Goal: Task Accomplishment & Management: Manage account settings

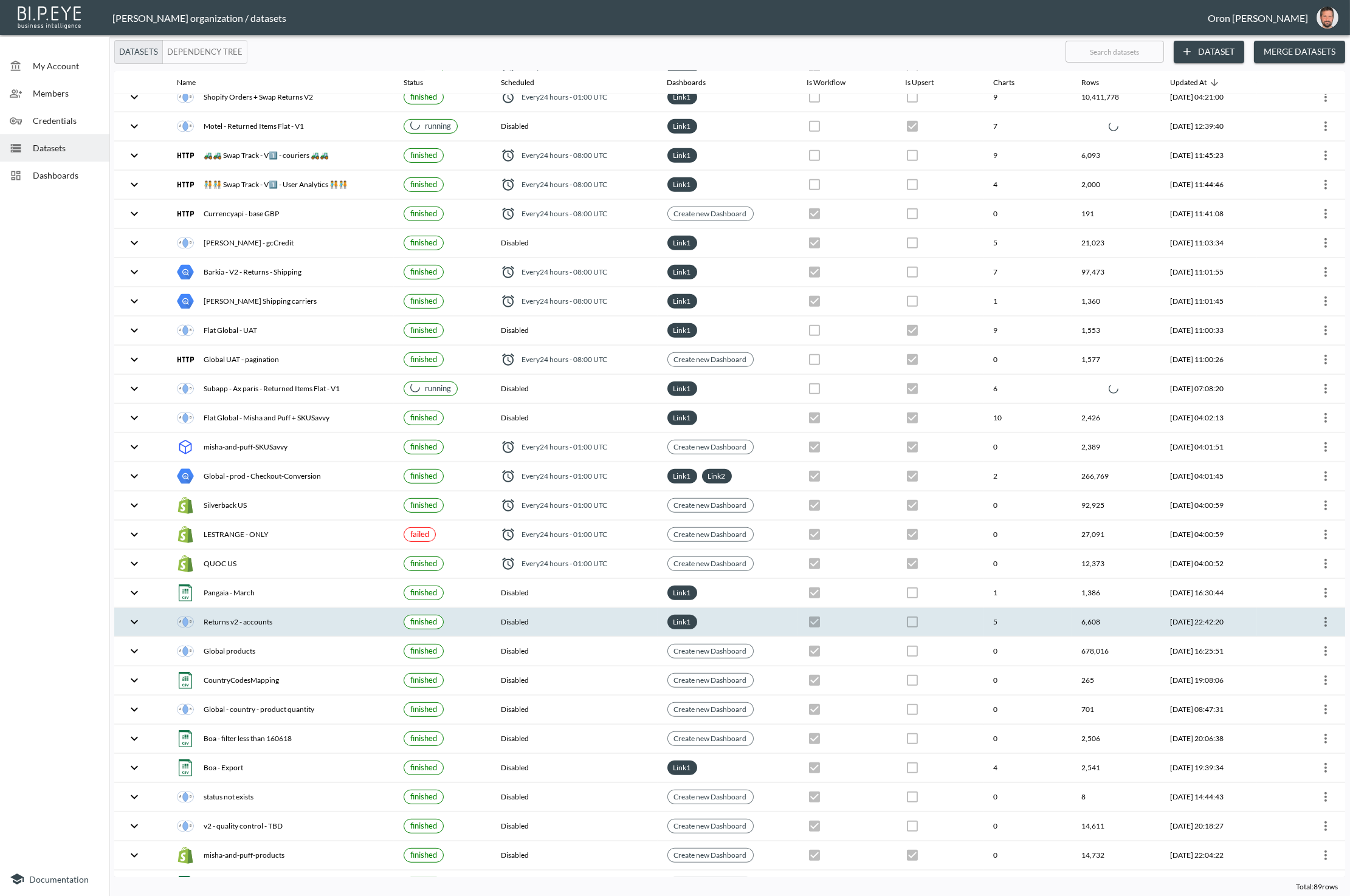
scroll to position [1485, 0]
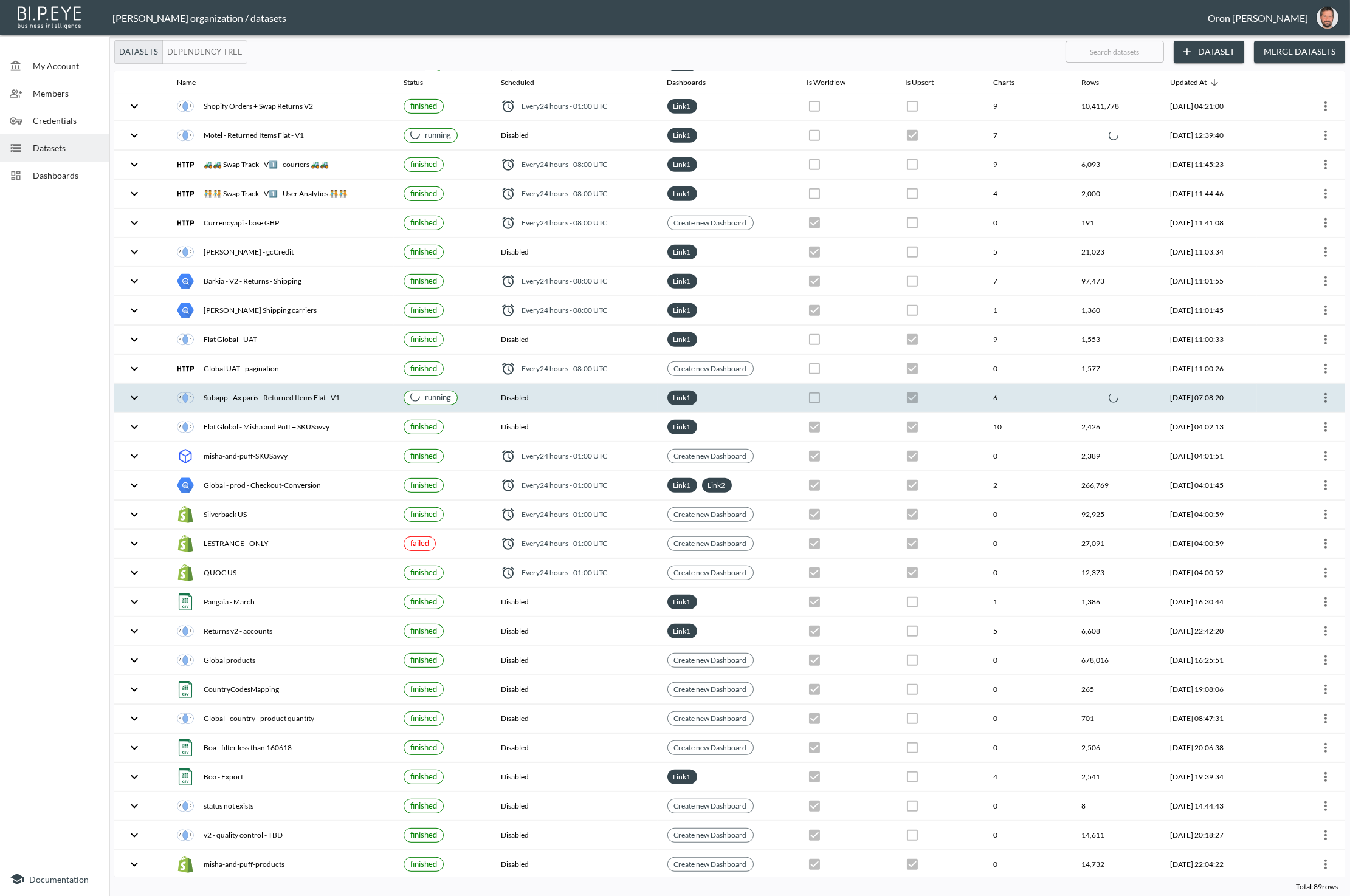
click at [1195, 384] on th "[DATE] 07:08:20" at bounding box center [1209, 398] width 96 height 29
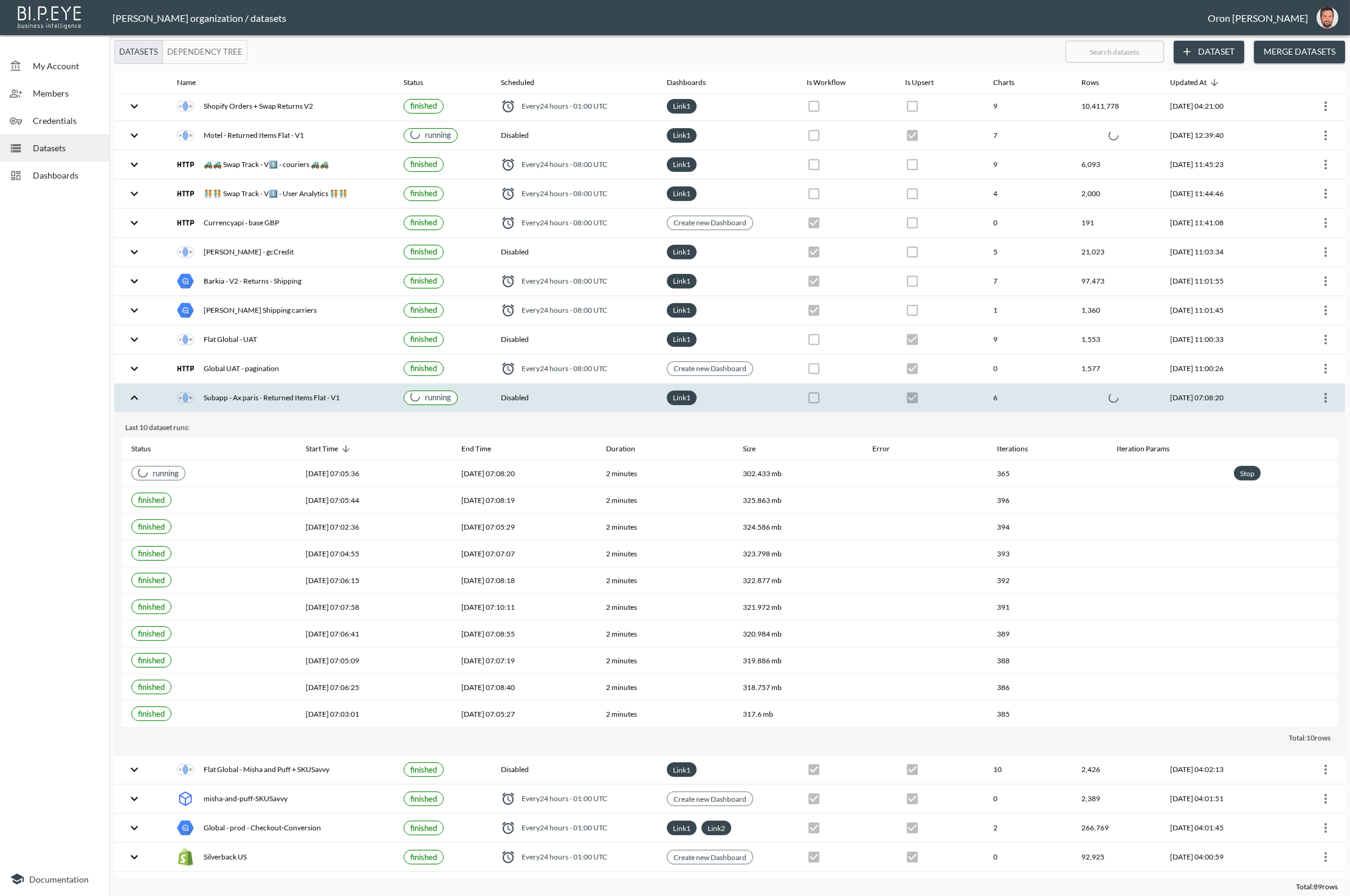
click at [1195, 384] on th "[DATE] 07:08:20" at bounding box center [1209, 398] width 96 height 29
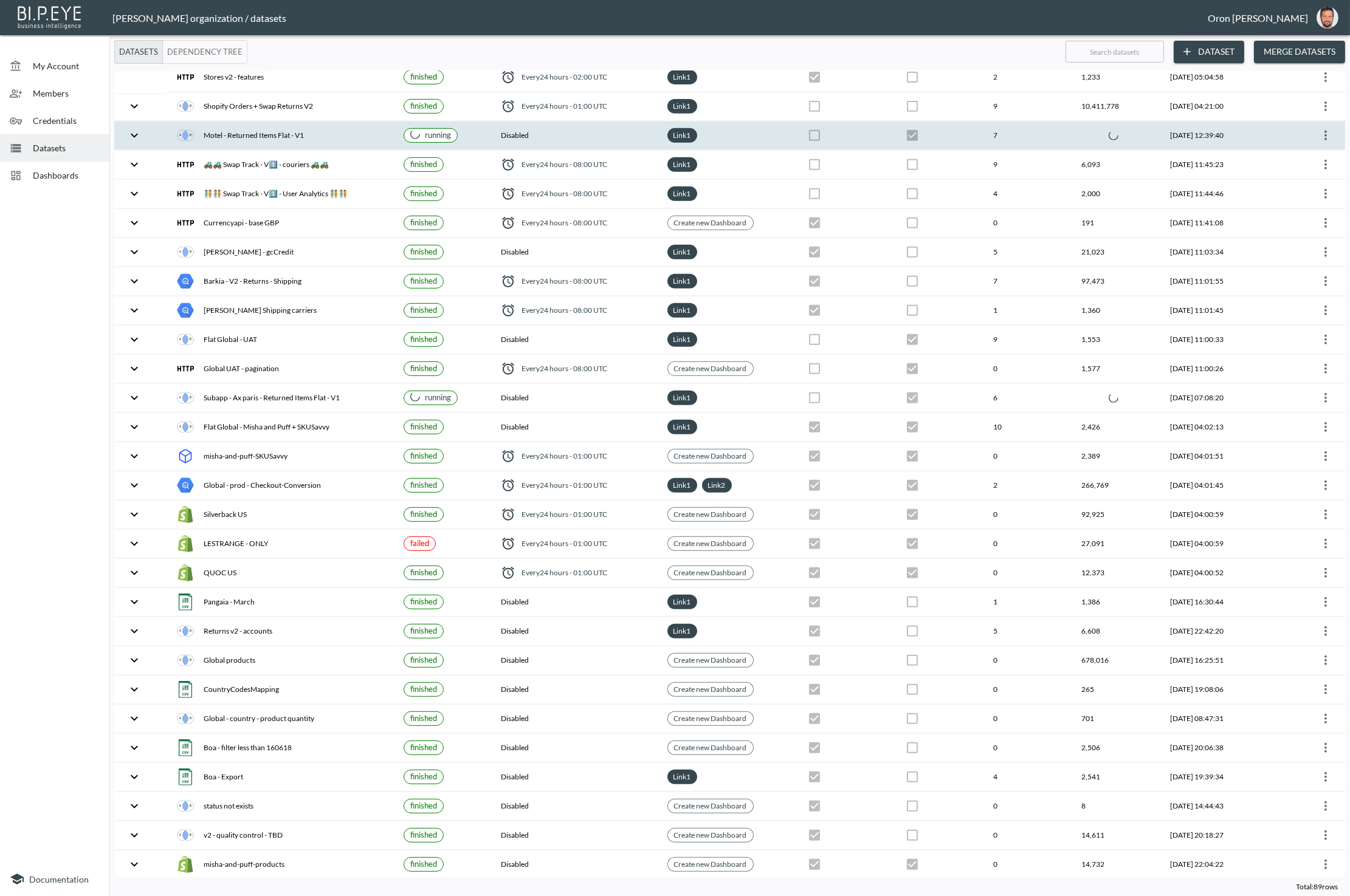
click at [1160, 122] on th "[DATE] 12:39:40" at bounding box center [1209, 136] width 96 height 29
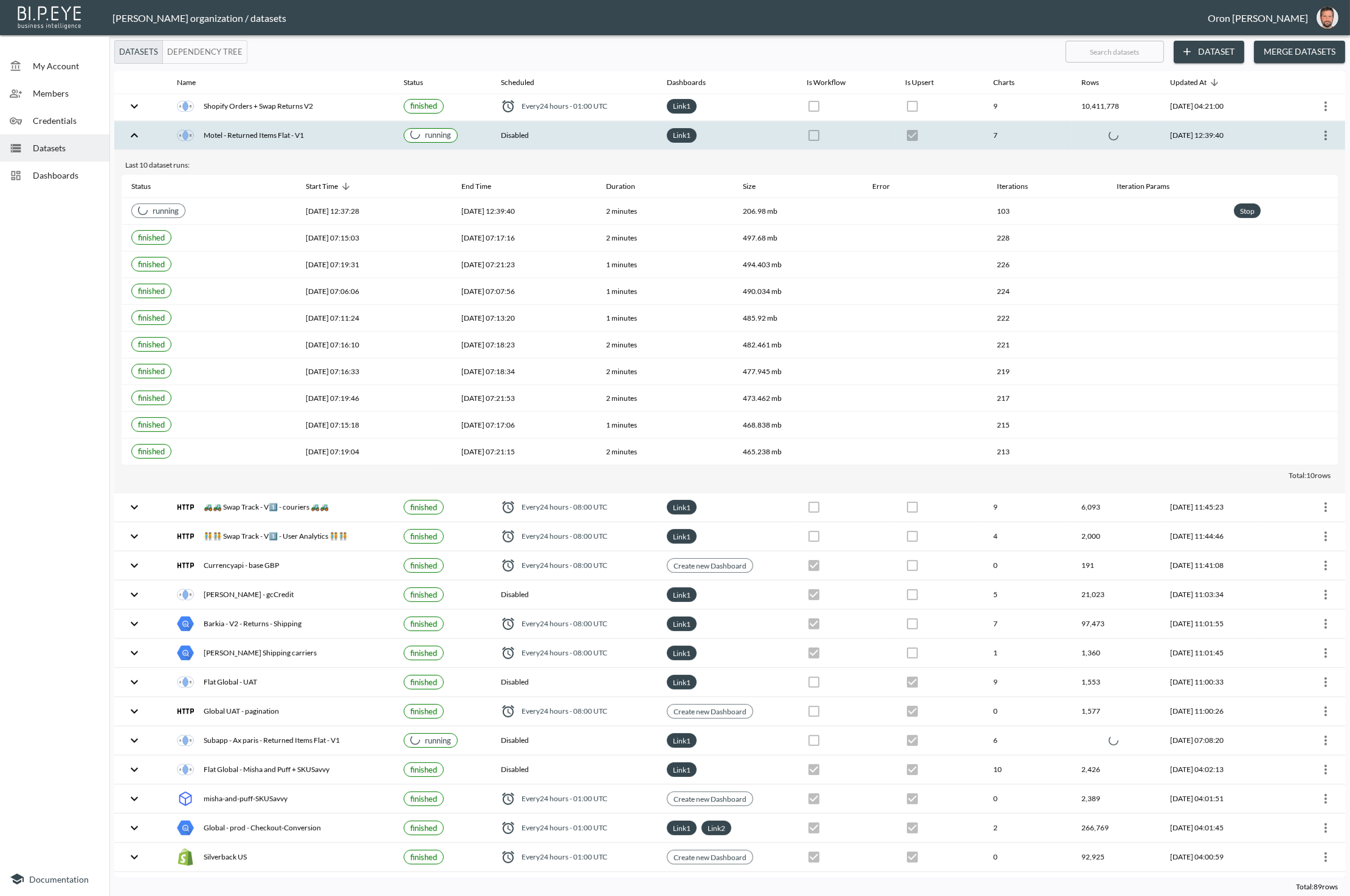
click at [1160, 122] on th "[DATE] 12:39:40" at bounding box center [1209, 136] width 96 height 29
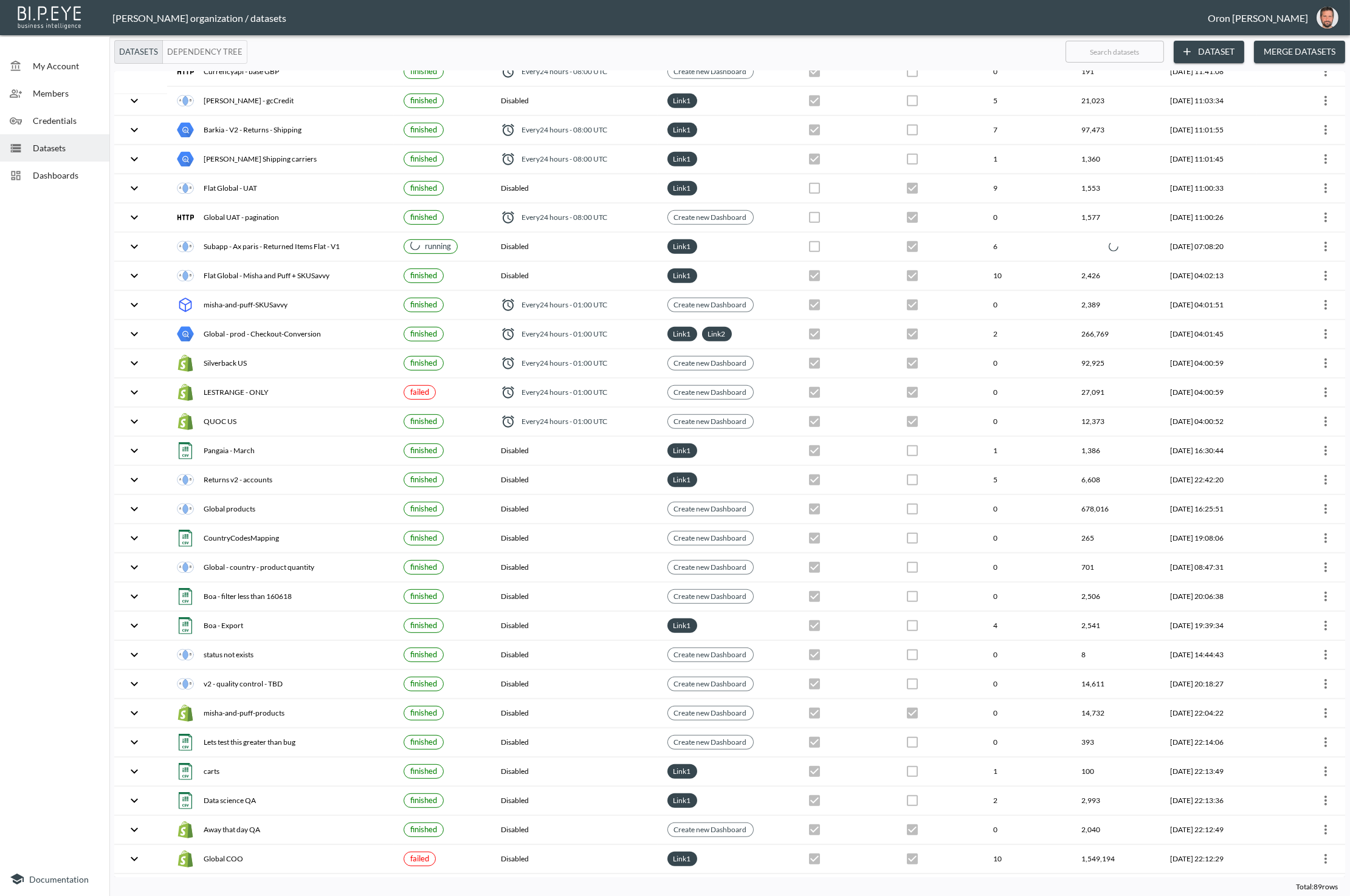
scroll to position [1549, 0]
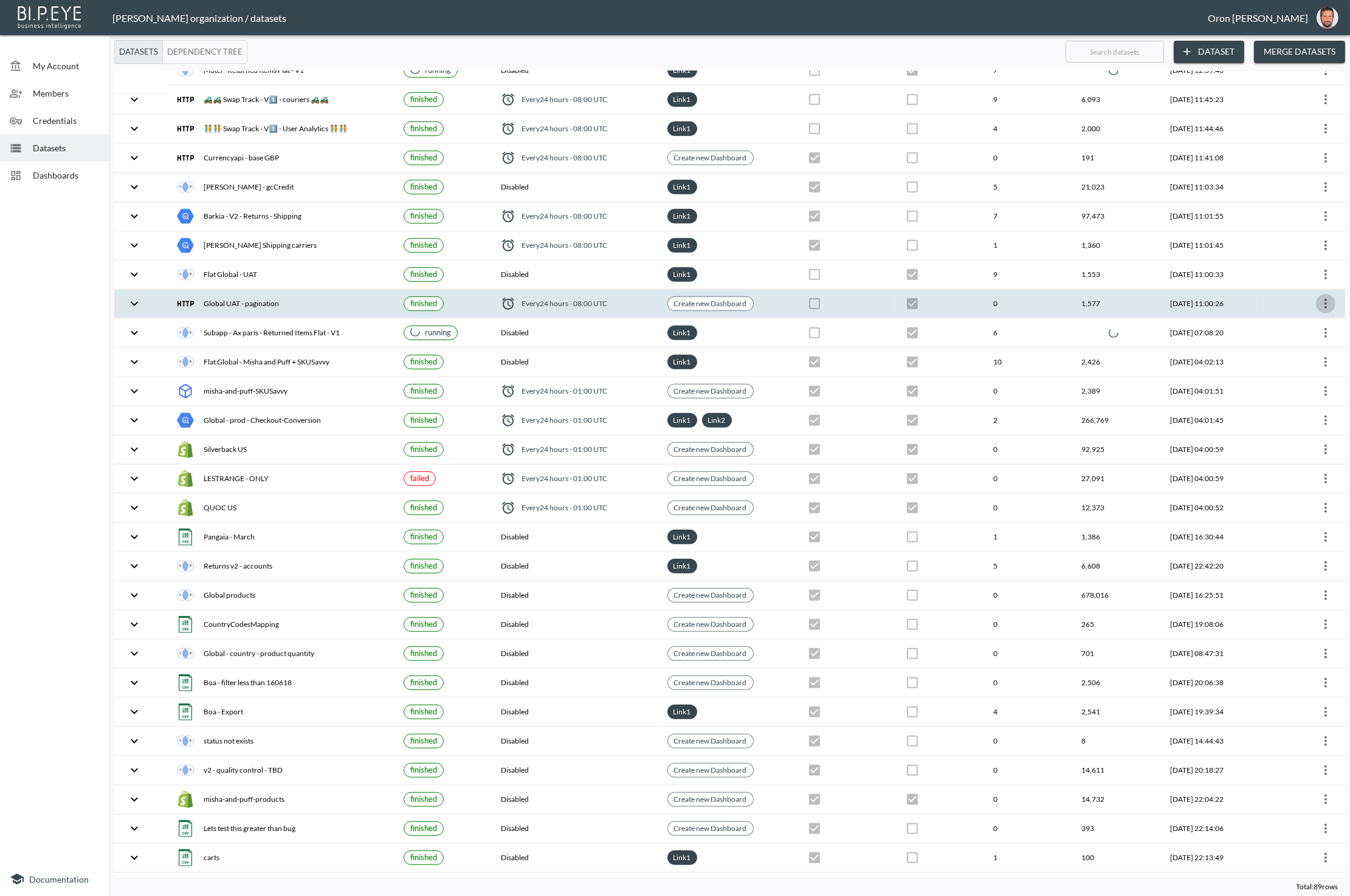
click at [1319, 297] on icon "more" at bounding box center [1325, 304] width 15 height 15
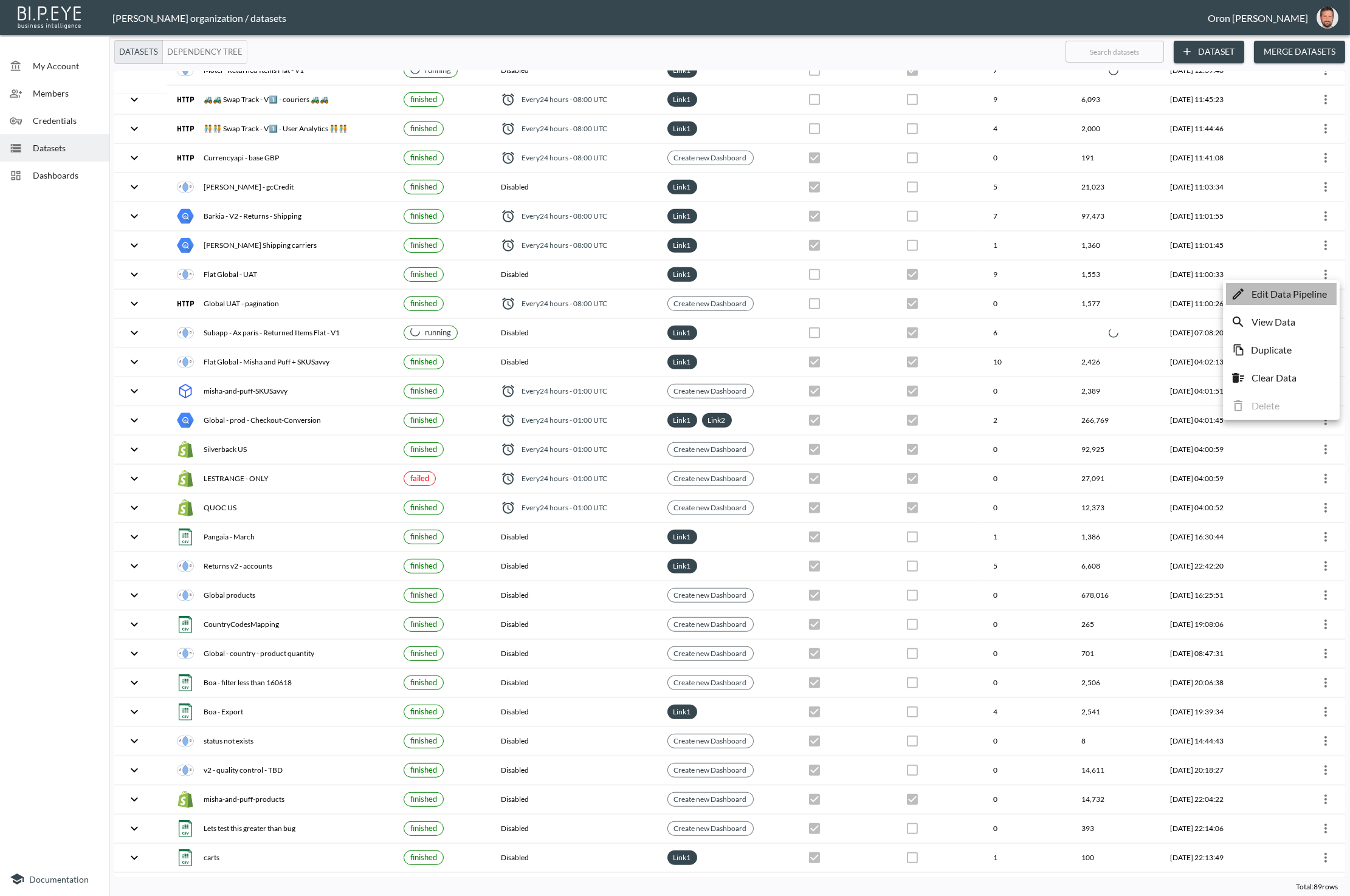
click at [1311, 288] on p "Edit Data Pipeline" at bounding box center [1289, 294] width 75 height 15
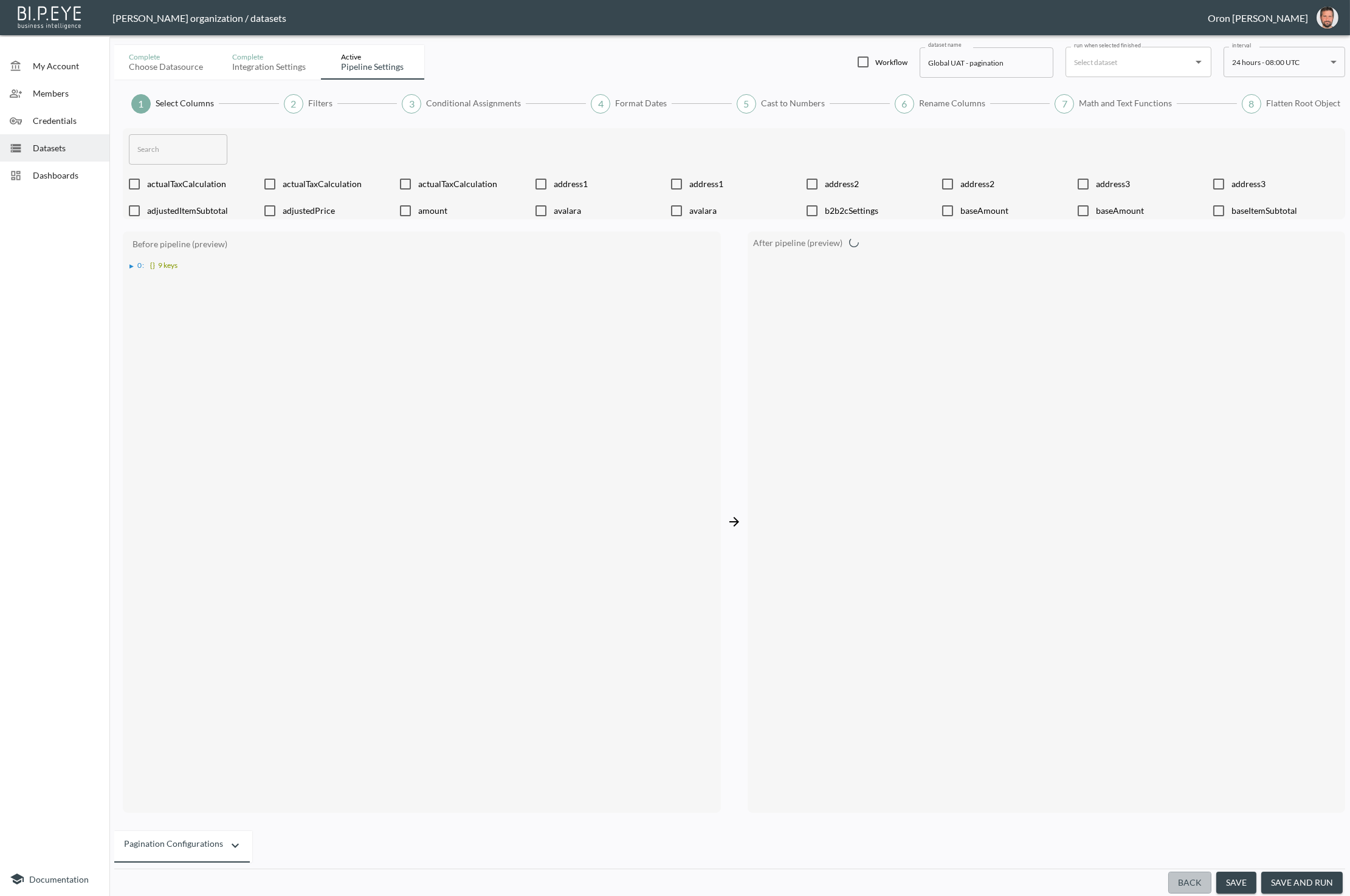
click at [1192, 880] on button "Back" at bounding box center [1190, 883] width 43 height 22
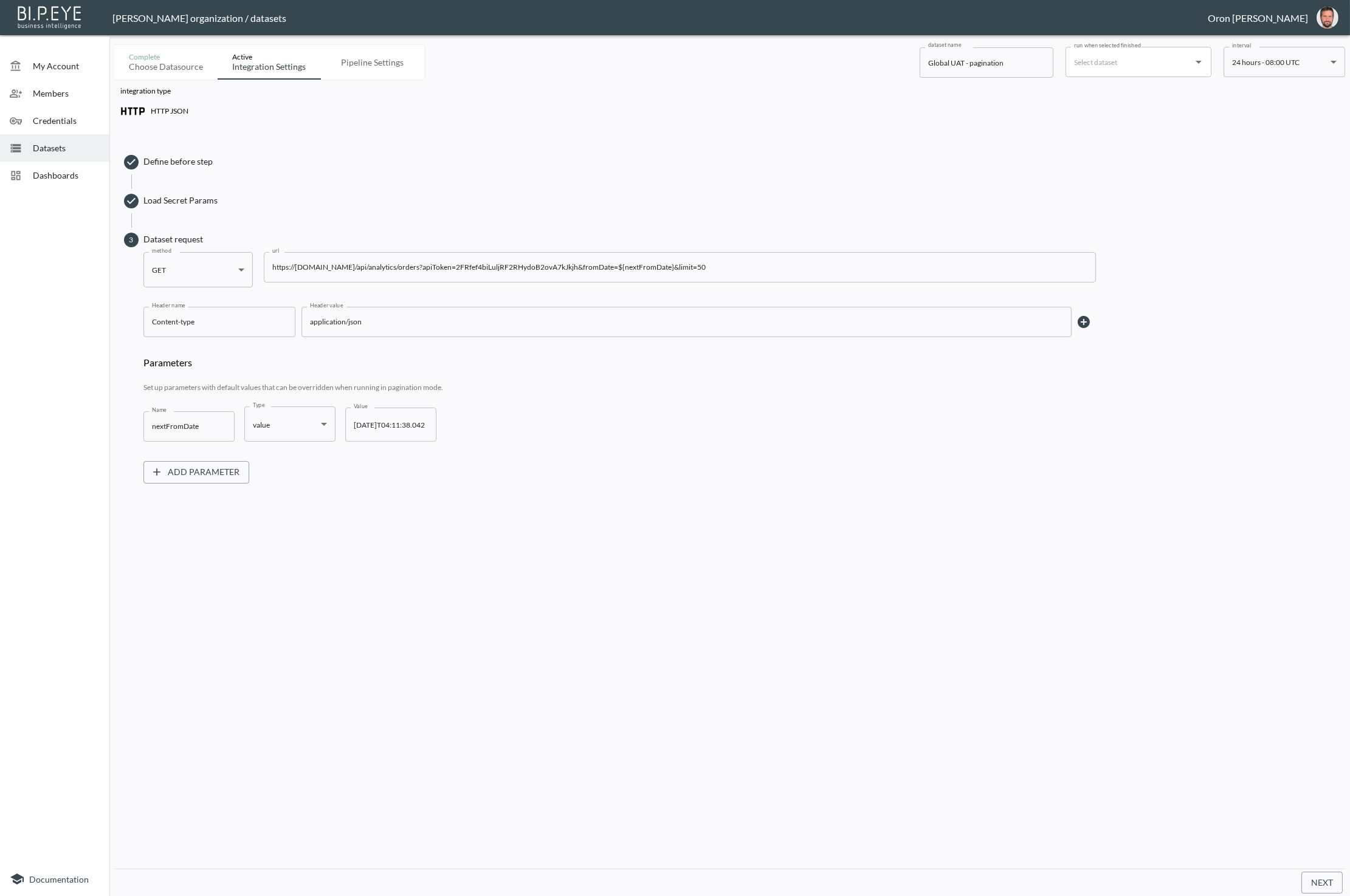
click at [573, 268] on input "https://[DOMAIN_NAME]/api/analytics/orders?apiToken=2FRfef4biLuljRF2RHydoB2ovA7…" at bounding box center [679, 267] width 832 height 30
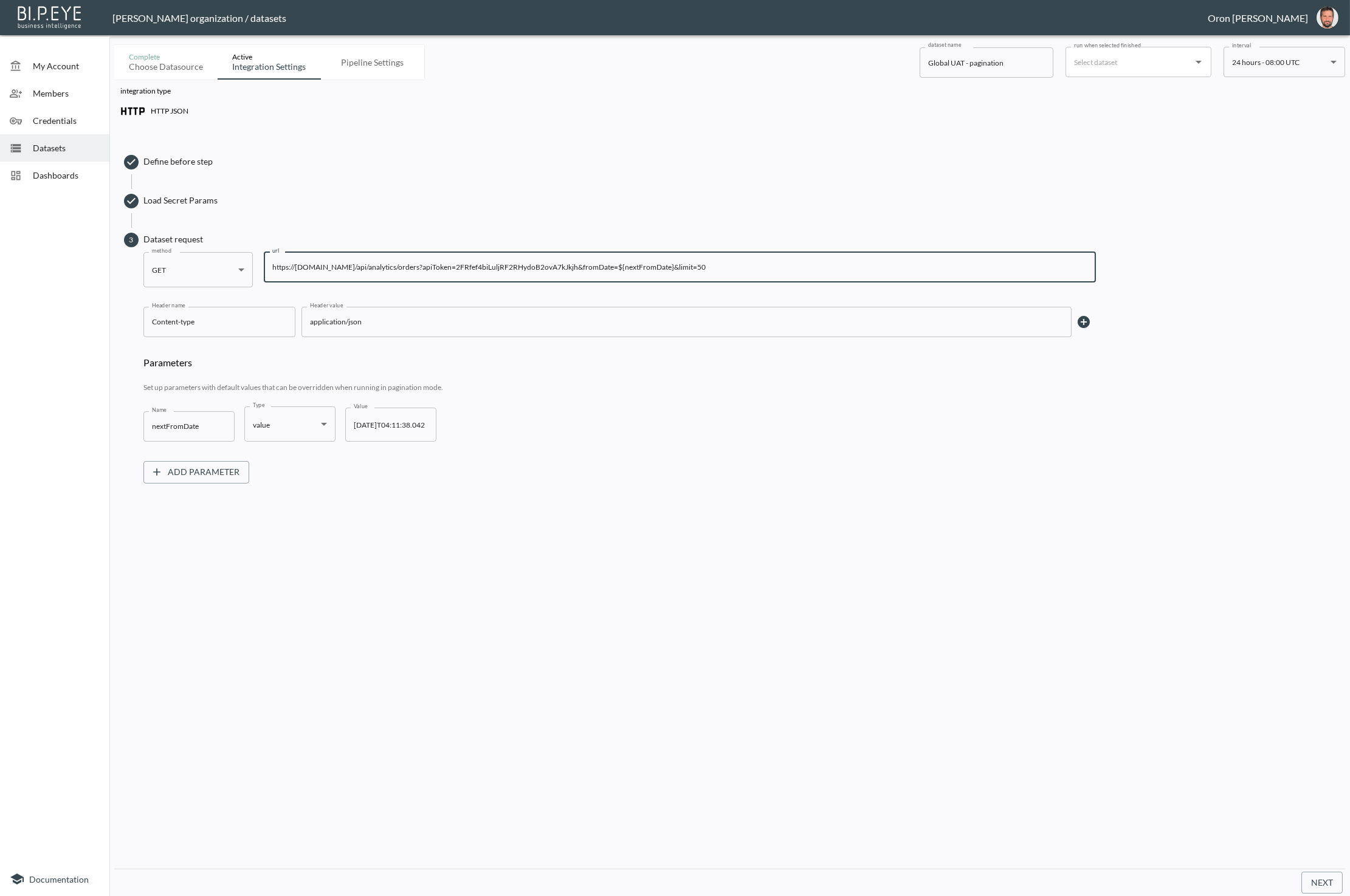
click at [573, 268] on input "https://[DOMAIN_NAME]/api/analytics/orders?apiToken=2FRfef4biLuljRF2RHydoB2ovA7…" at bounding box center [679, 267] width 832 height 30
click at [30, 115] on div at bounding box center [21, 120] width 23 height 12
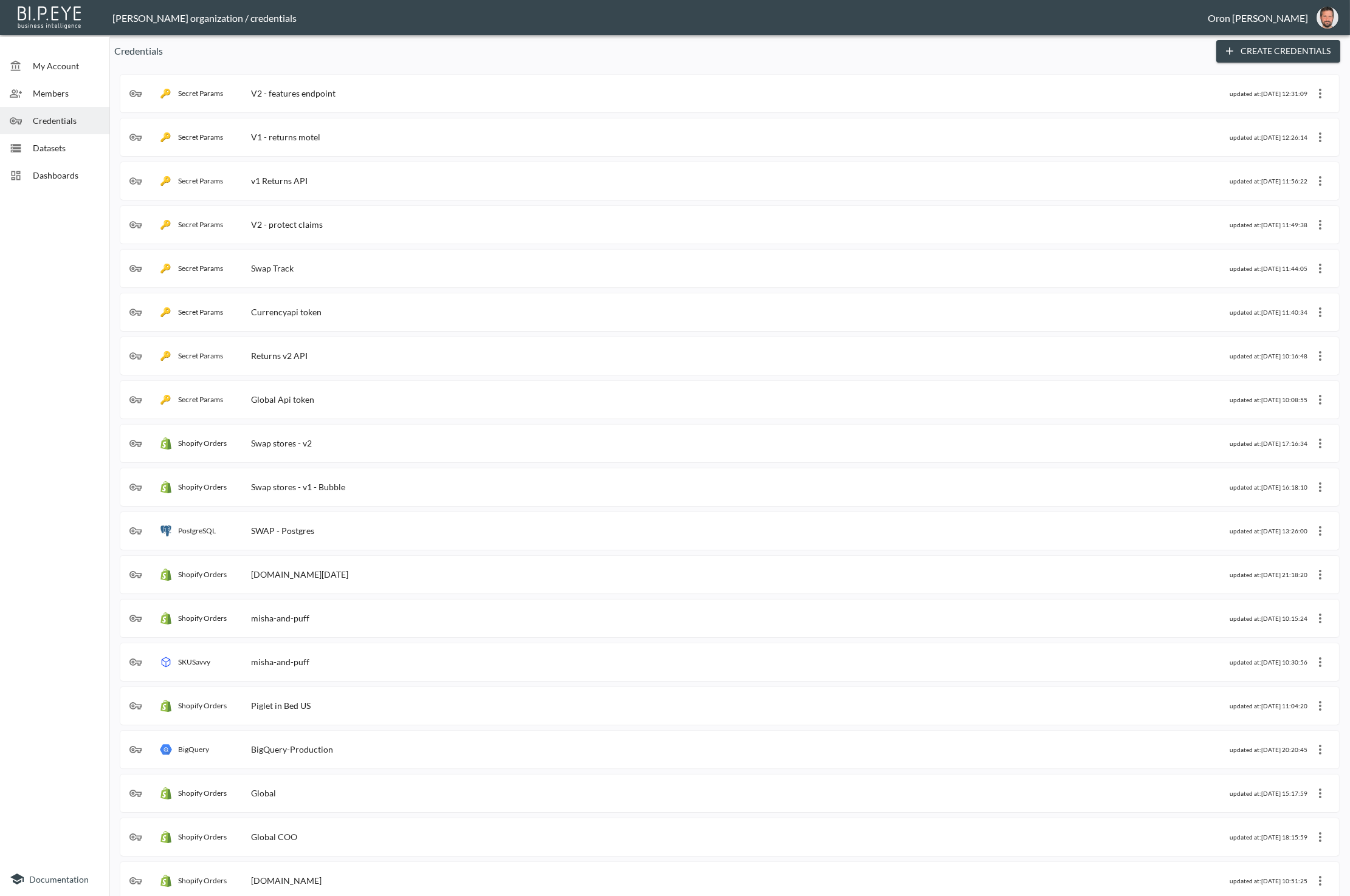
click at [1254, 47] on button "Create Credentials" at bounding box center [1278, 51] width 124 height 22
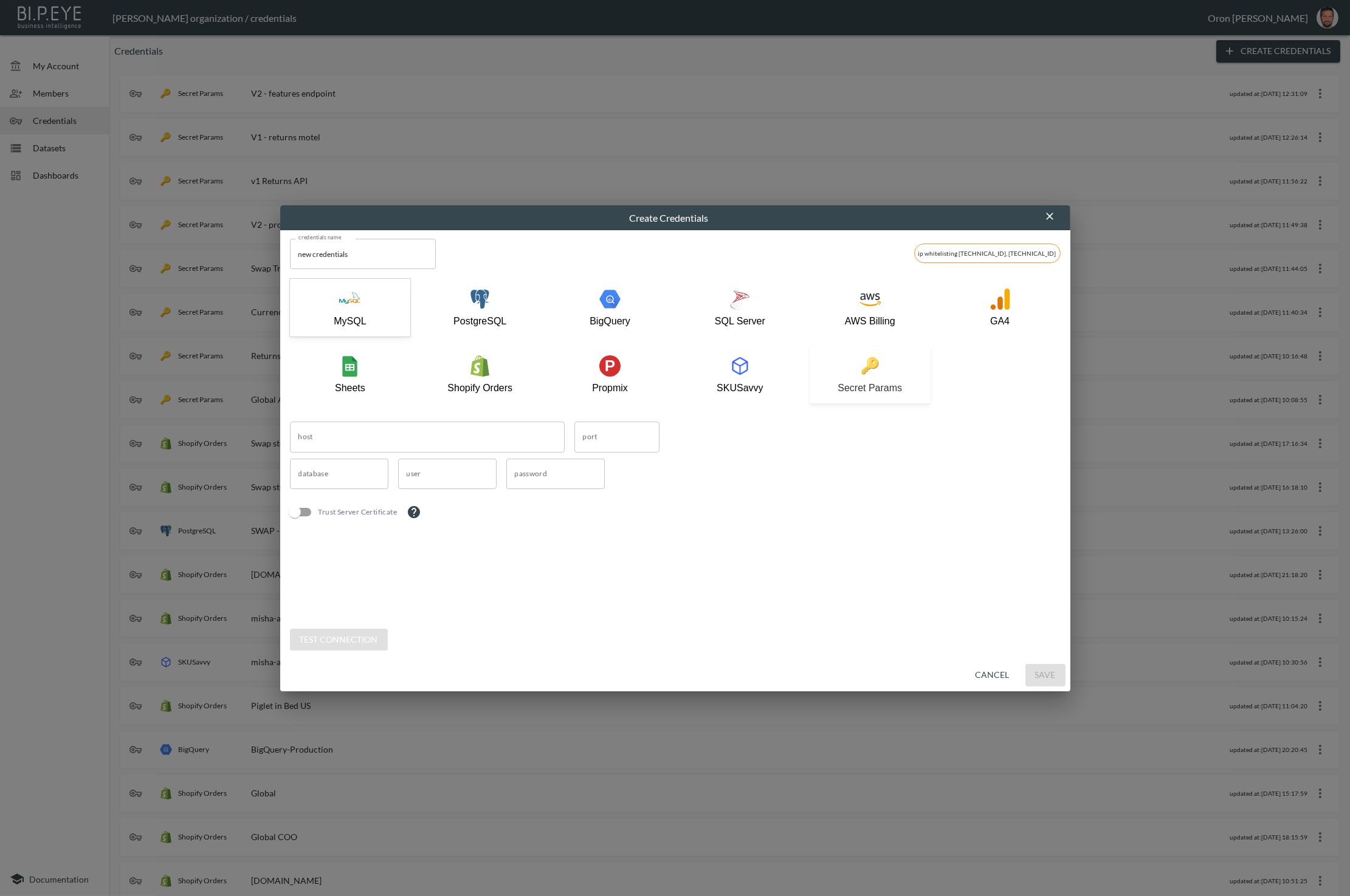
drag, startPoint x: 863, startPoint y: 399, endPoint x: 858, endPoint y: 392, distance: 8.6
click at [863, 399] on button "Secret Params" at bounding box center [870, 374] width 121 height 58
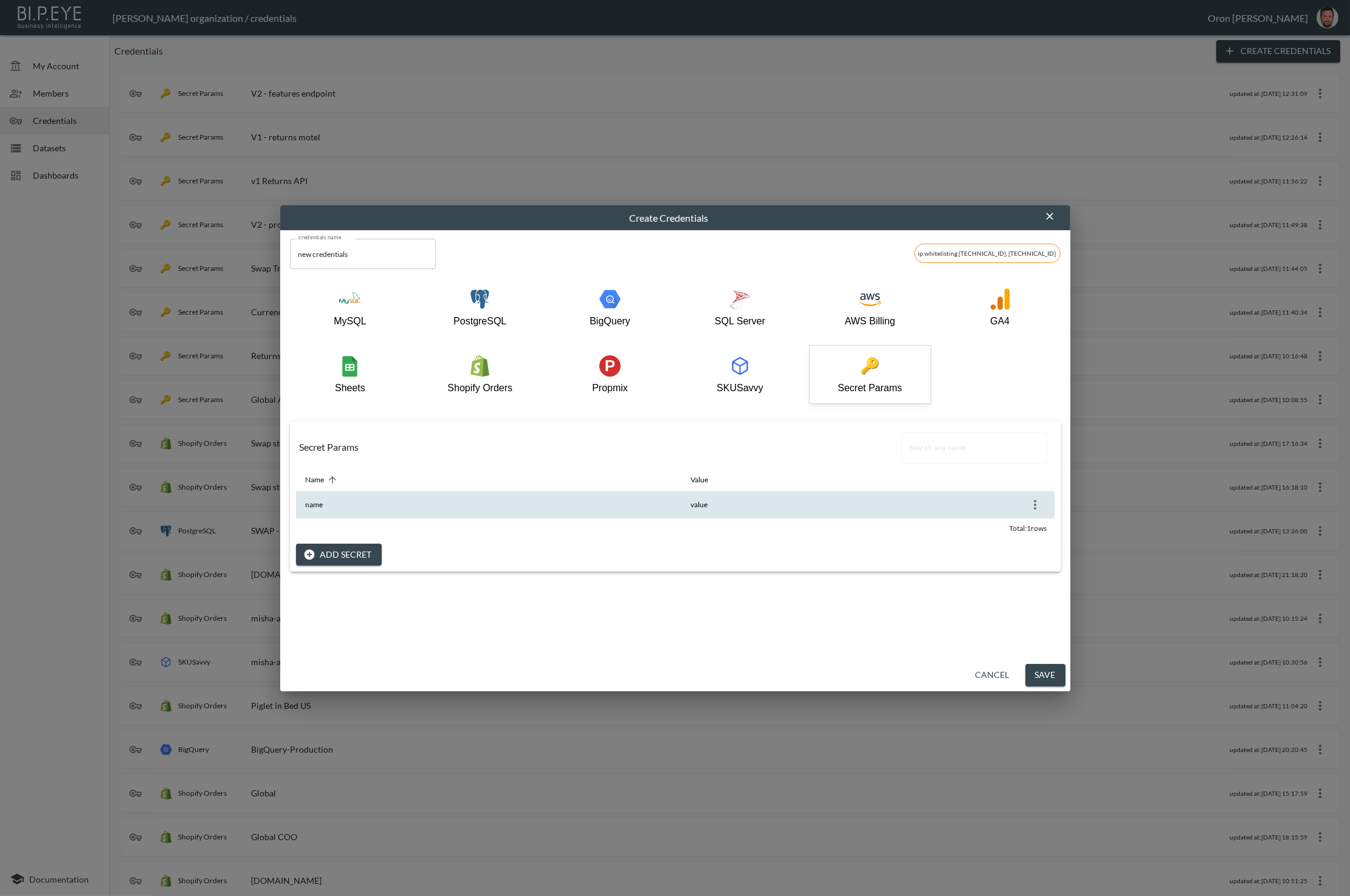
click at [1036, 506] on icon "more" at bounding box center [1035, 504] width 15 height 15
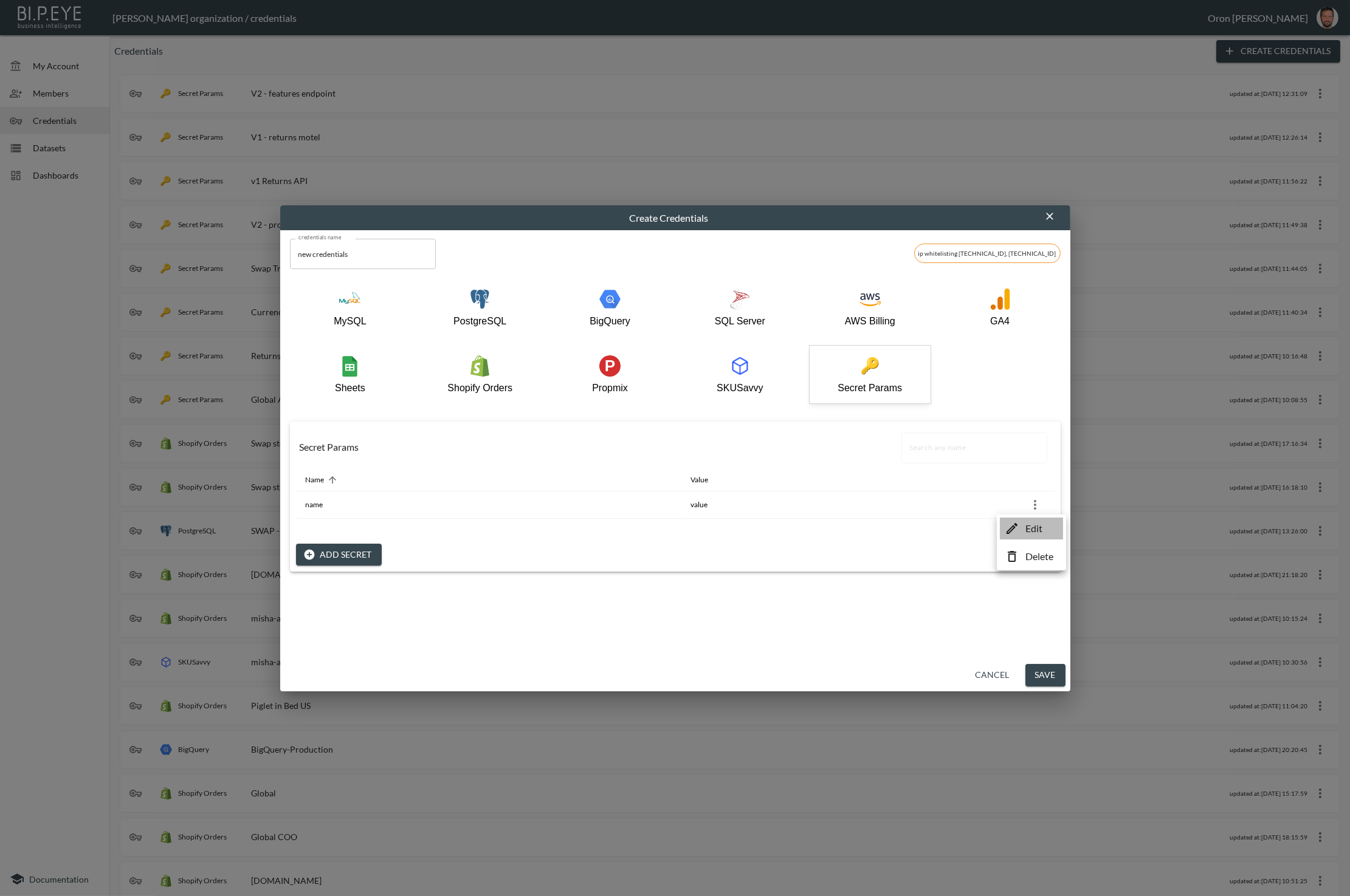
click at [1024, 527] on li "Edit" at bounding box center [1031, 528] width 63 height 22
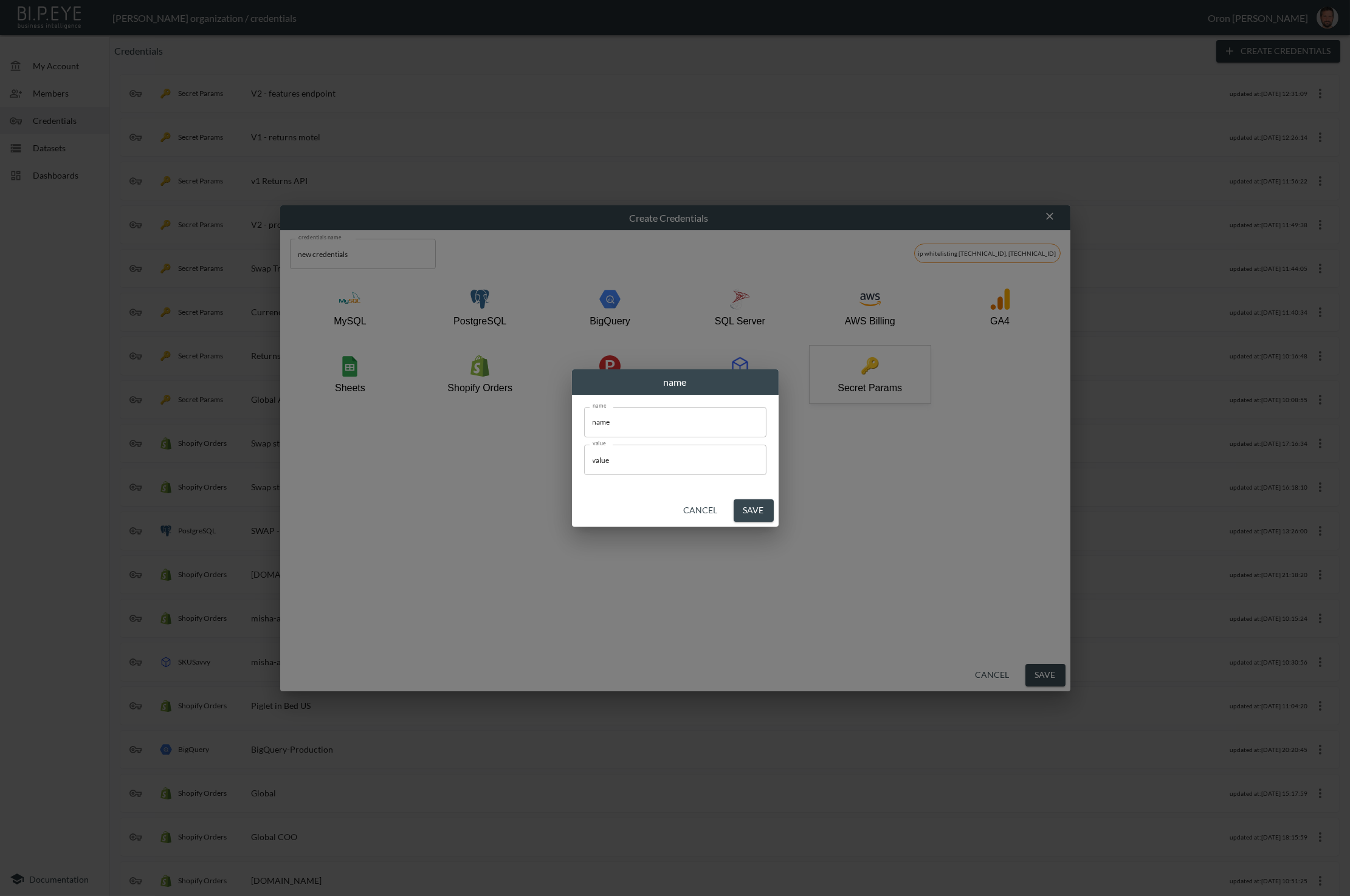
click at [668, 430] on input "name" at bounding box center [676, 422] width 183 height 30
type input "token"
paste input "2FRfef4biLuljRF2RHydoB2ovA7kJkjh"
type input "2FRfef4biLuljRF2RHydoB2ovA7kJkjh"
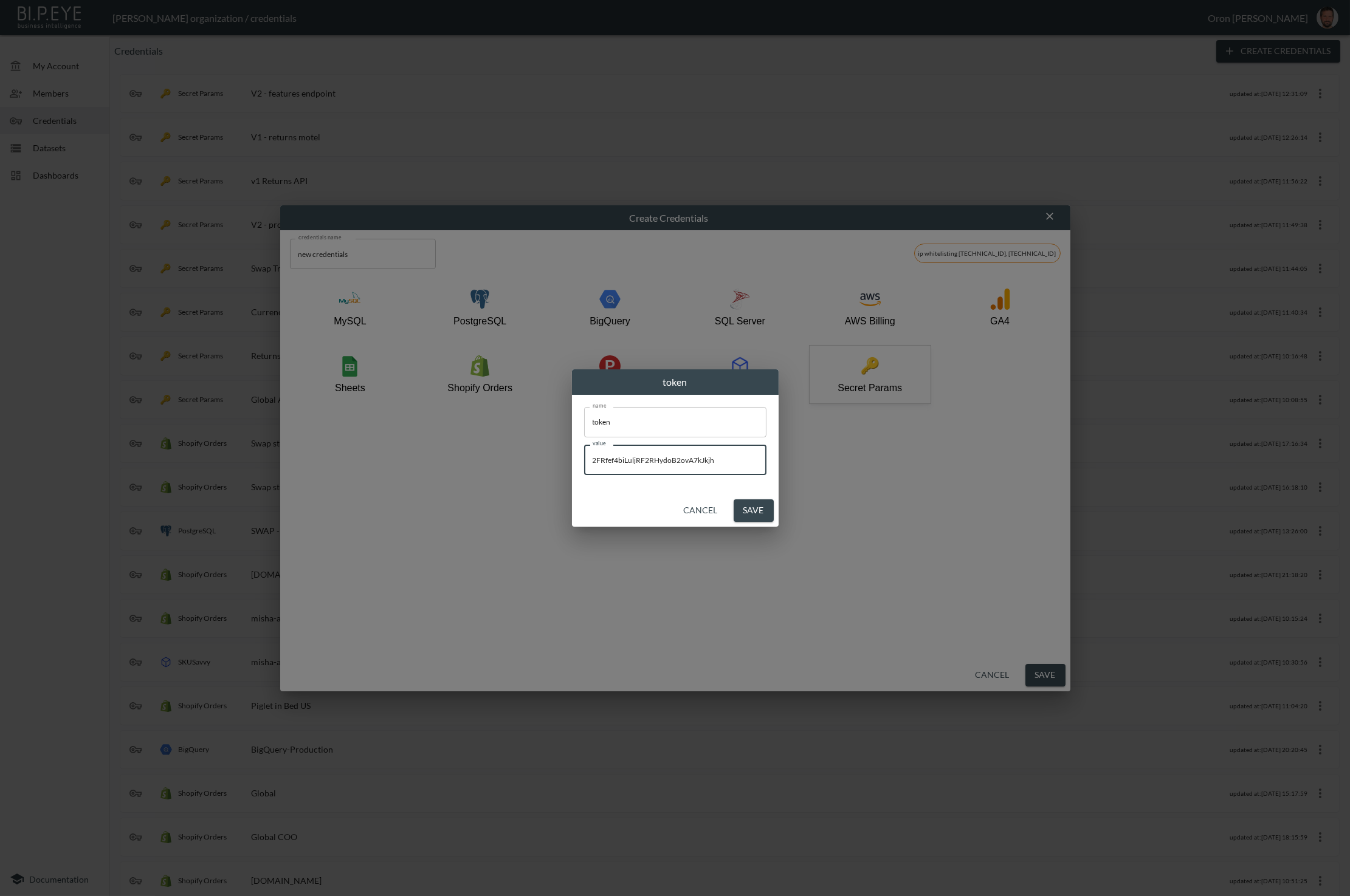
drag, startPoint x: 743, startPoint y: 506, endPoint x: 605, endPoint y: 418, distance: 163.7
click at [743, 506] on button "Save" at bounding box center [753, 510] width 40 height 22
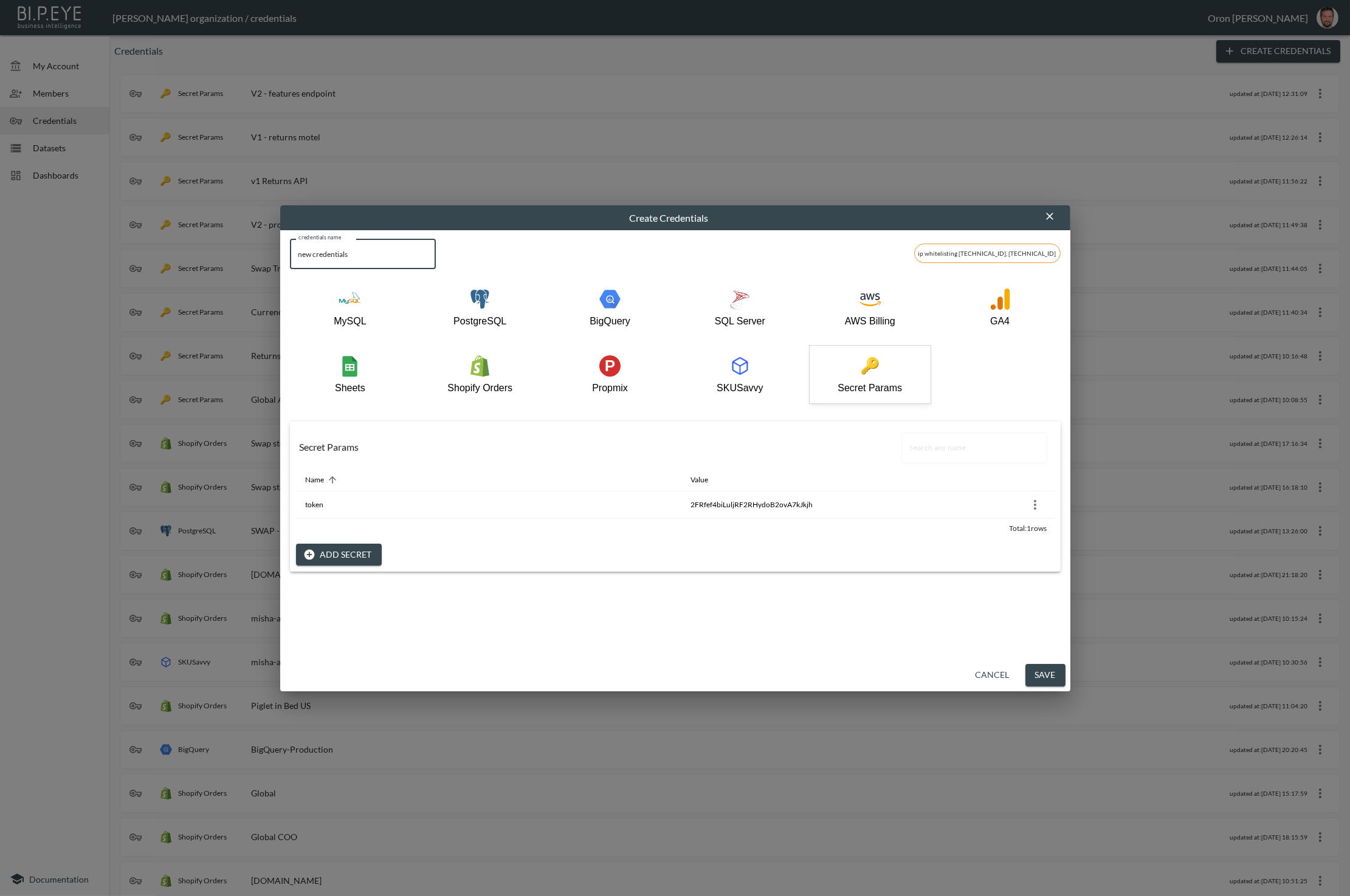
click at [406, 258] on input "new credentials" at bounding box center [363, 254] width 146 height 30
type input "Global UAT"
click at [1046, 674] on button "Save" at bounding box center [1045, 675] width 40 height 22
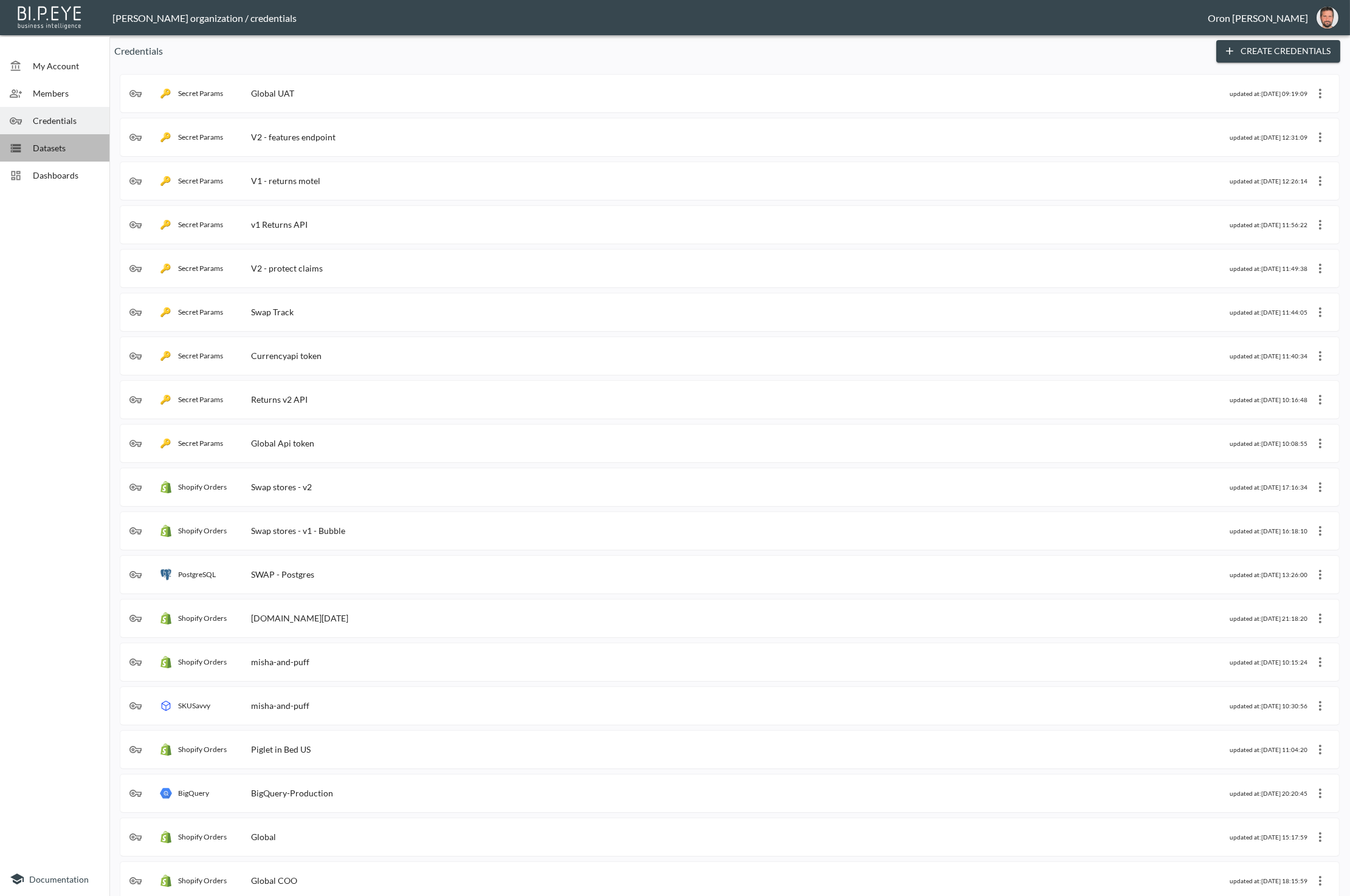
click at [75, 145] on span "Datasets" at bounding box center [66, 148] width 67 height 13
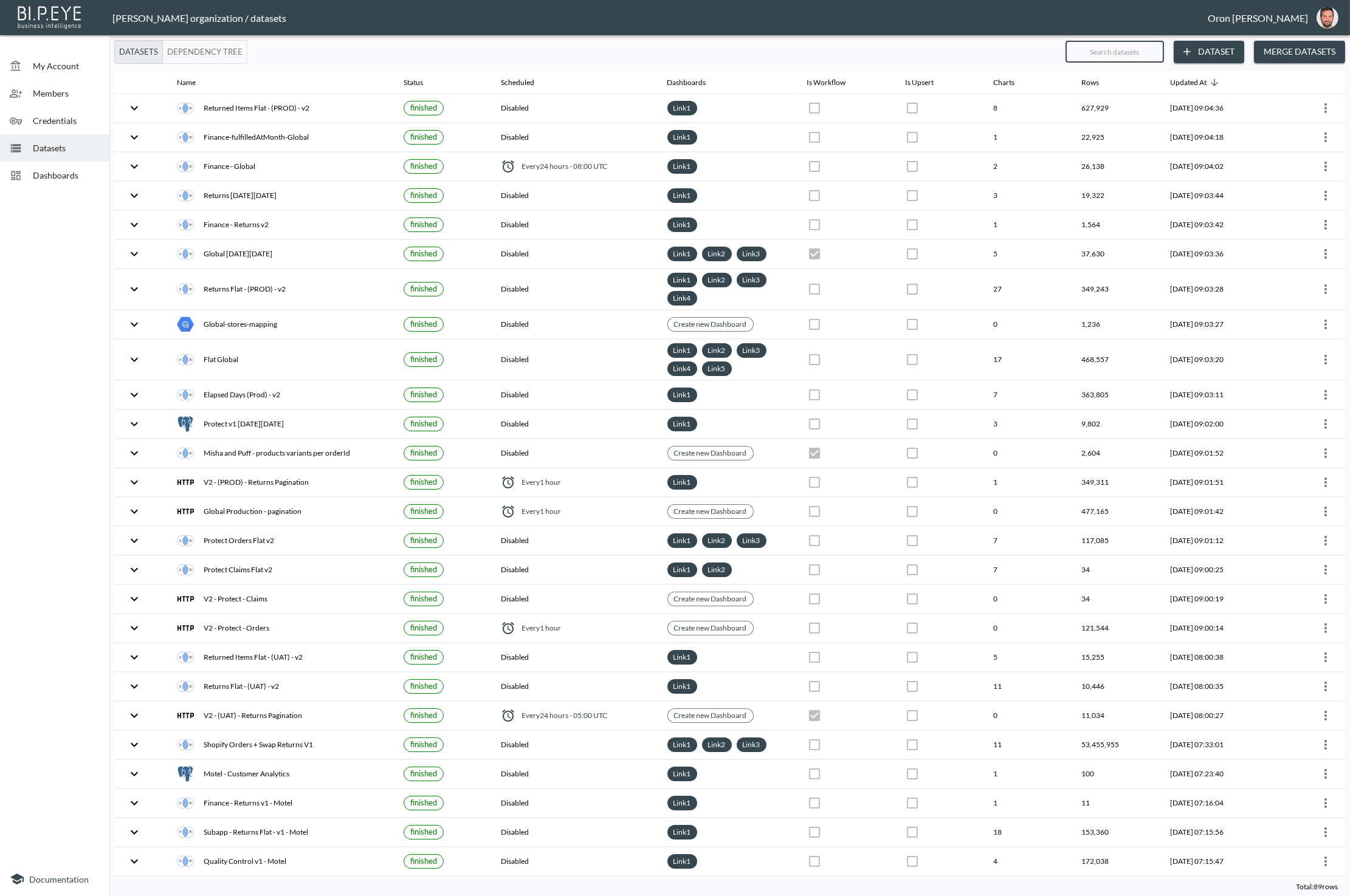
click at [1129, 52] on input "text" at bounding box center [1114, 52] width 98 height 30
type input "g"
checkbox input "true"
checkbox input "false"
checkbox input "true"
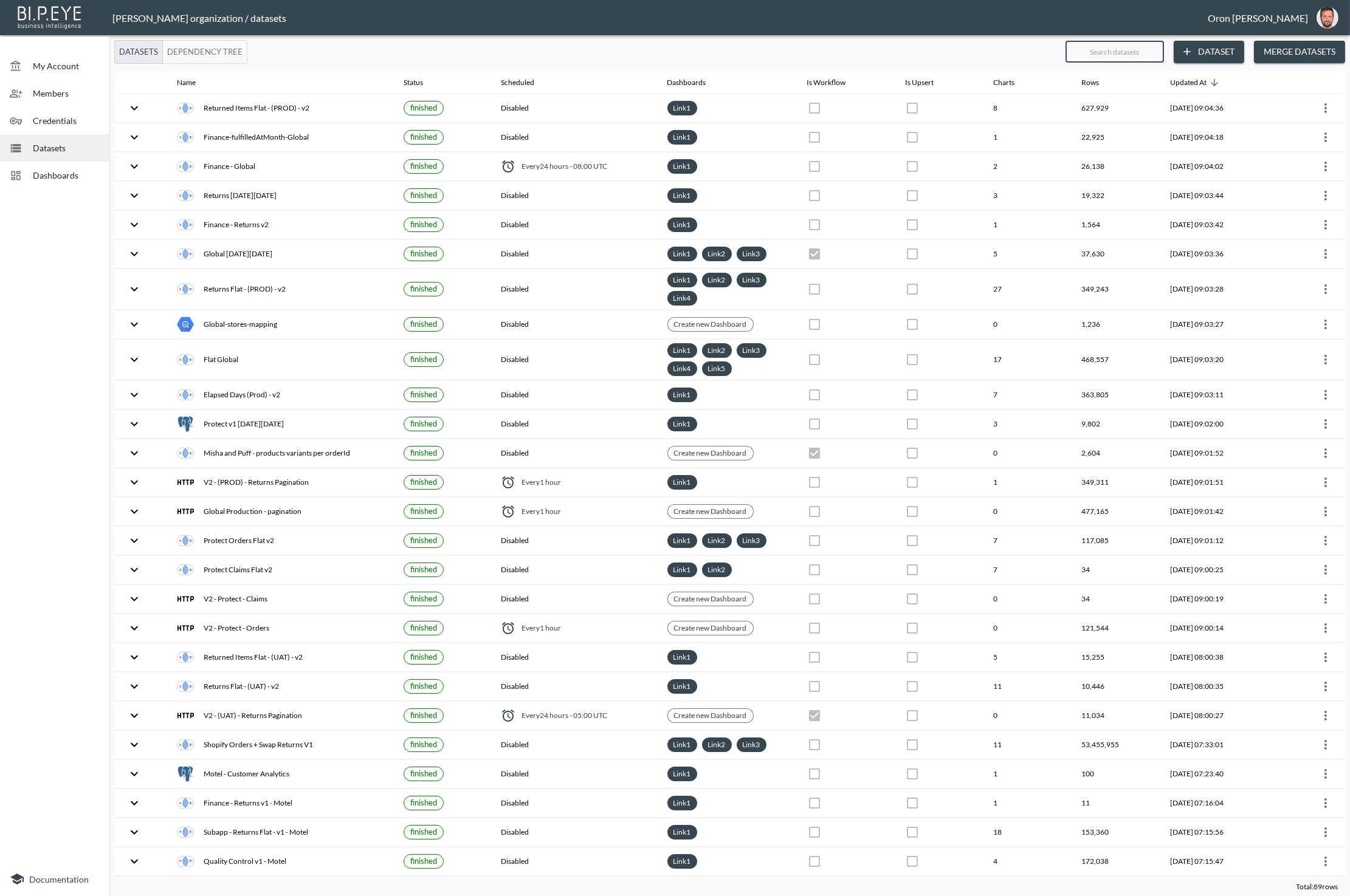
checkbox input "true"
checkbox input "false"
checkbox input "true"
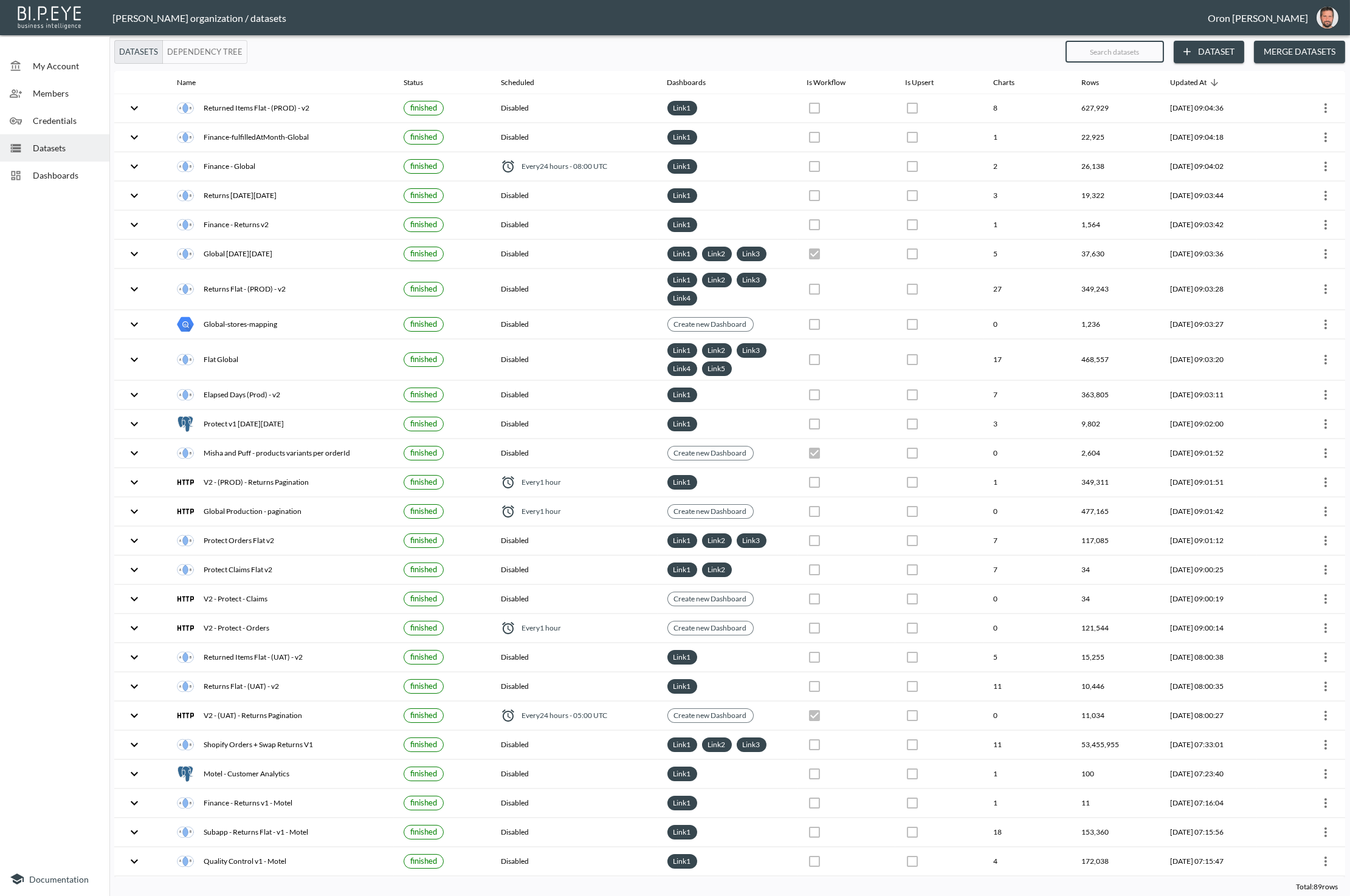
checkbox input "true"
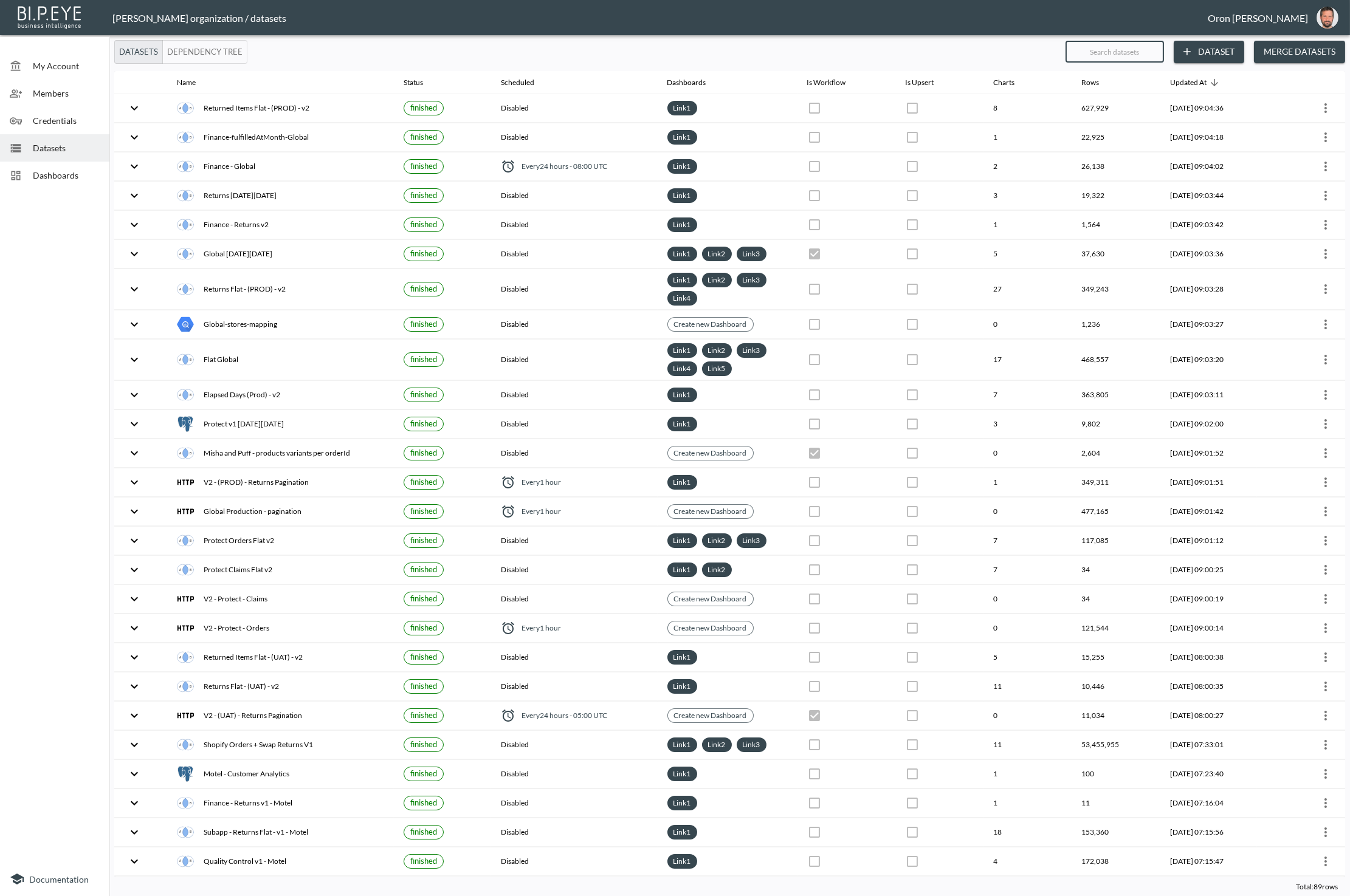
checkbox input "true"
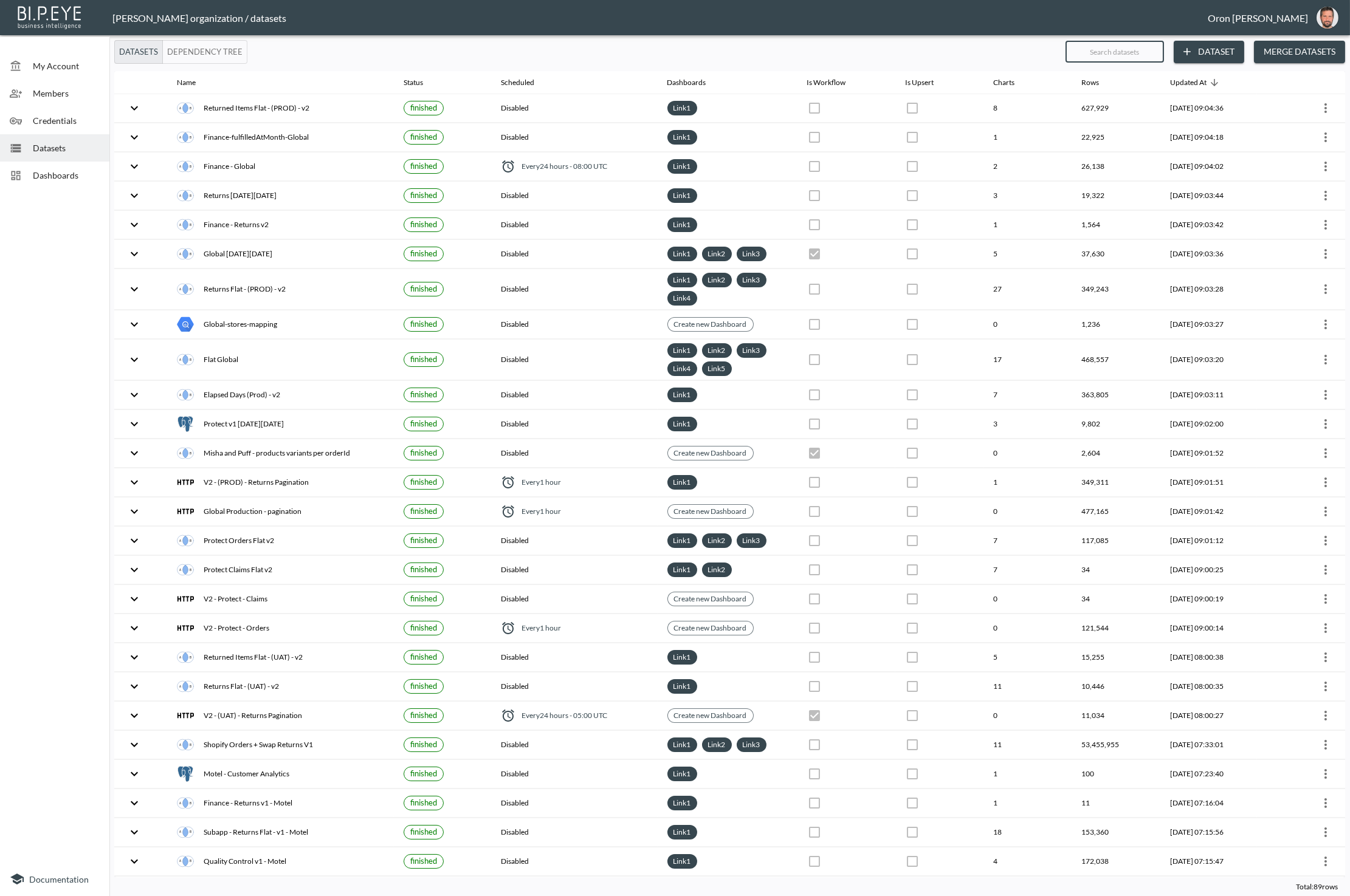
checkbox input "true"
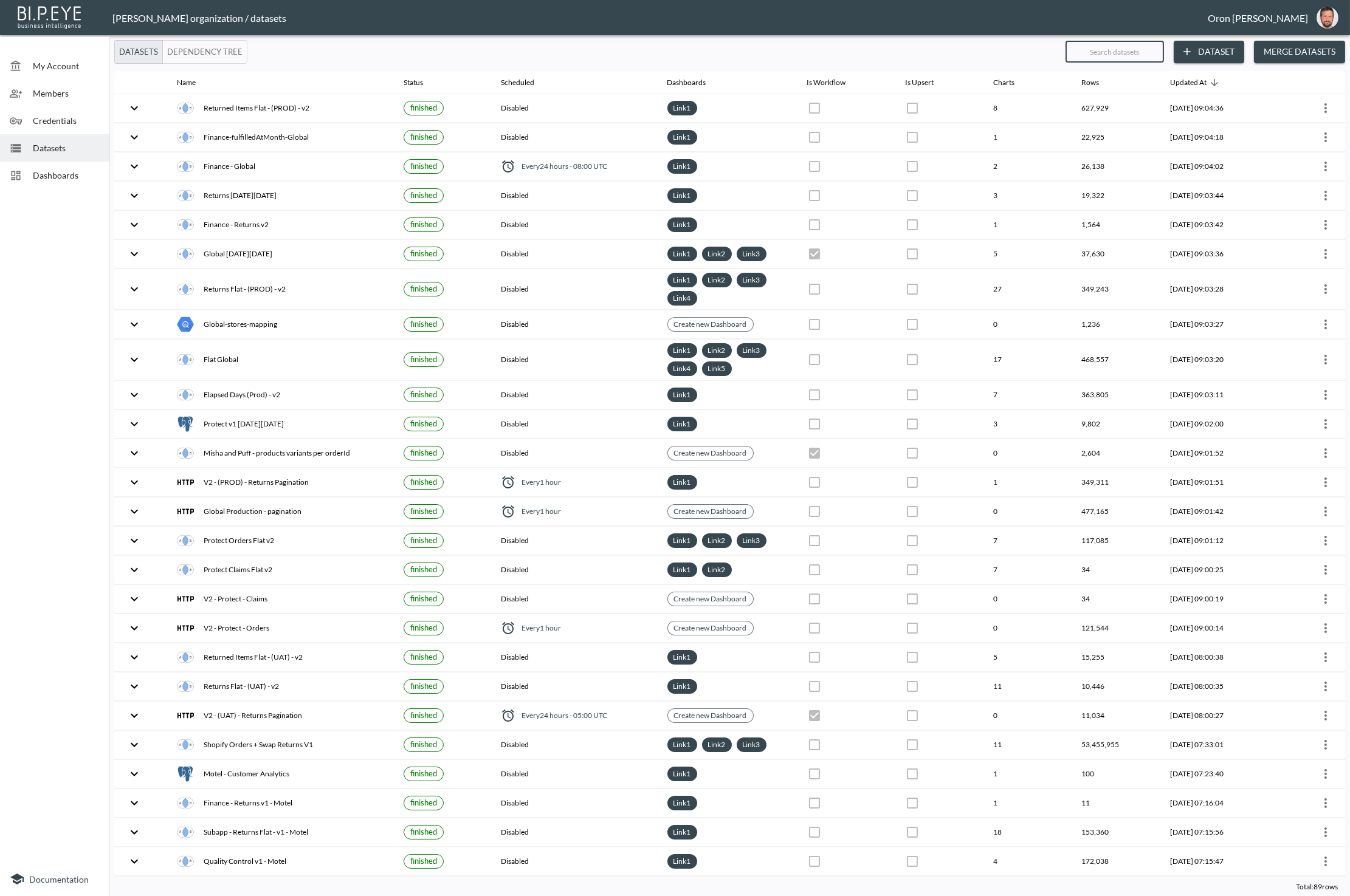
checkbox input "true"
type input "gl"
checkbox input "true"
checkbox input "false"
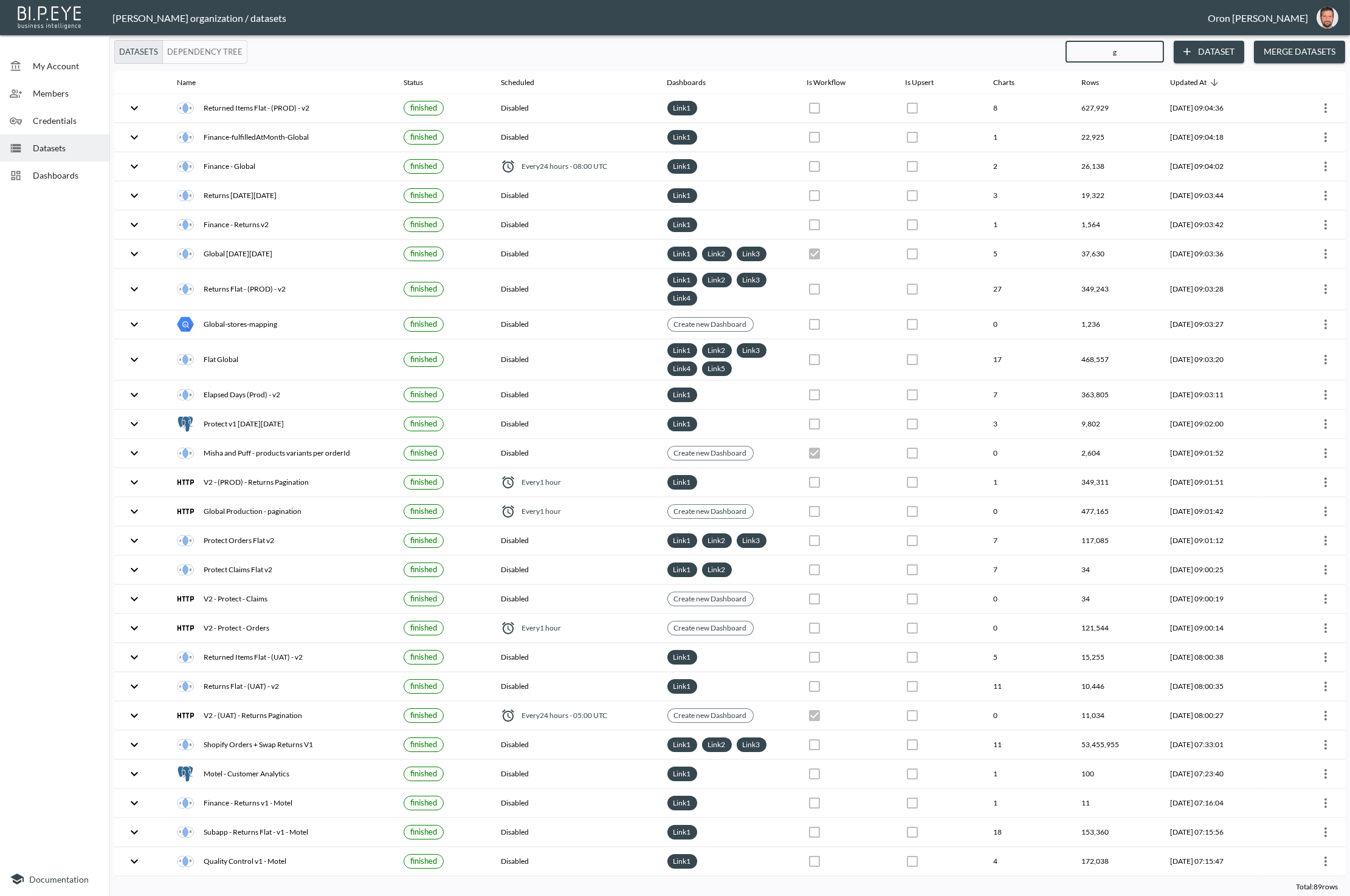
checkbox input "true"
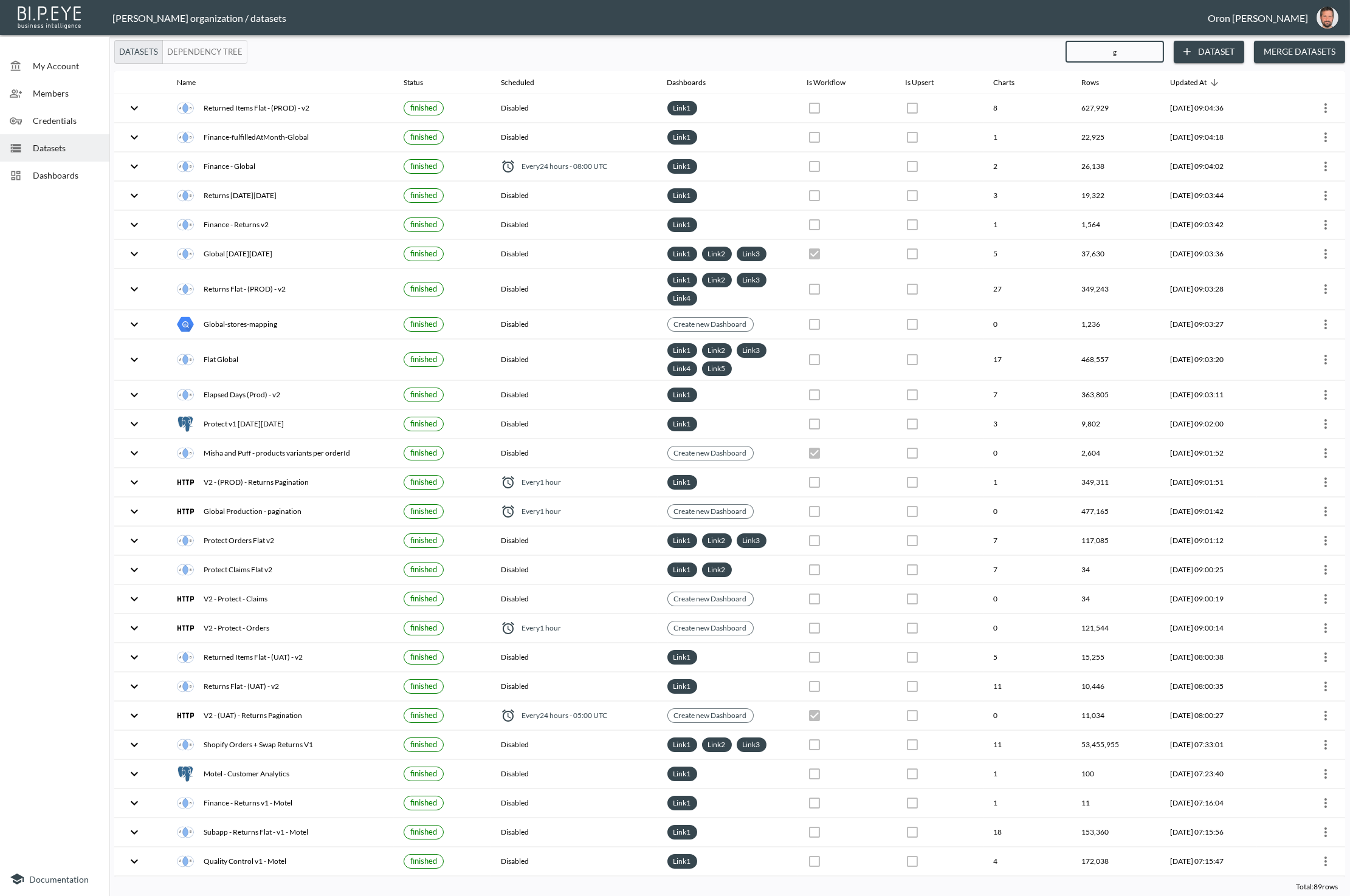
checkbox input "true"
checkbox input "false"
checkbox input "true"
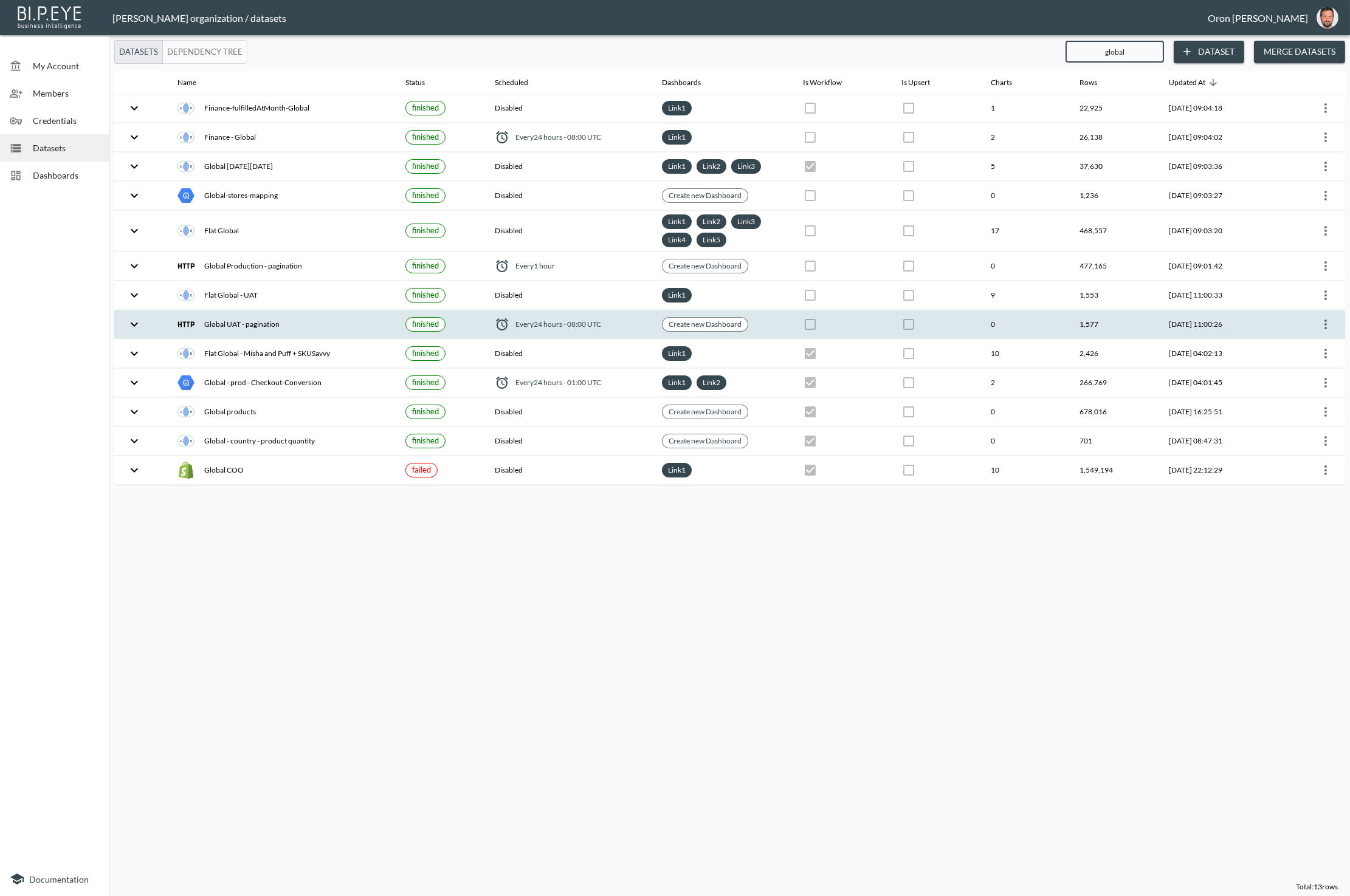
type input "global"
click at [1327, 318] on icon "more" at bounding box center [1325, 324] width 15 height 15
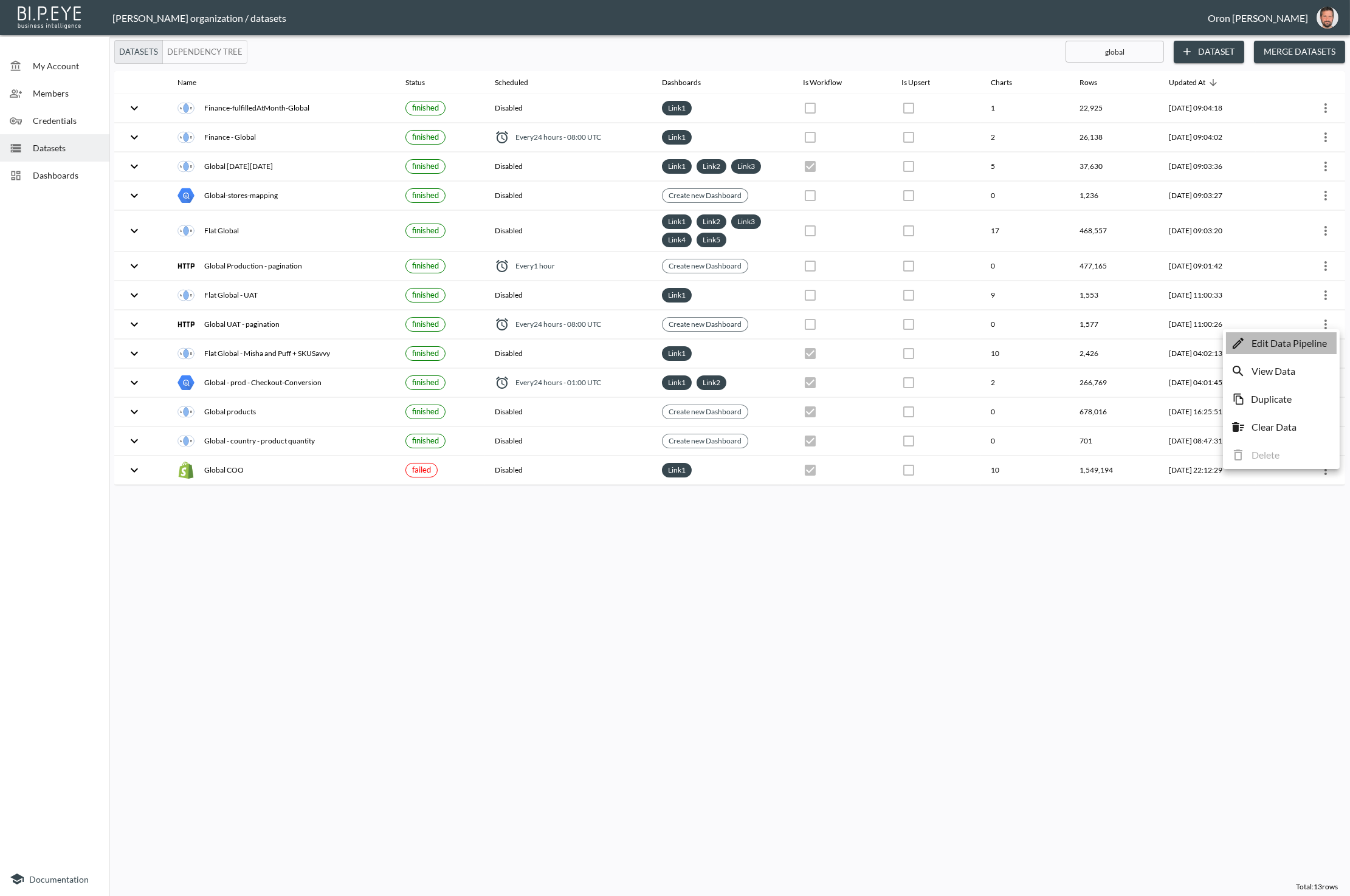
click at [1323, 337] on p "Edit Data Pipeline" at bounding box center [1289, 343] width 75 height 15
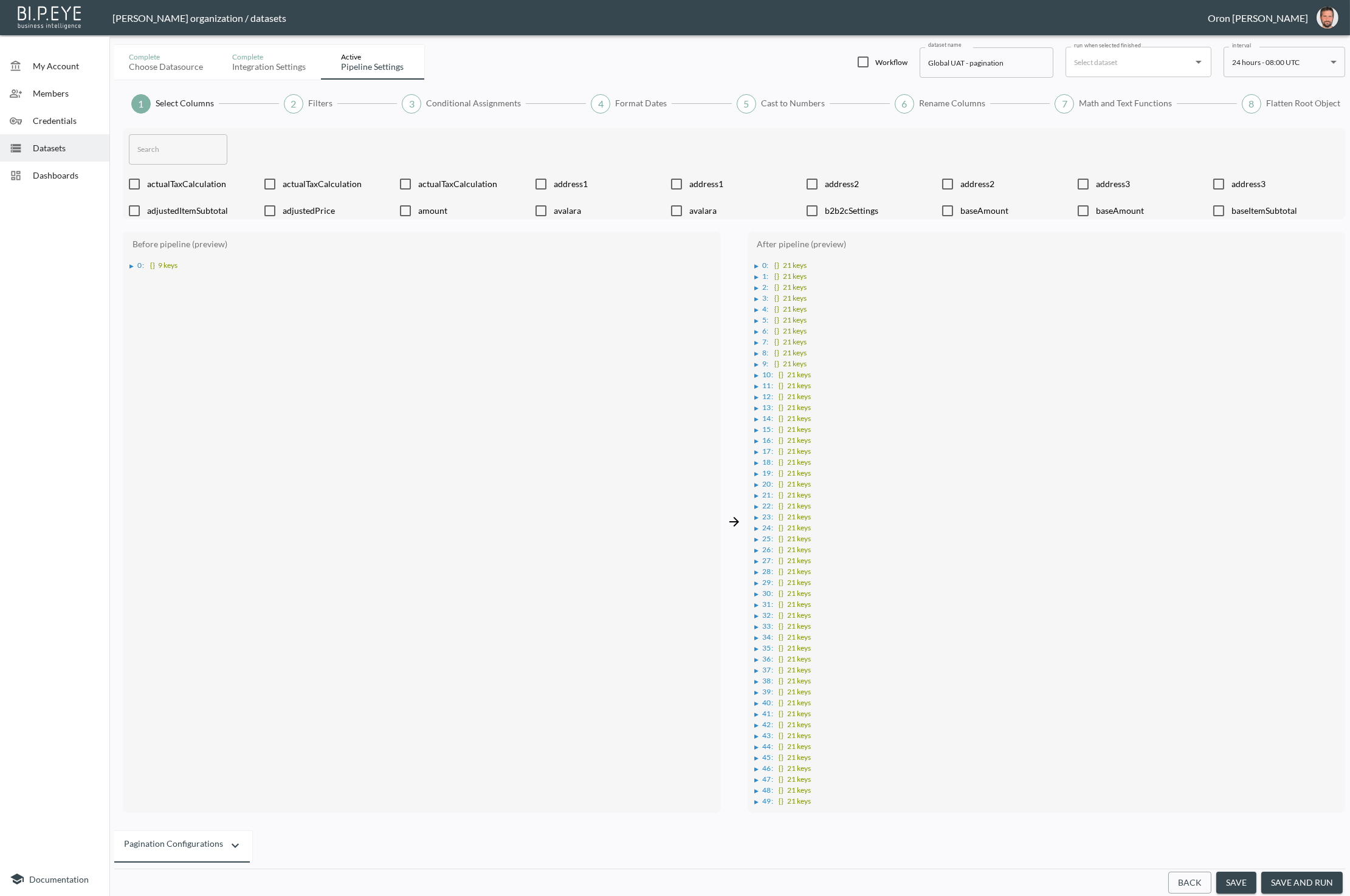
click at [1183, 885] on button "Back" at bounding box center [1190, 883] width 43 height 22
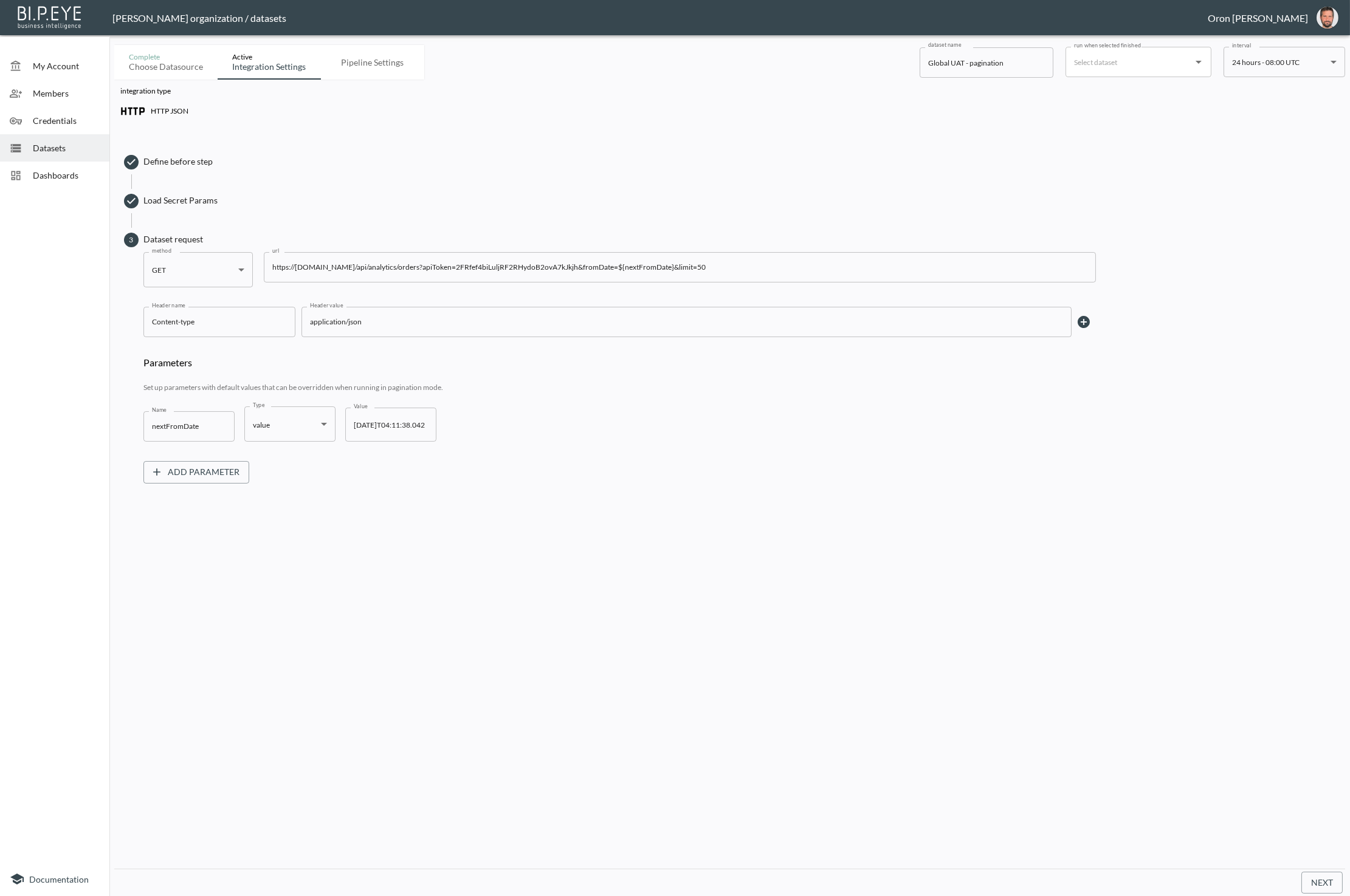
click at [143, 203] on span "Load Secret Params" at bounding box center [741, 200] width 1195 height 12
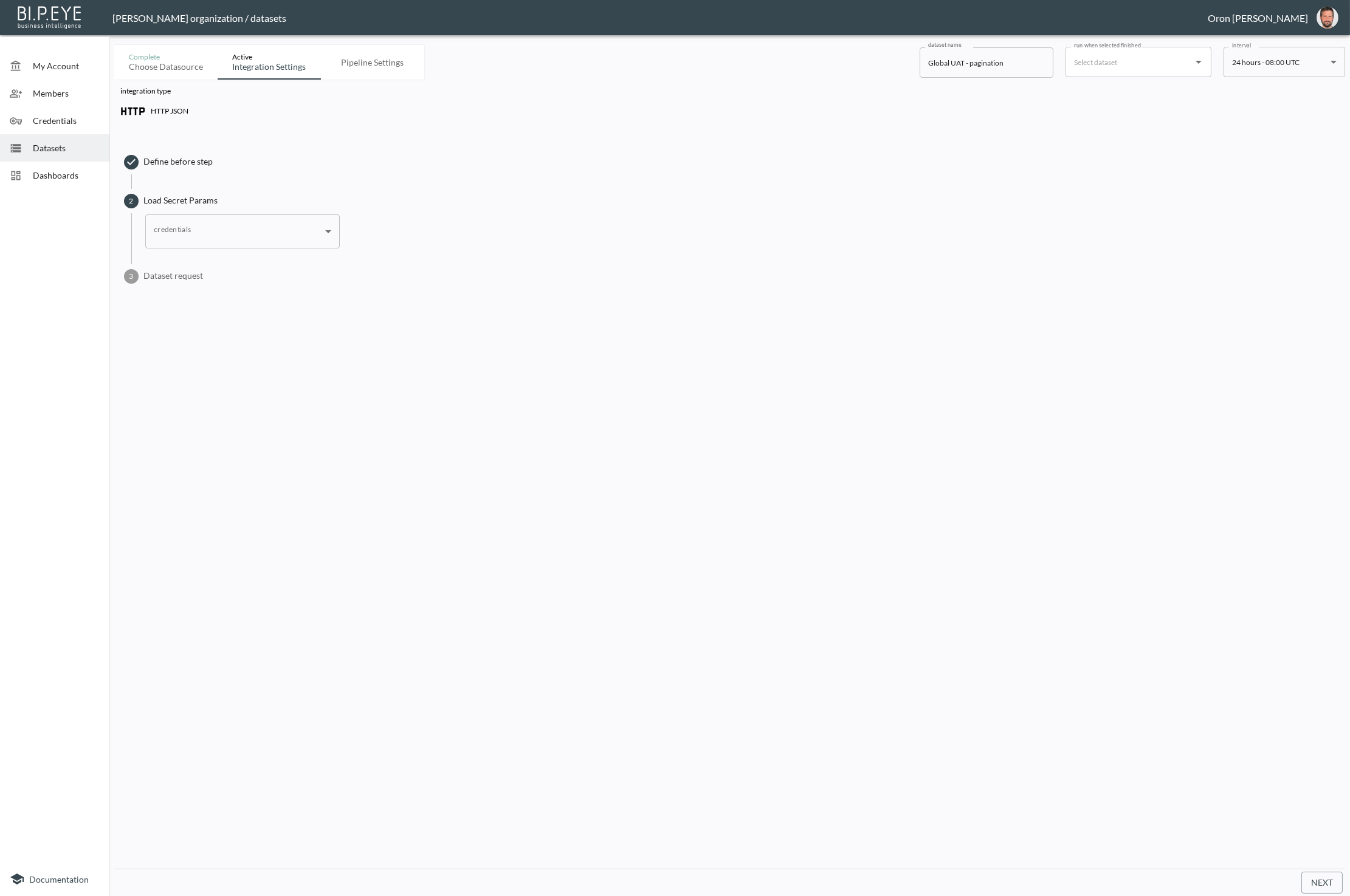
click at [192, 232] on body "BI.P.EYE, Interactive Analytics Dashboards - app [PERSON_NAME] organization / d…" at bounding box center [675, 448] width 1350 height 896
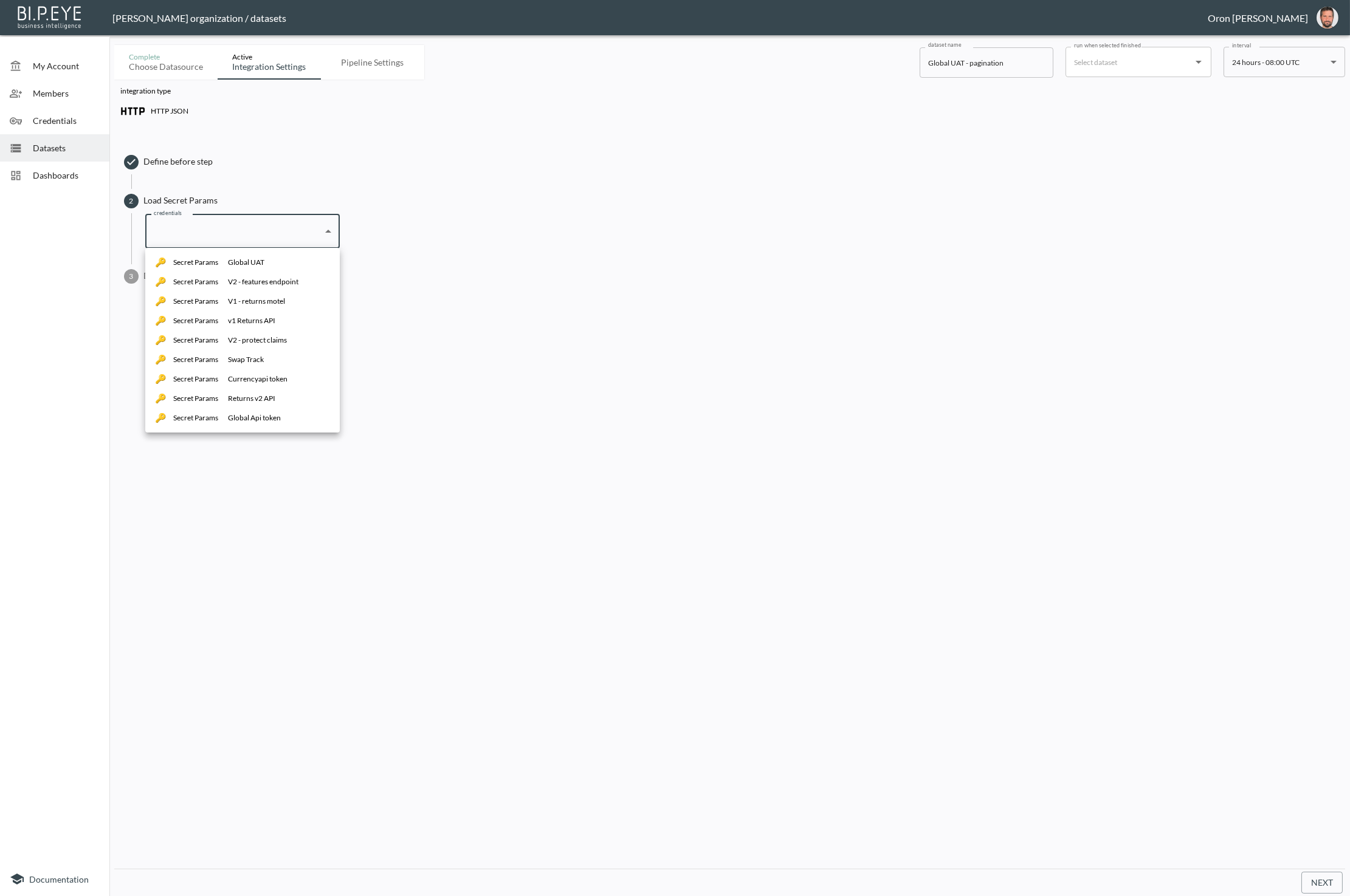
click at [278, 259] on li "Secret Params Global UAT" at bounding box center [242, 262] width 195 height 20
type input "1f882677-7dbd-423d-b51a-61eee02ea01b"
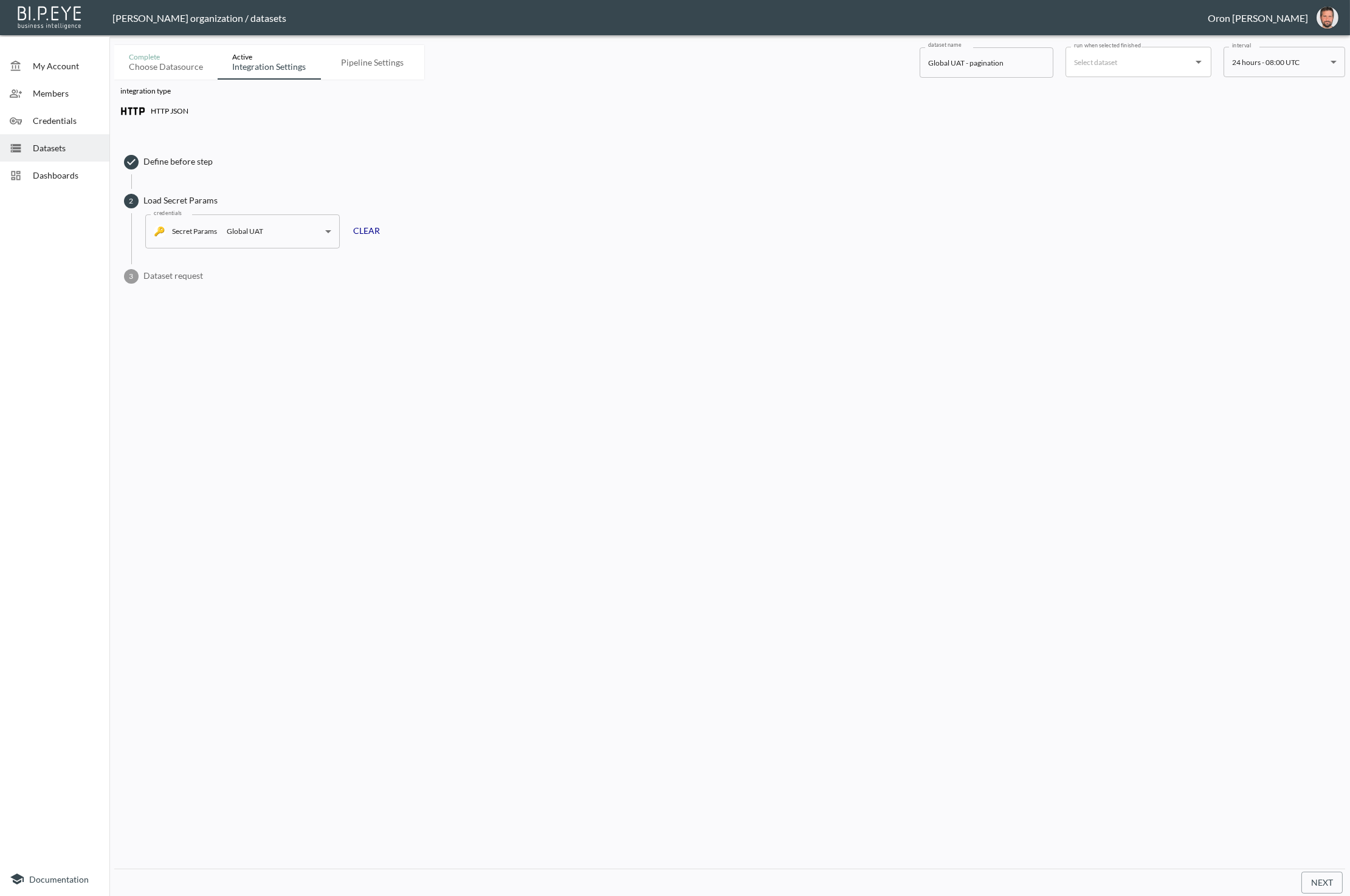
click at [185, 271] on span "Dataset request" at bounding box center [741, 276] width 1195 height 12
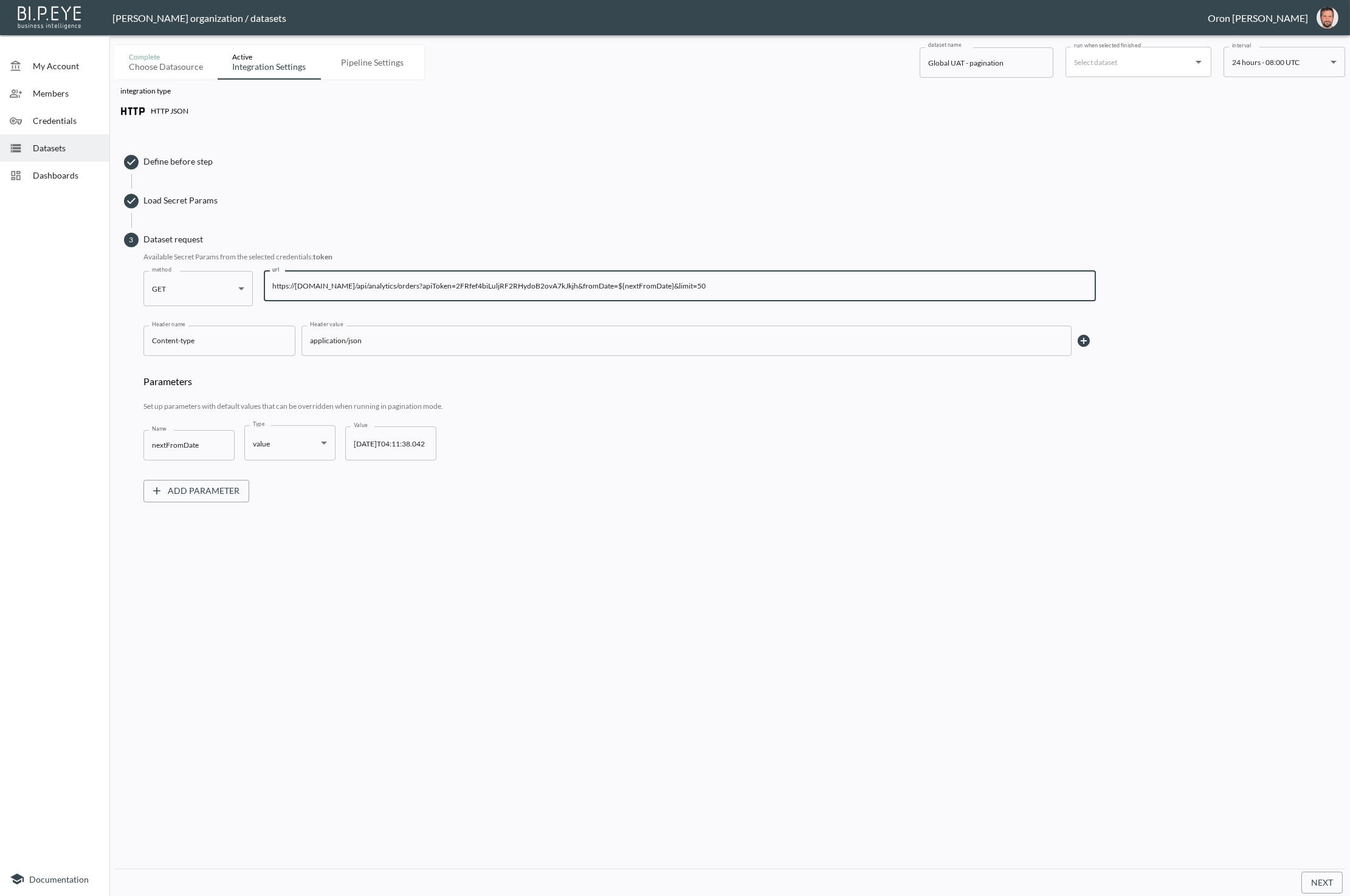
click at [570, 283] on input "https://[DOMAIN_NAME]/api/analytics/orders?apiToken=2FRfef4biLuljRF2RHydoB2ovA7…" at bounding box center [679, 286] width 832 height 30
type input "https://[DOMAIN_NAME]/api/analytics/orders?apiToken=${token}&fromDate=${nextFro…"
drag, startPoint x: 1329, startPoint y: 882, endPoint x: 1284, endPoint y: 825, distance: 72.6
click at [1329, 882] on button "Next" at bounding box center [1321, 883] width 41 height 22
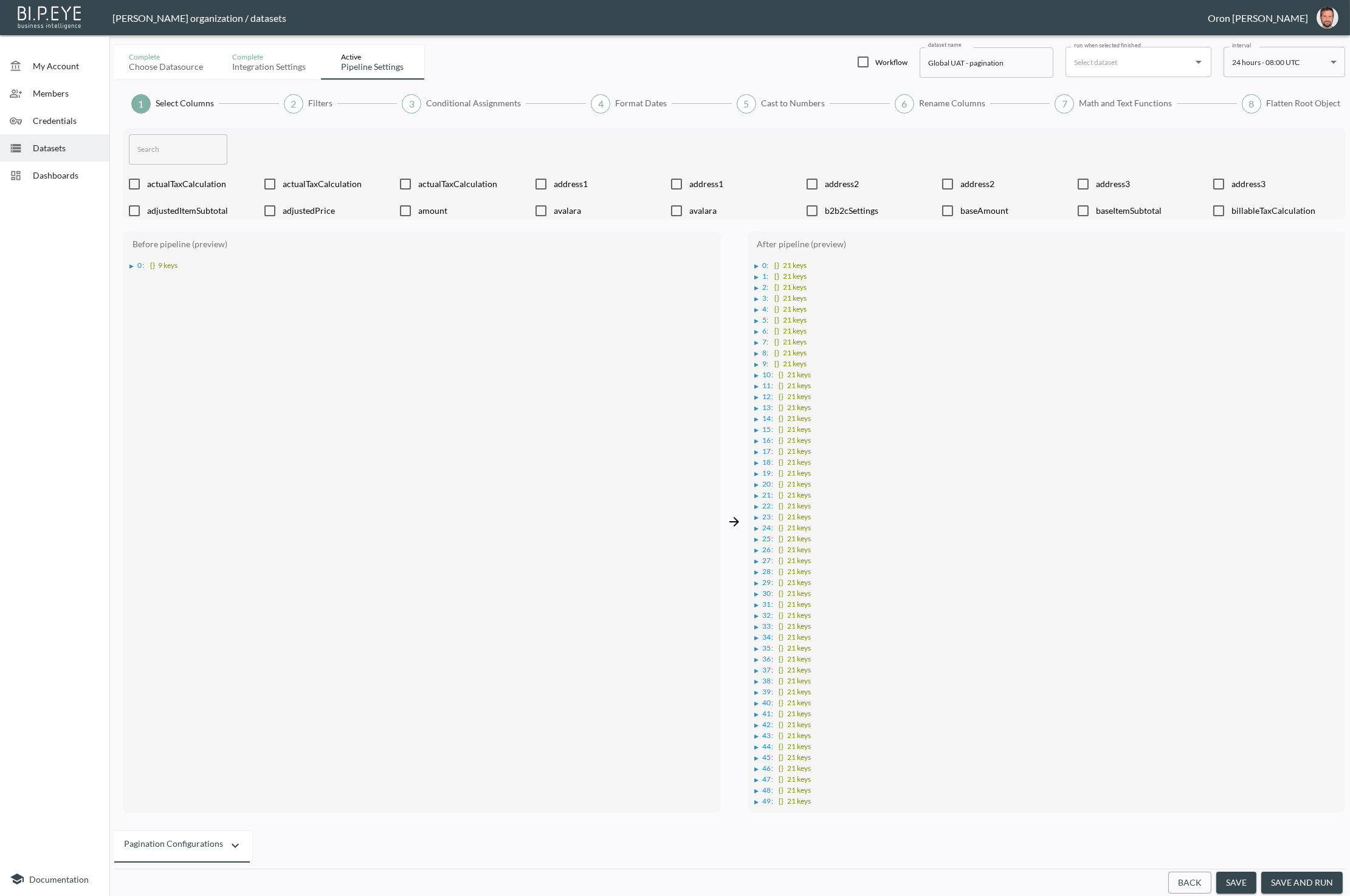
click at [1240, 880] on button "save" at bounding box center [1236, 883] width 40 height 22
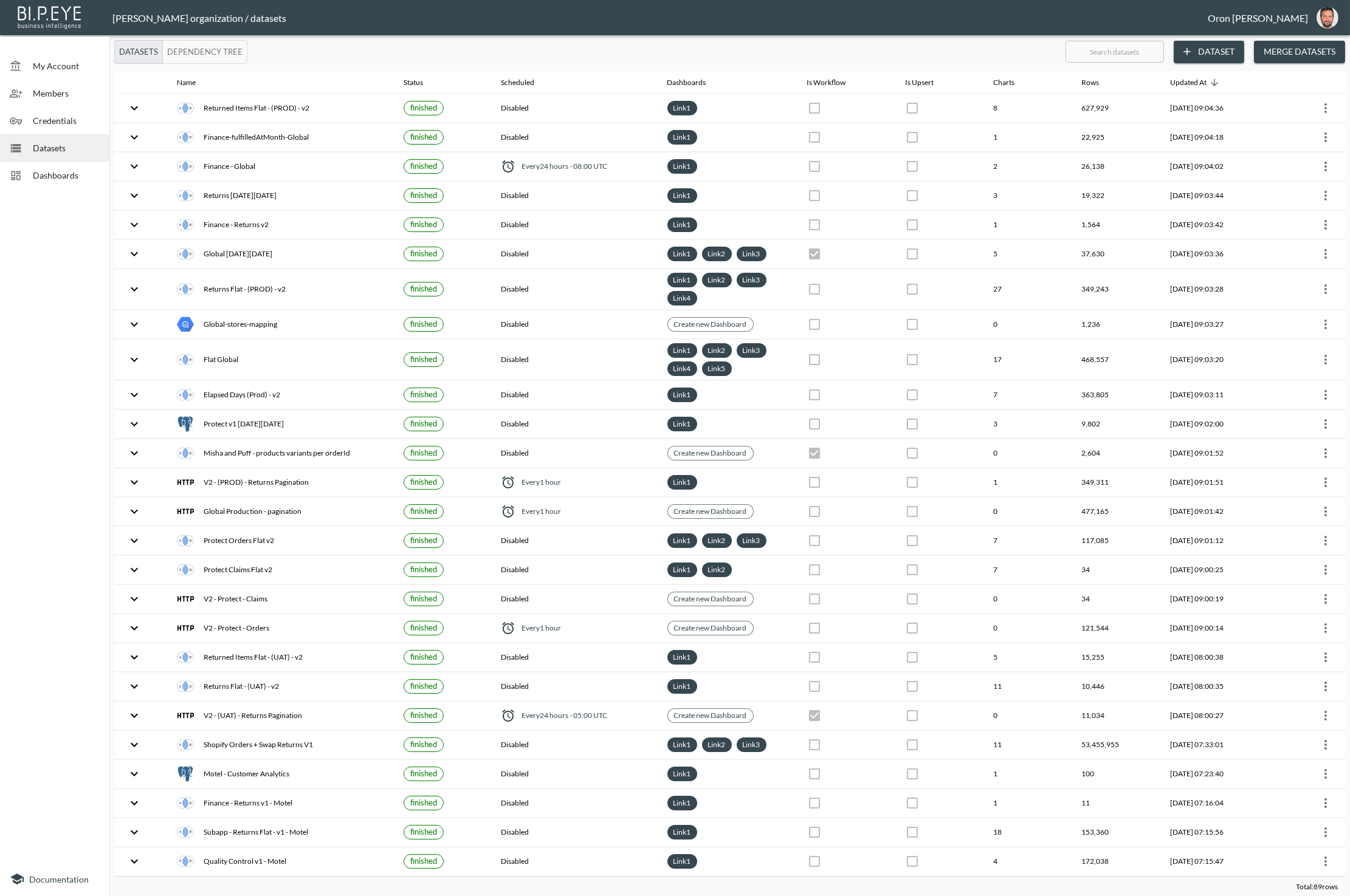
checkbox input "false"
checkbox input "true"
checkbox input "false"
checkbox input "true"
checkbox input "false"
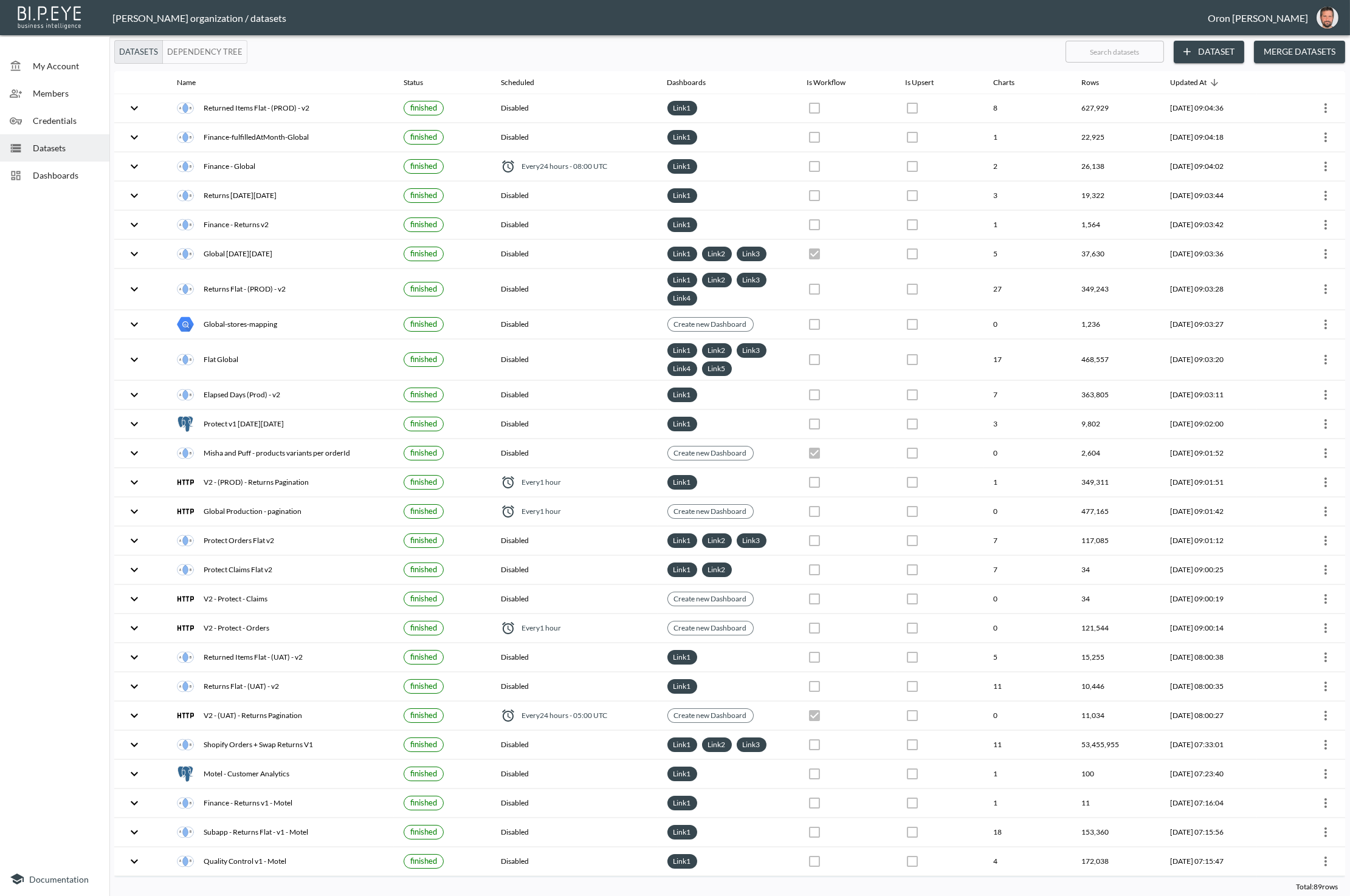
checkbox input "true"
checkbox input "false"
checkbox input "true"
checkbox input "false"
checkbox input "true"
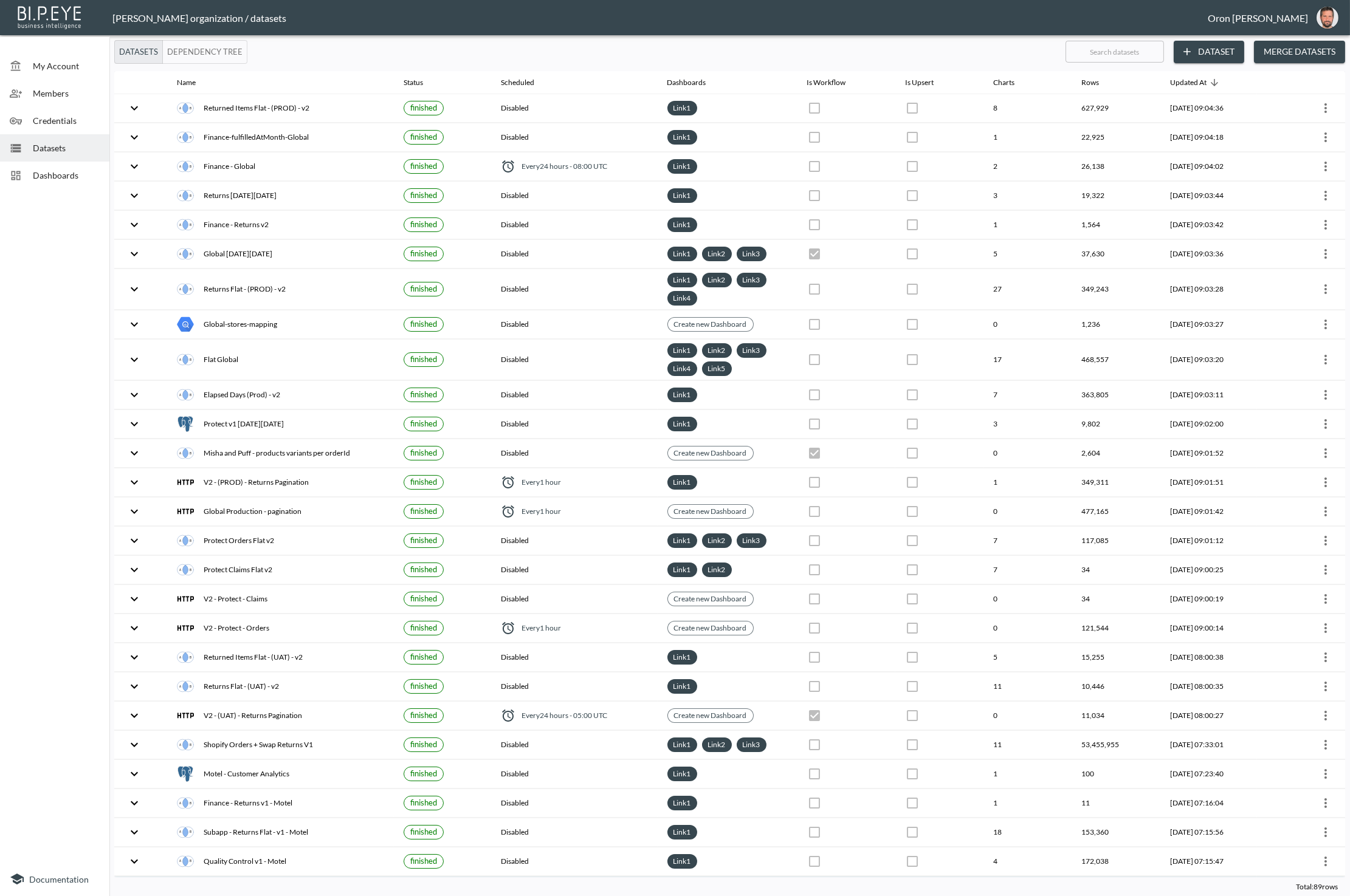
checkbox input "false"
checkbox input "true"
checkbox input "false"
checkbox input "true"
checkbox input "false"
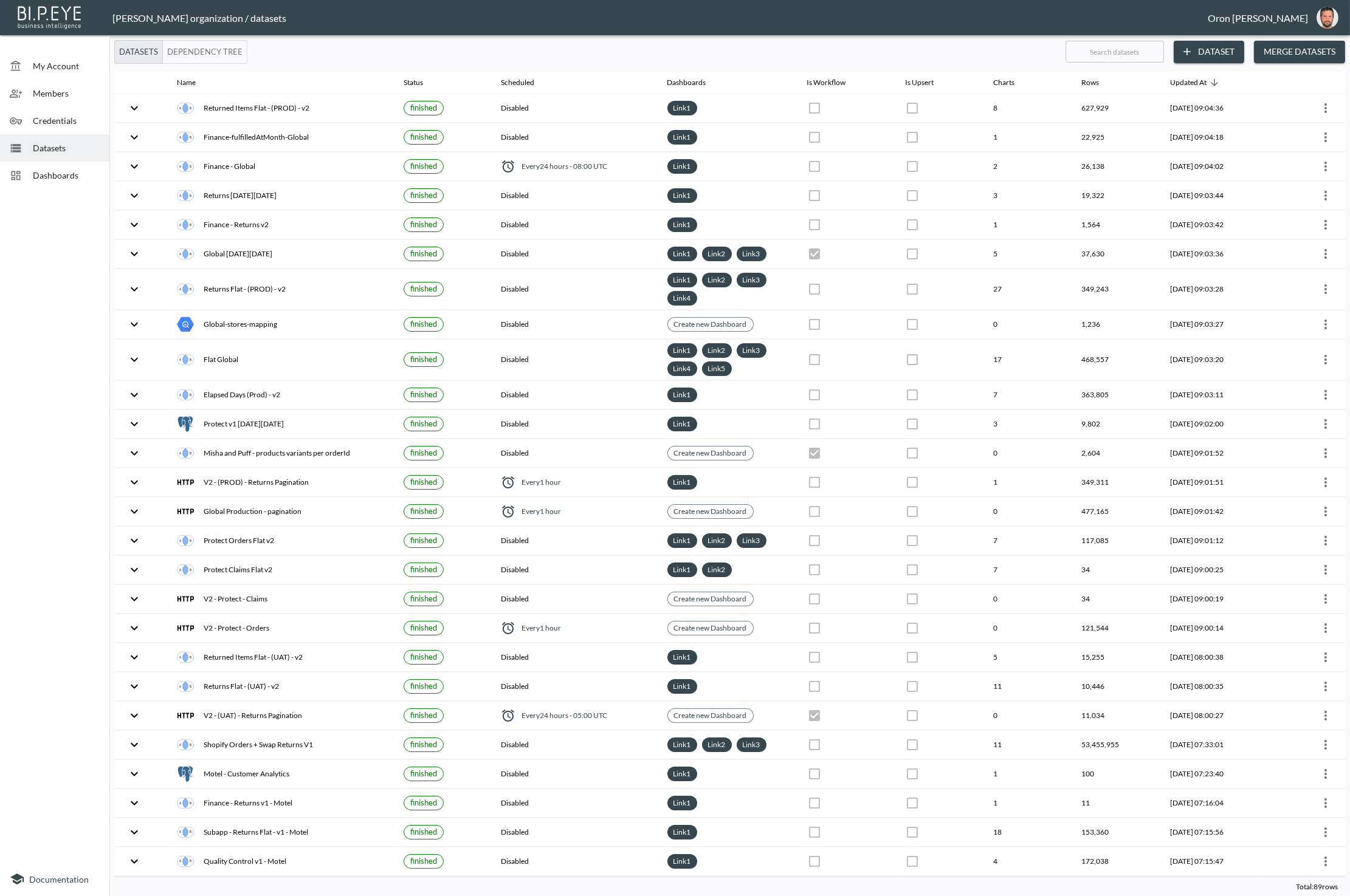
checkbox input "true"
checkbox input "false"
checkbox input "true"
checkbox input "false"
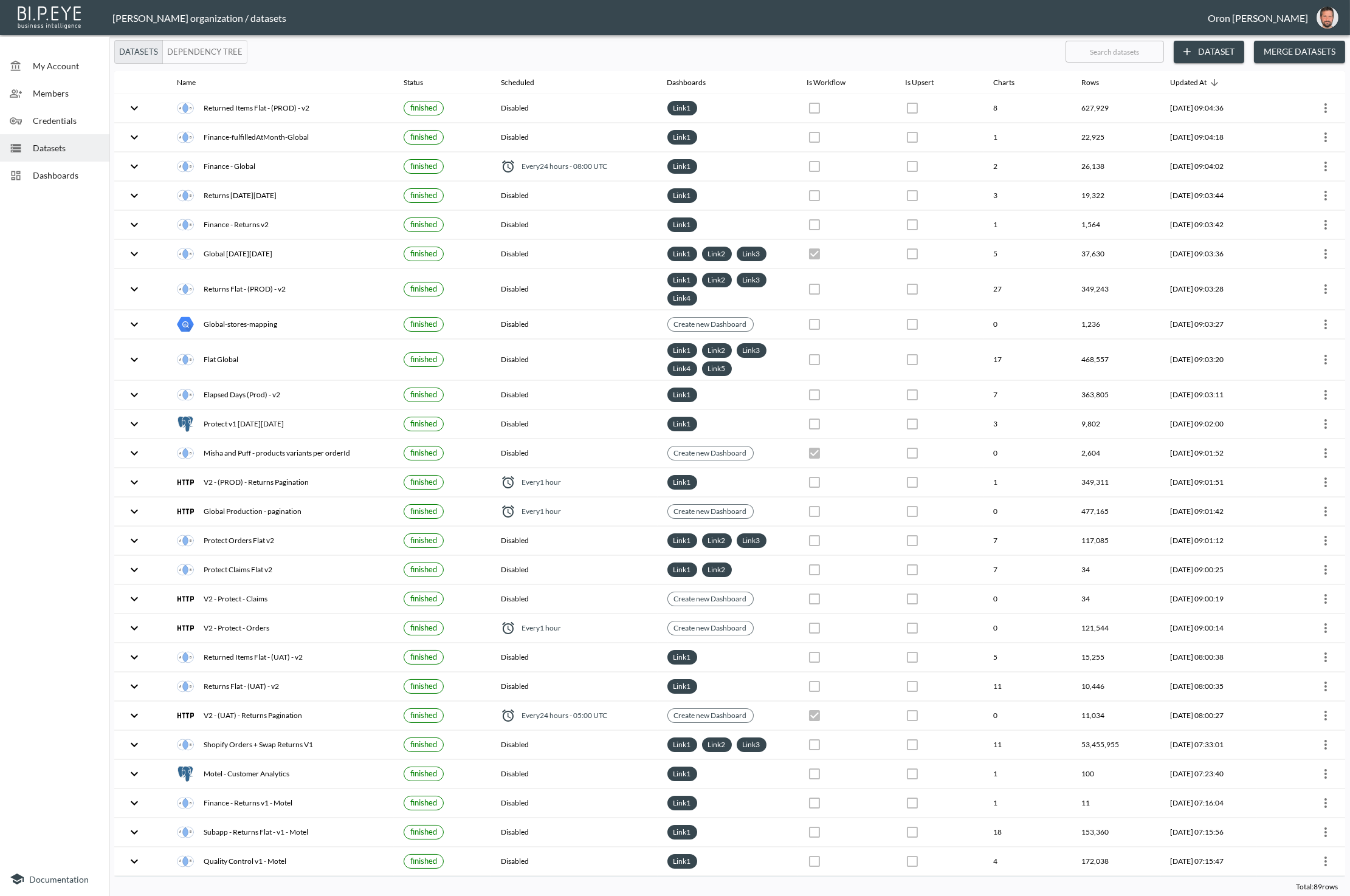
checkbox input "true"
checkbox input "false"
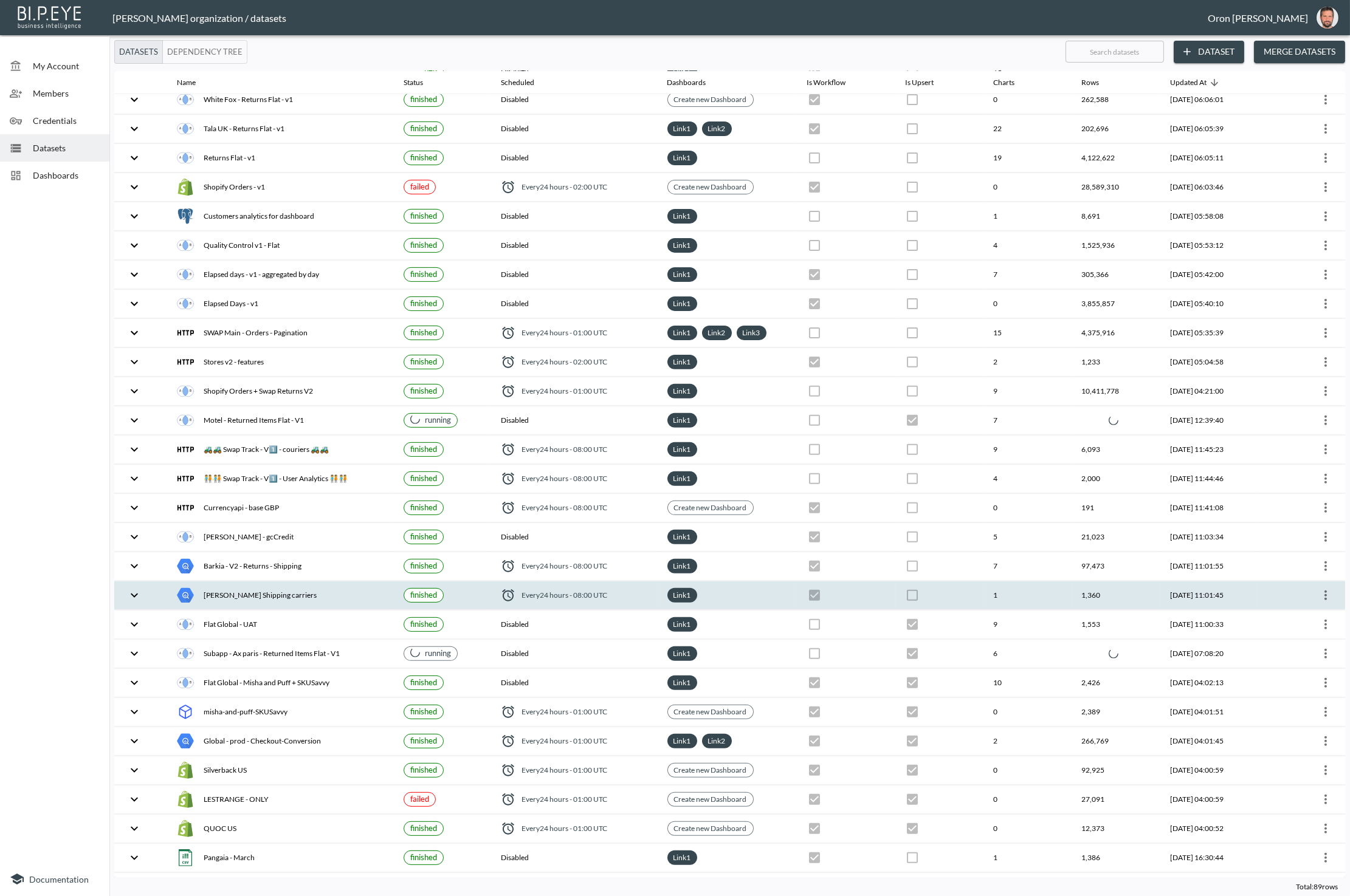
scroll to position [1228, 0]
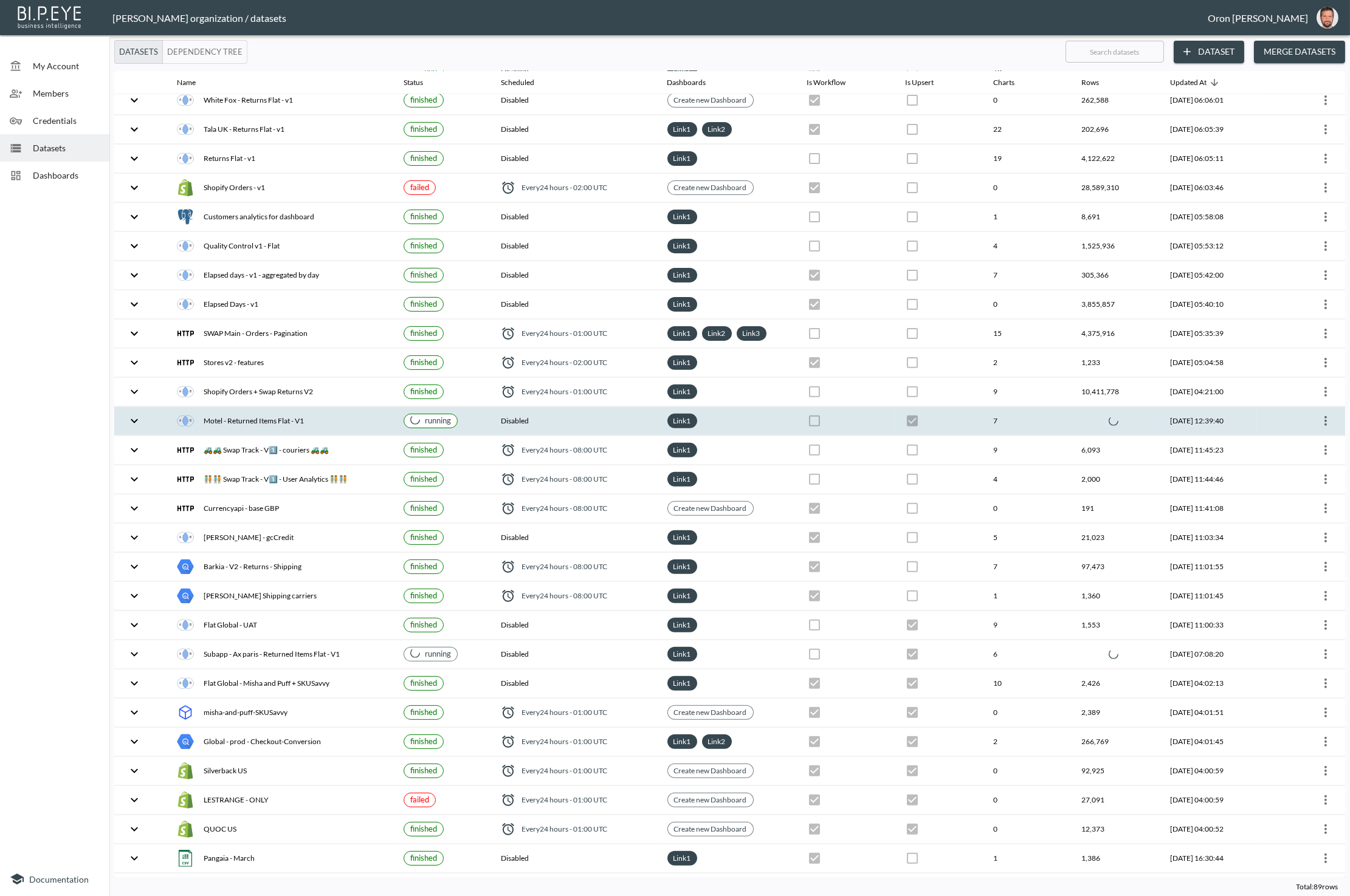
click at [1045, 407] on th "7" at bounding box center [1027, 421] width 88 height 29
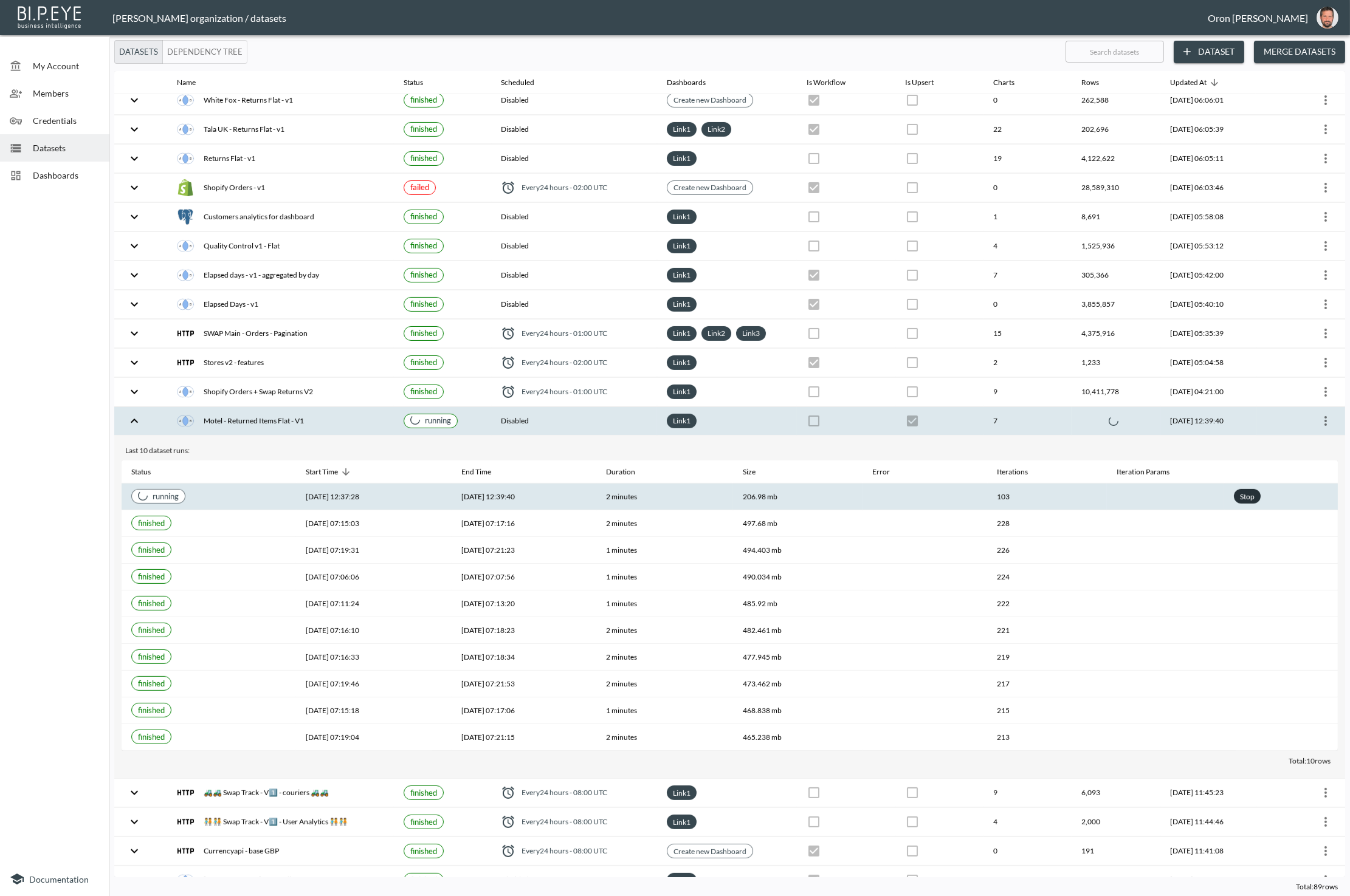
click at [1240, 489] on div "Stop" at bounding box center [1247, 497] width 20 height 15
checkbox input "false"
checkbox input "true"
checkbox input "false"
checkbox input "true"
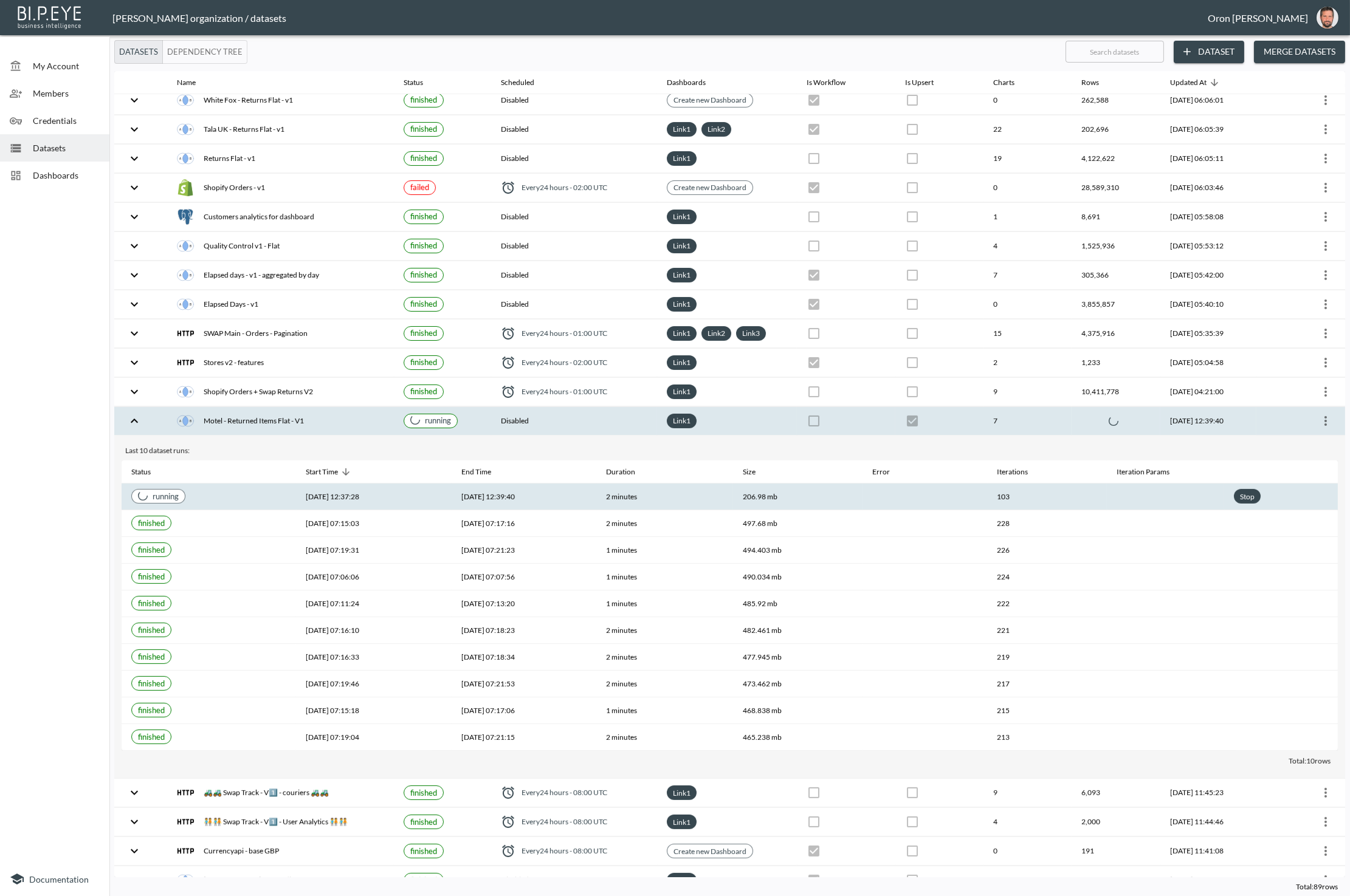
checkbox input "false"
checkbox input "true"
checkbox input "false"
checkbox input "true"
checkbox input "false"
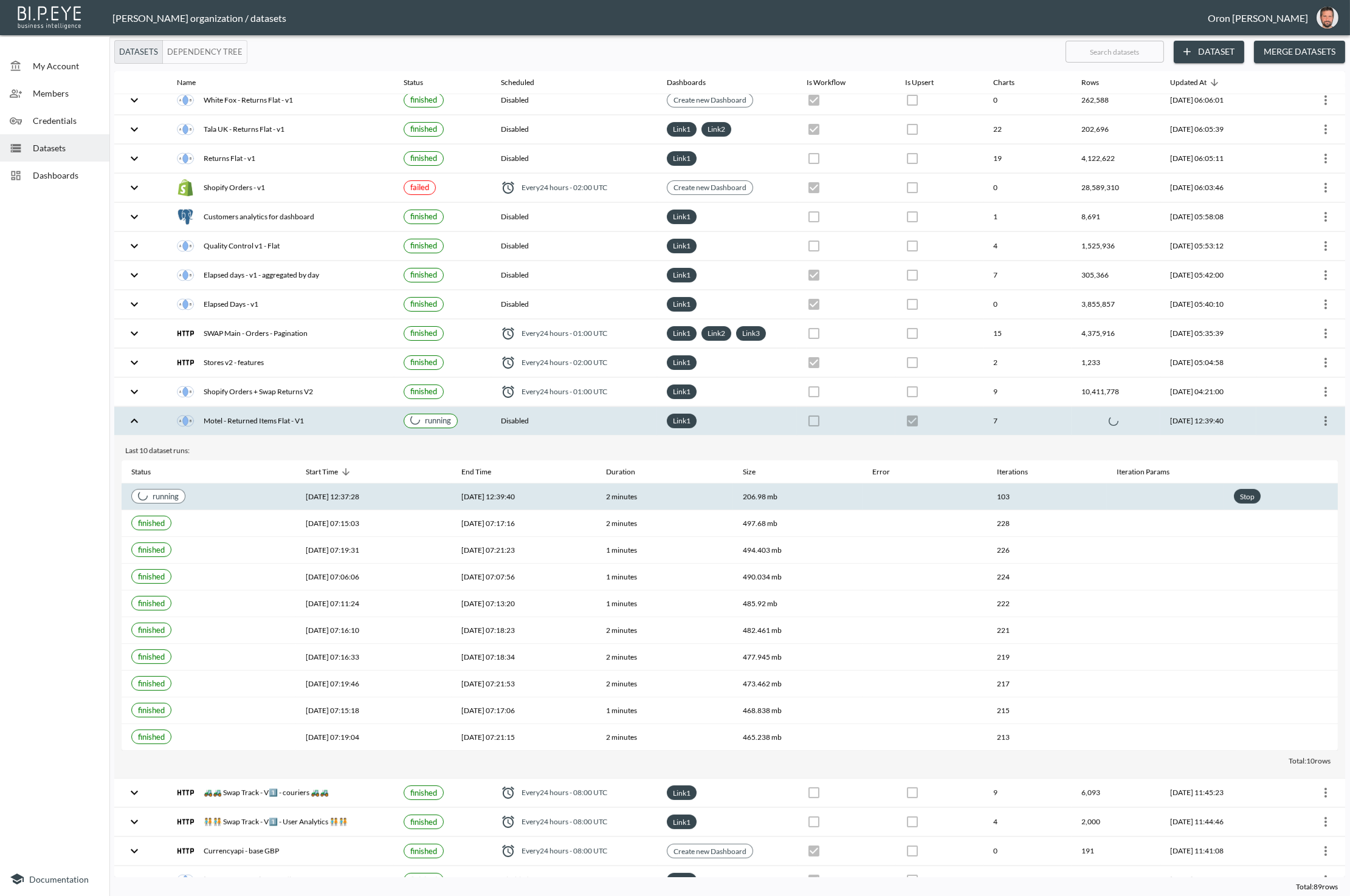
checkbox input "true"
checkbox input "false"
checkbox input "true"
checkbox input "false"
checkbox input "true"
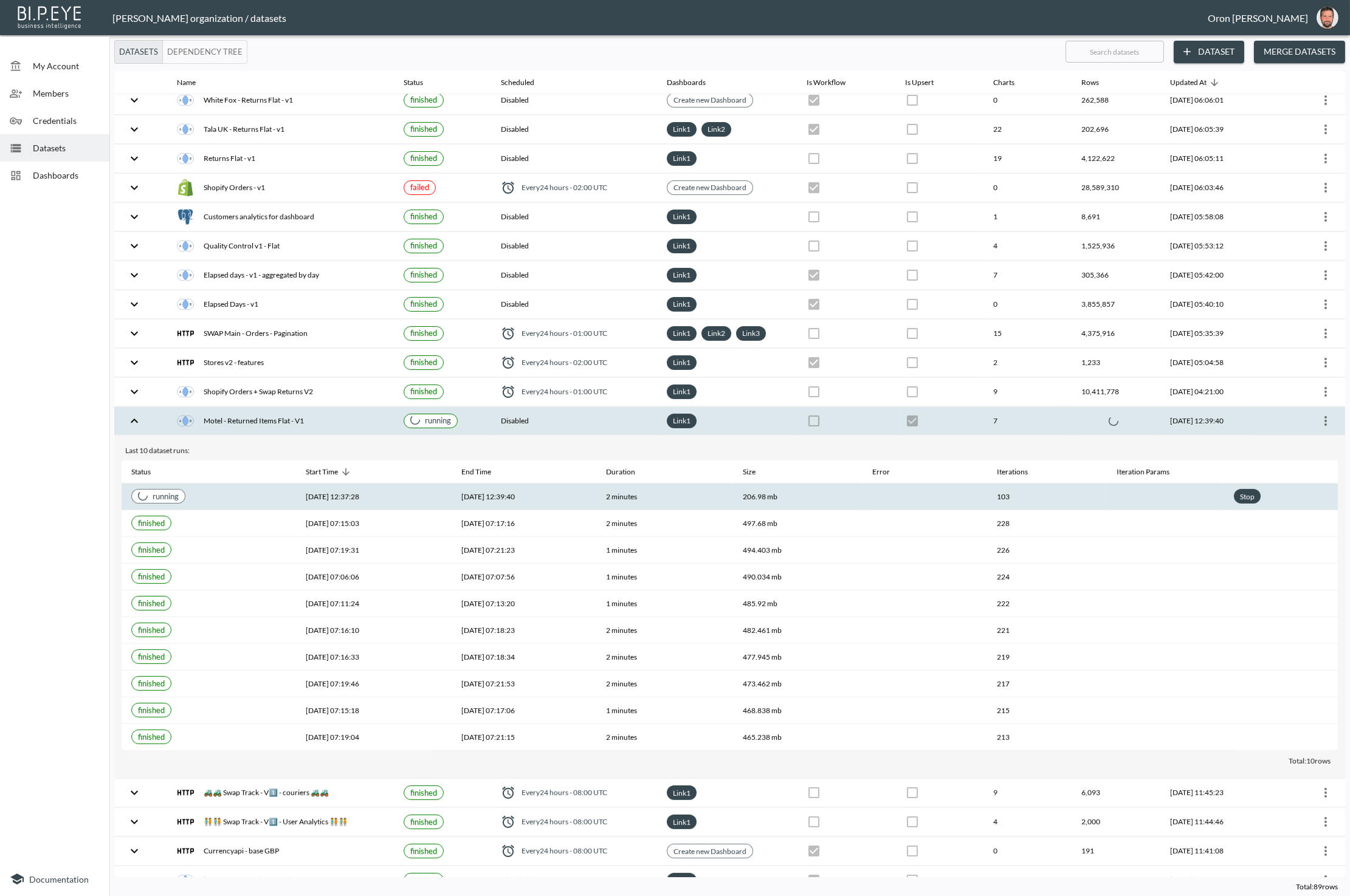
checkbox input "false"
checkbox input "true"
checkbox input "false"
checkbox input "true"
checkbox input "false"
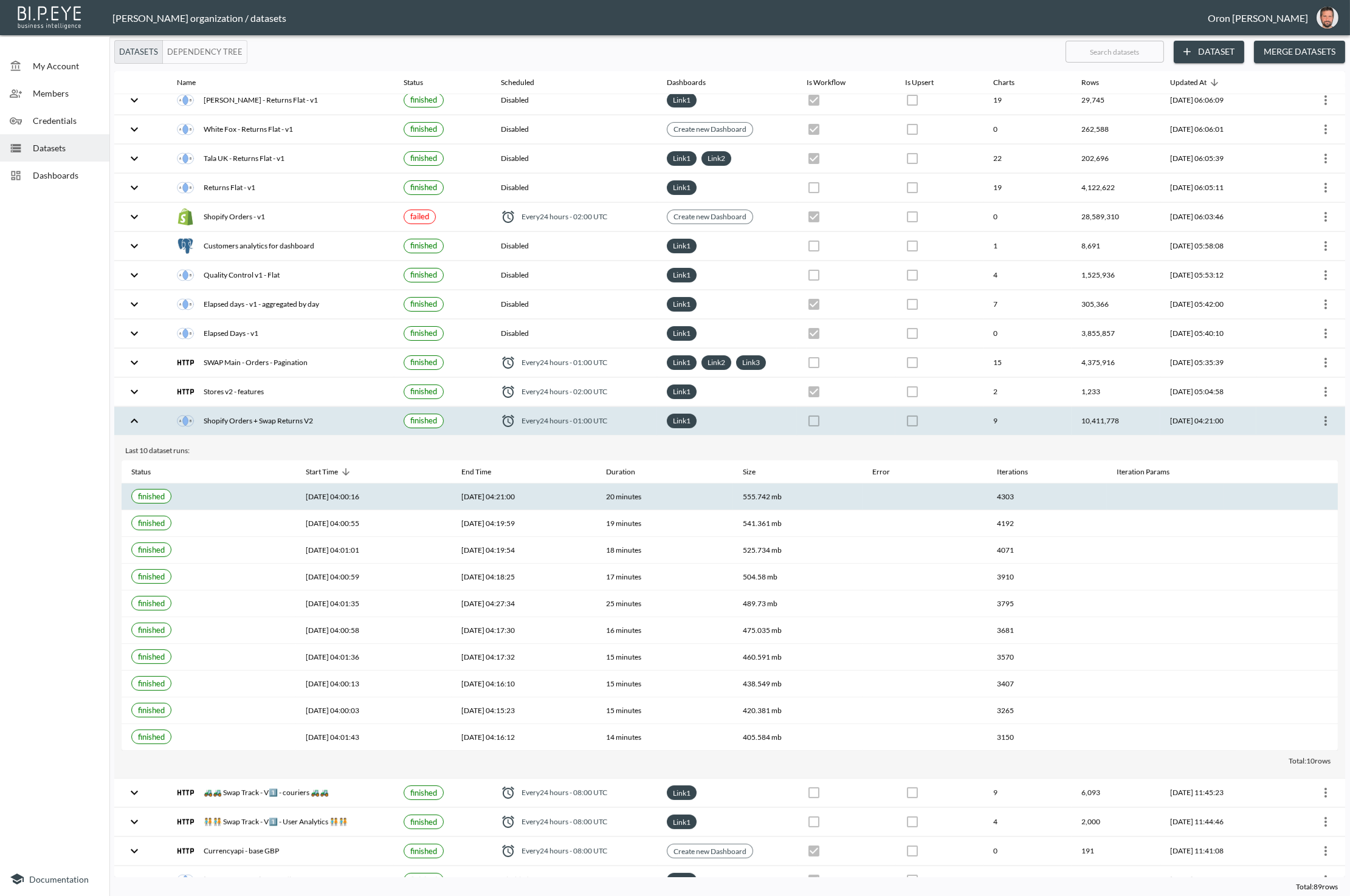
click at [1024, 407] on th "9" at bounding box center [1027, 421] width 88 height 29
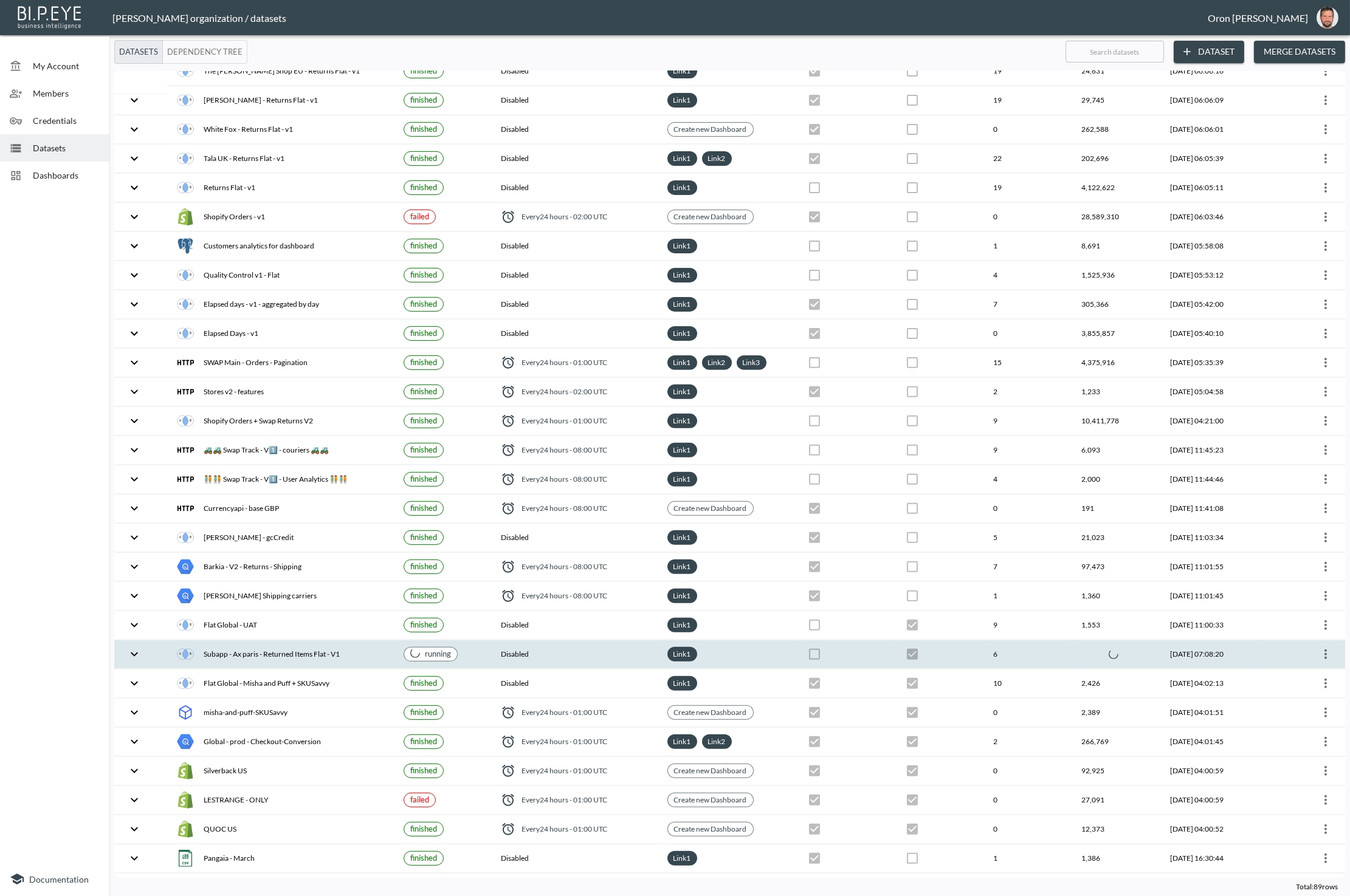
click at [1082, 650] on div at bounding box center [1116, 654] width 68 height 10
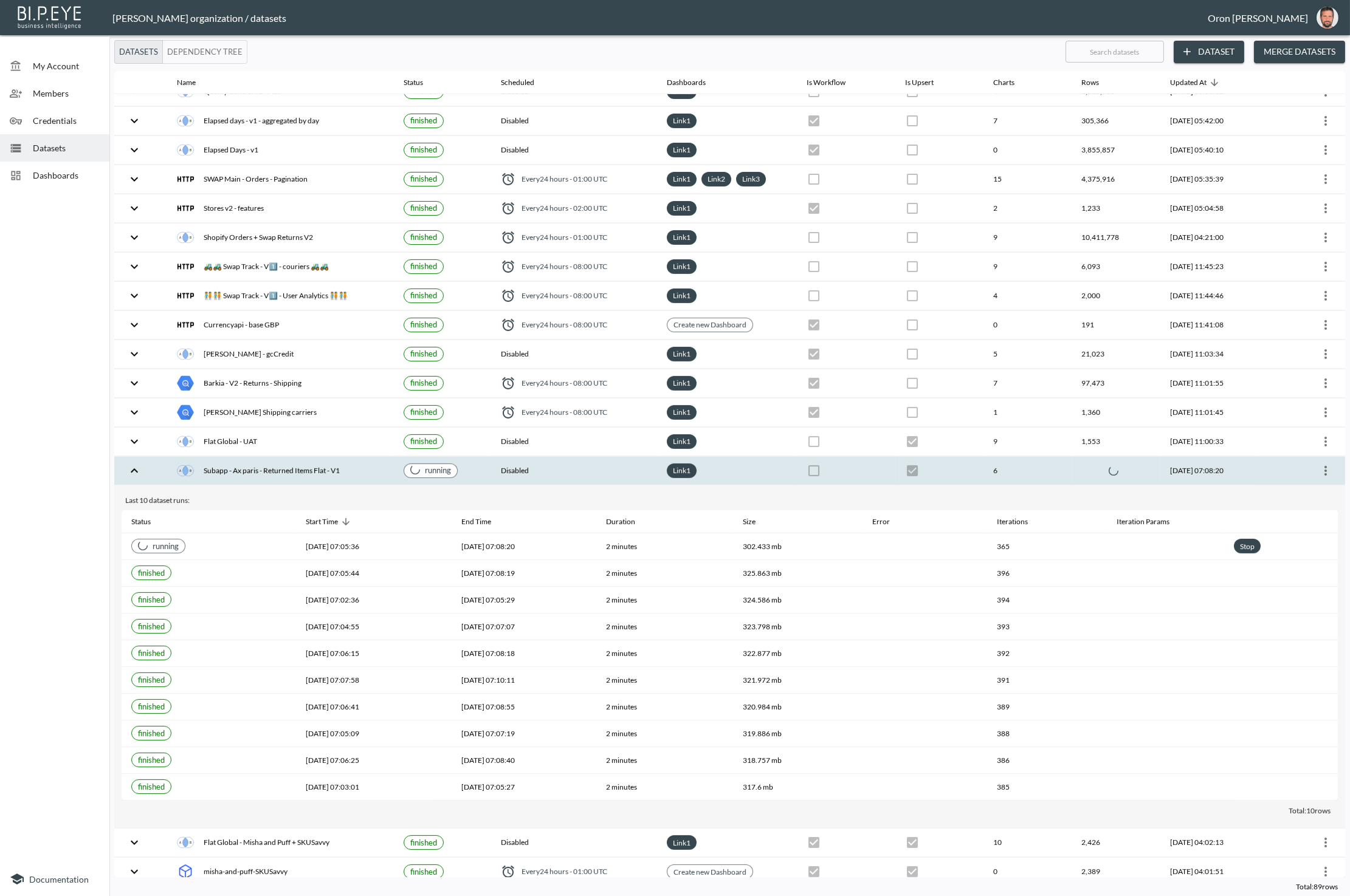
scroll to position [1412, 0]
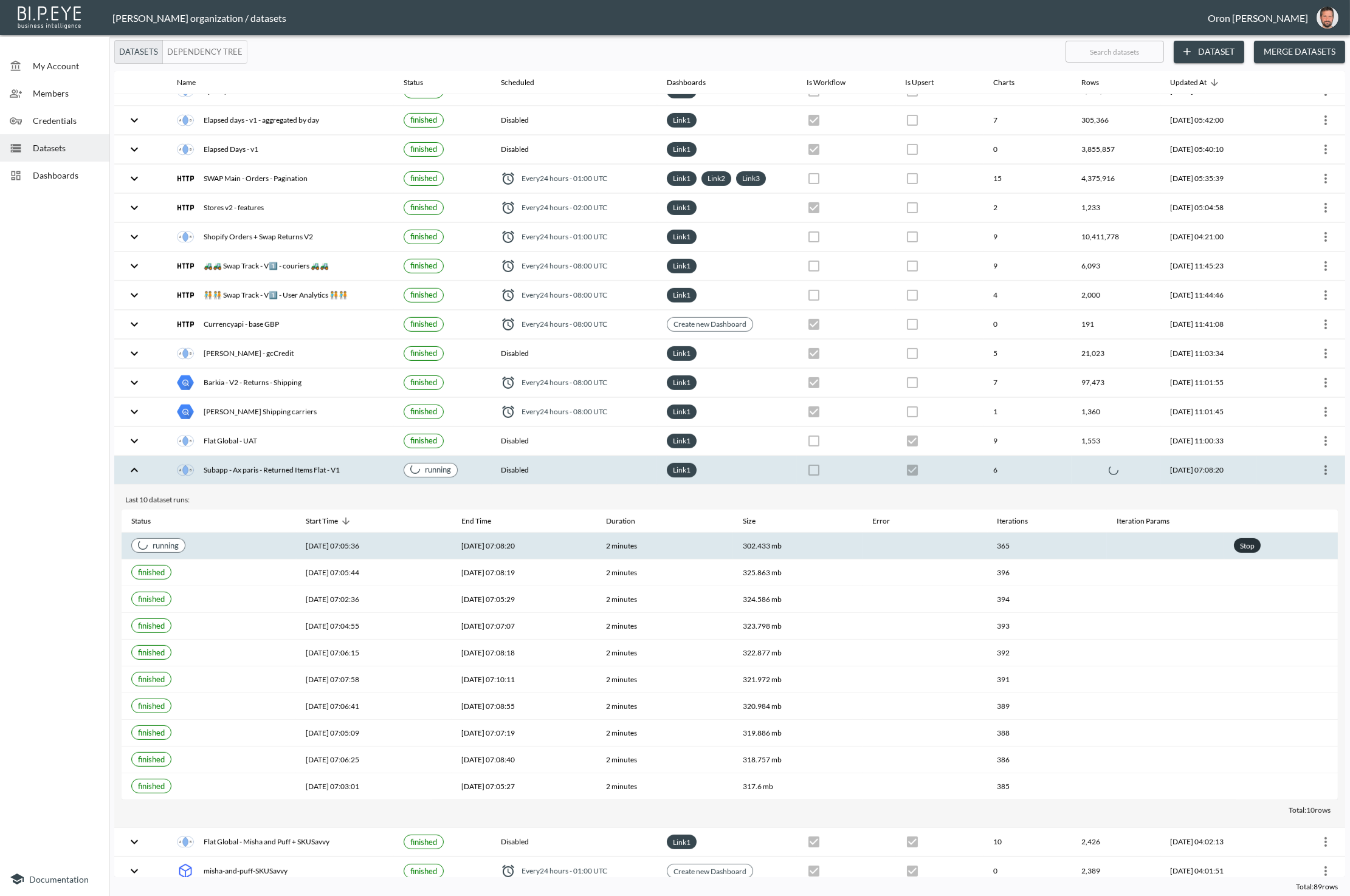
click at [1243, 539] on div "Stop" at bounding box center [1247, 546] width 20 height 15
checkbox input "false"
checkbox input "true"
checkbox input "false"
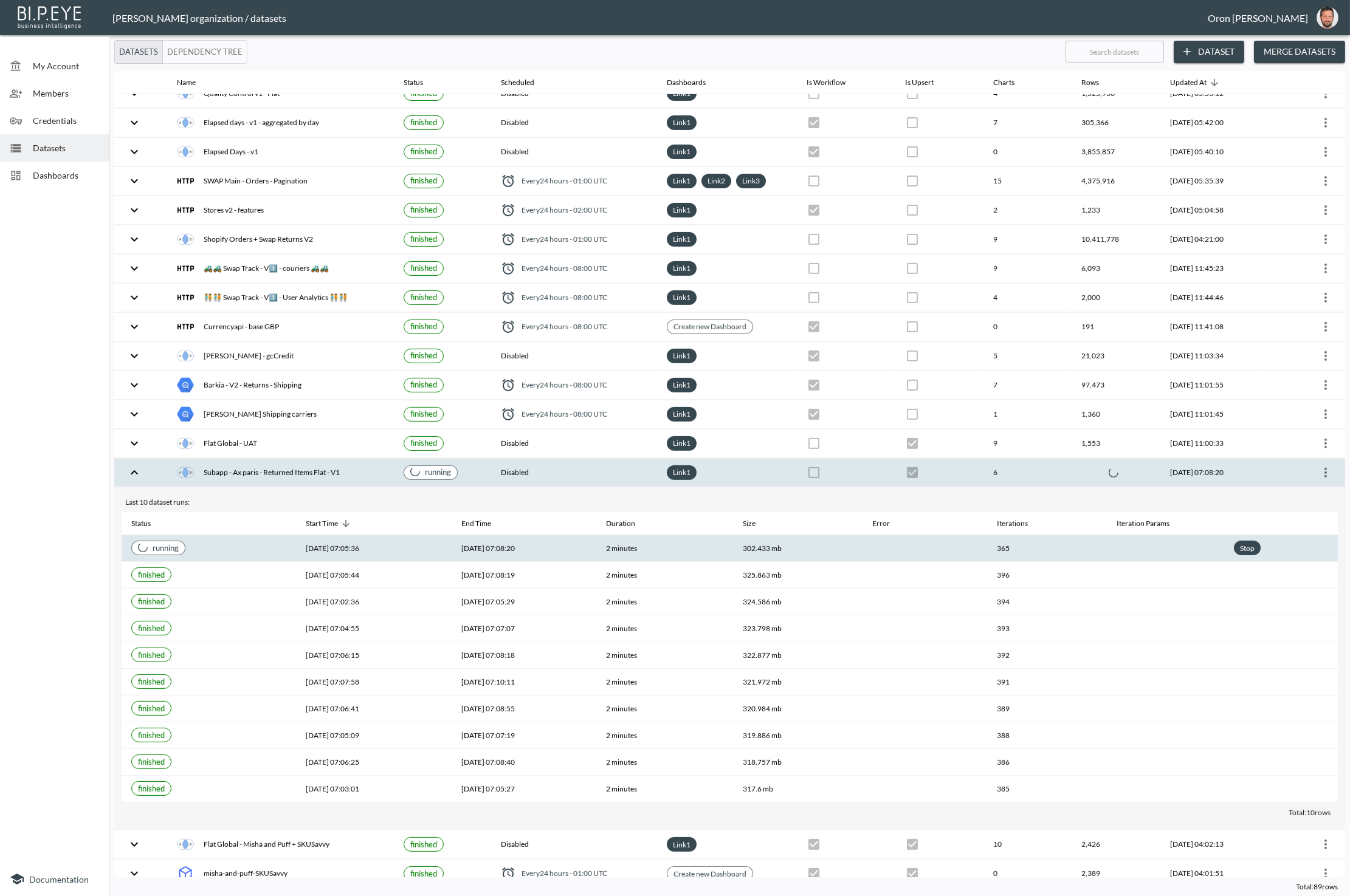
checkbox input "true"
checkbox input "false"
checkbox input "true"
checkbox input "false"
checkbox input "true"
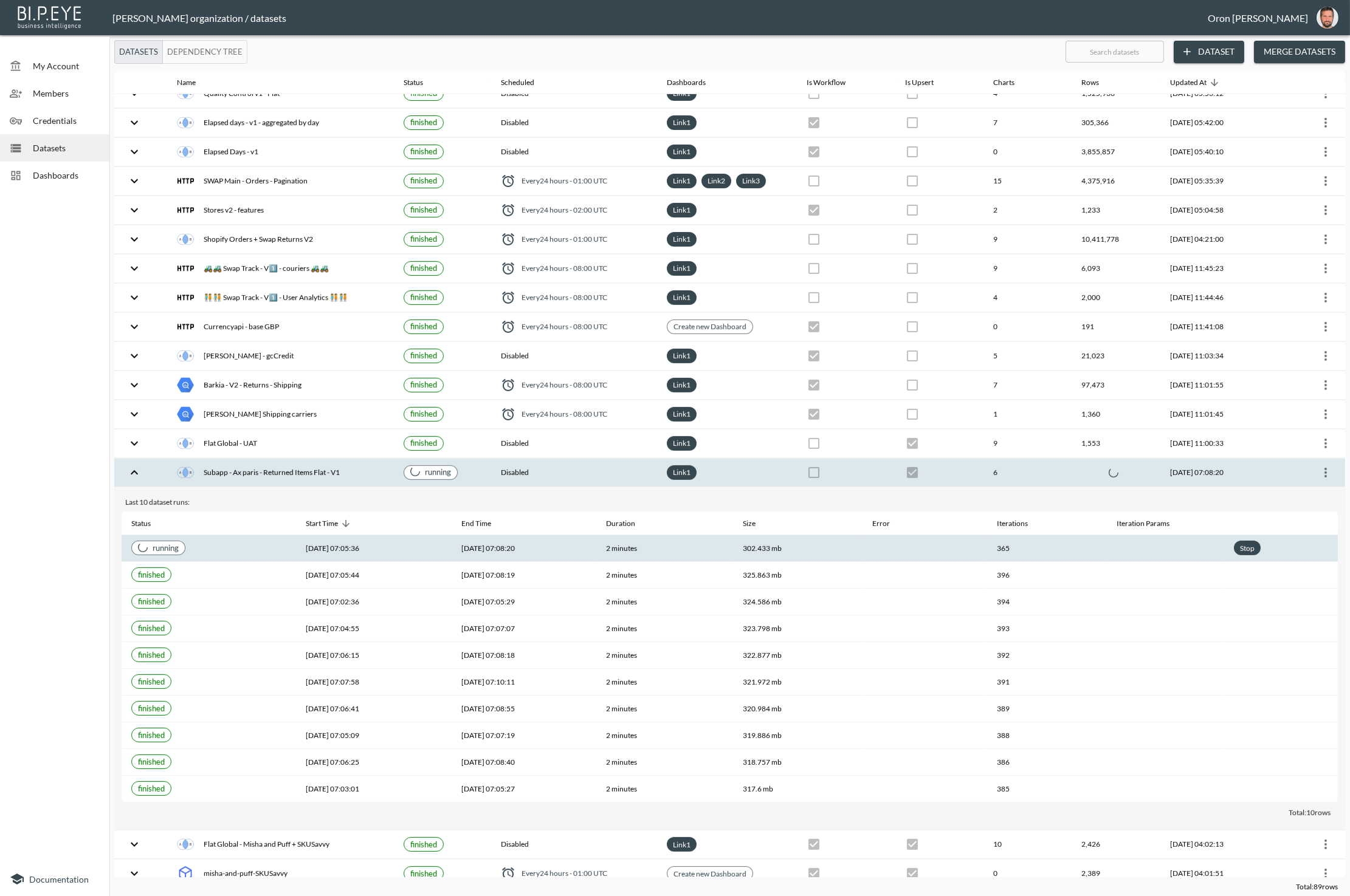
checkbox input "false"
checkbox input "true"
checkbox input "false"
checkbox input "true"
checkbox input "false"
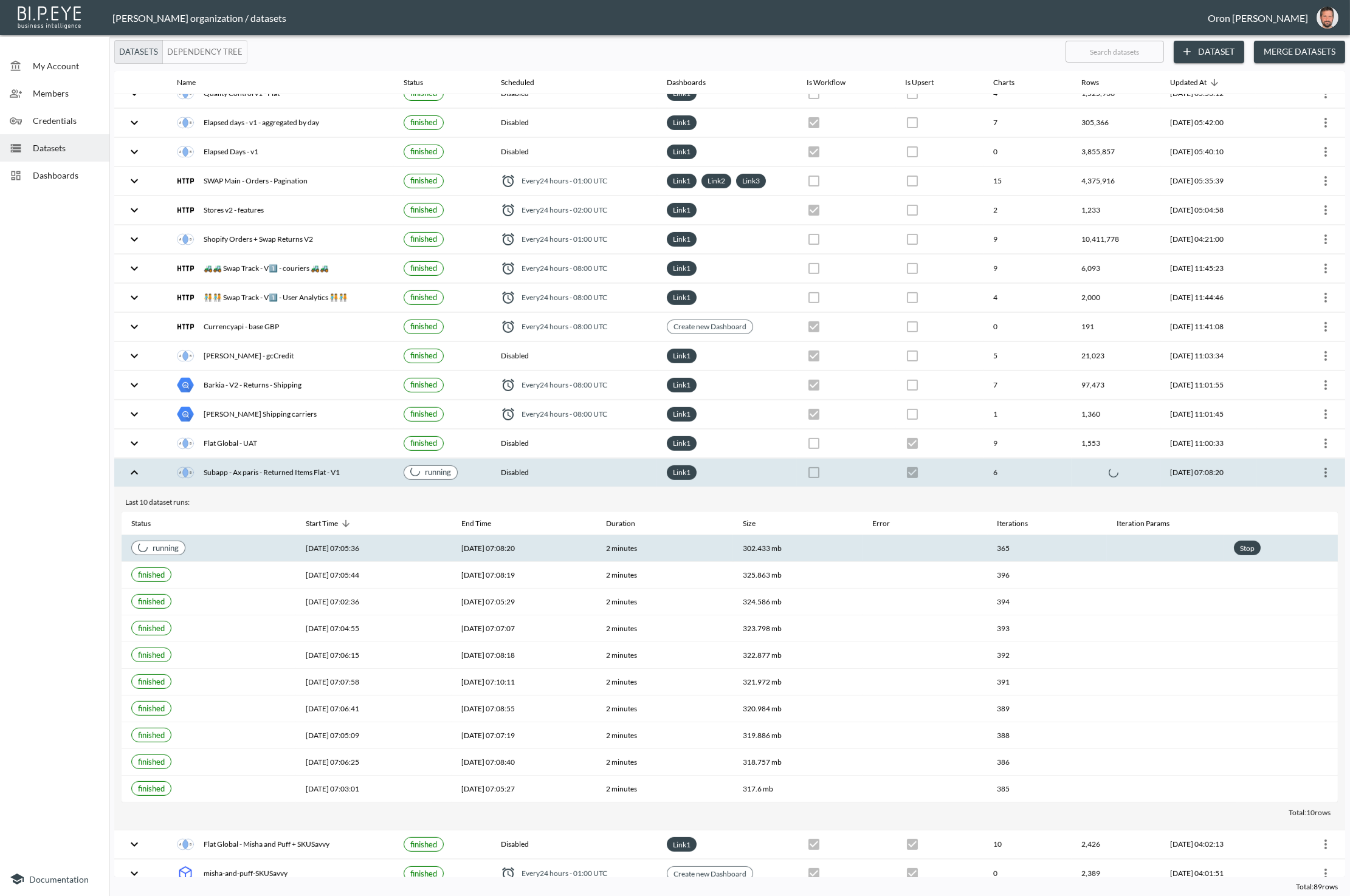
checkbox input "true"
checkbox input "false"
checkbox input "true"
checkbox input "false"
checkbox input "true"
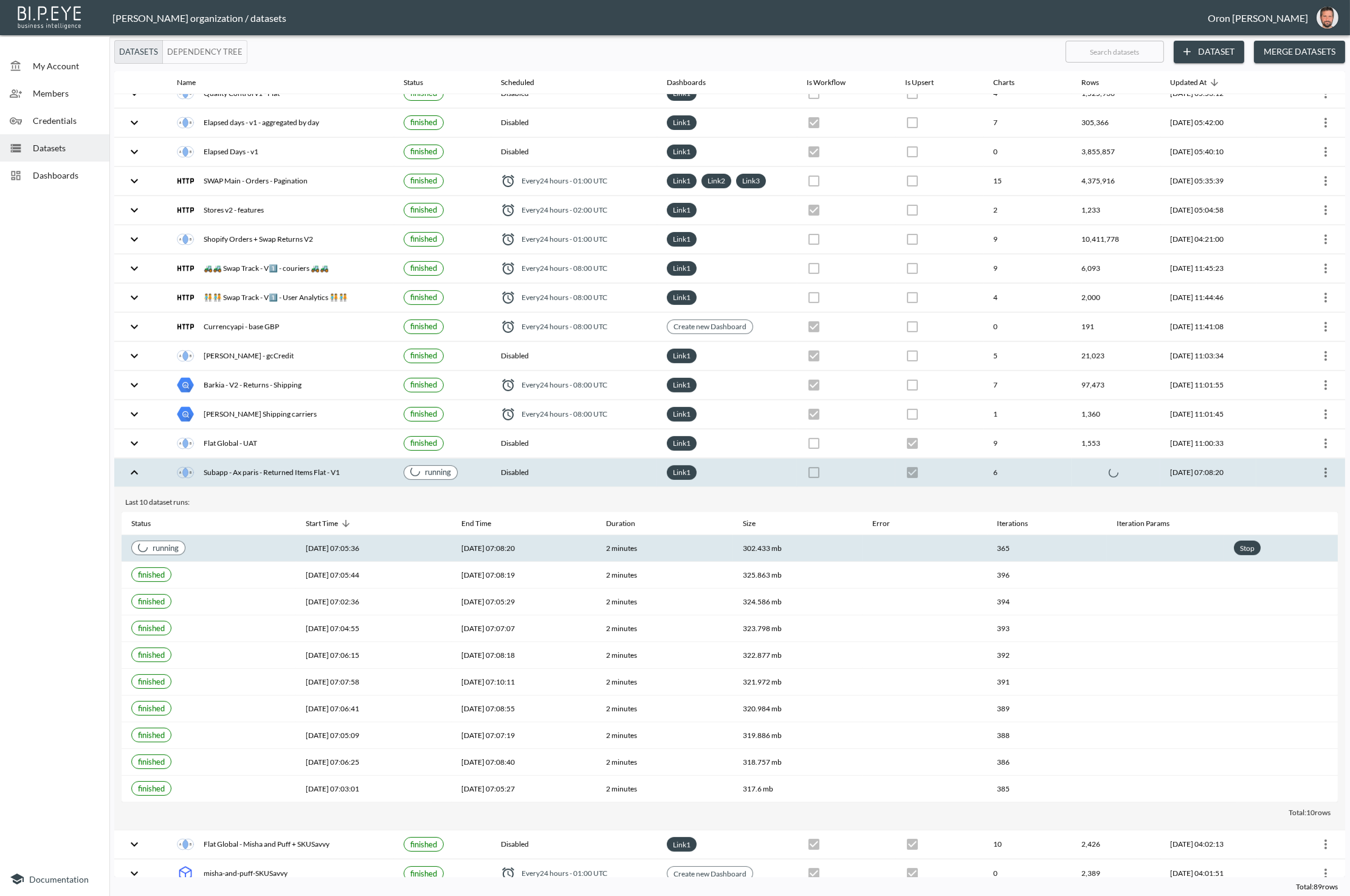
checkbox input "false"
checkbox input "true"
checkbox input "false"
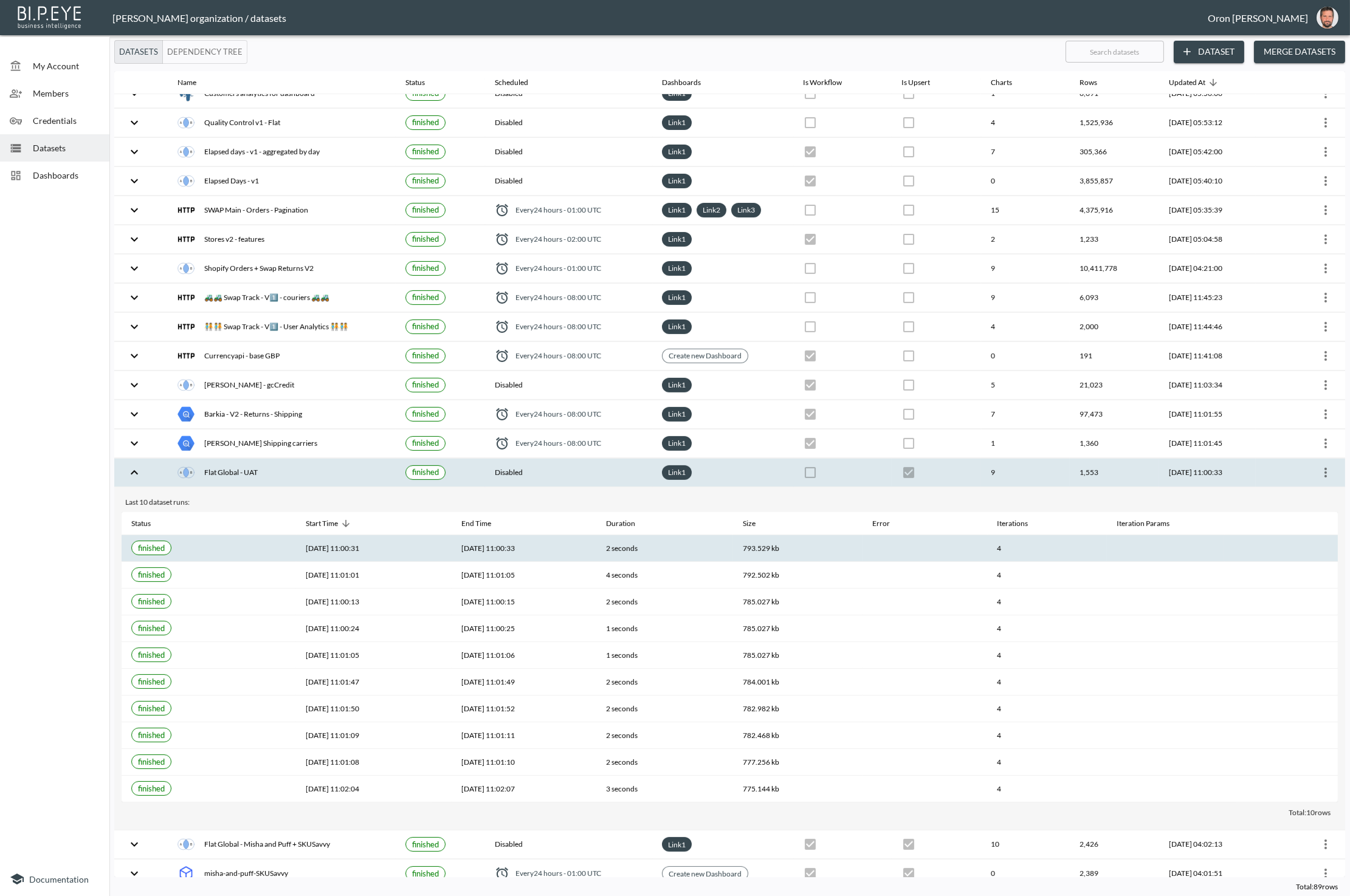
click at [1107, 459] on th "1,553" at bounding box center [1114, 473] width 89 height 29
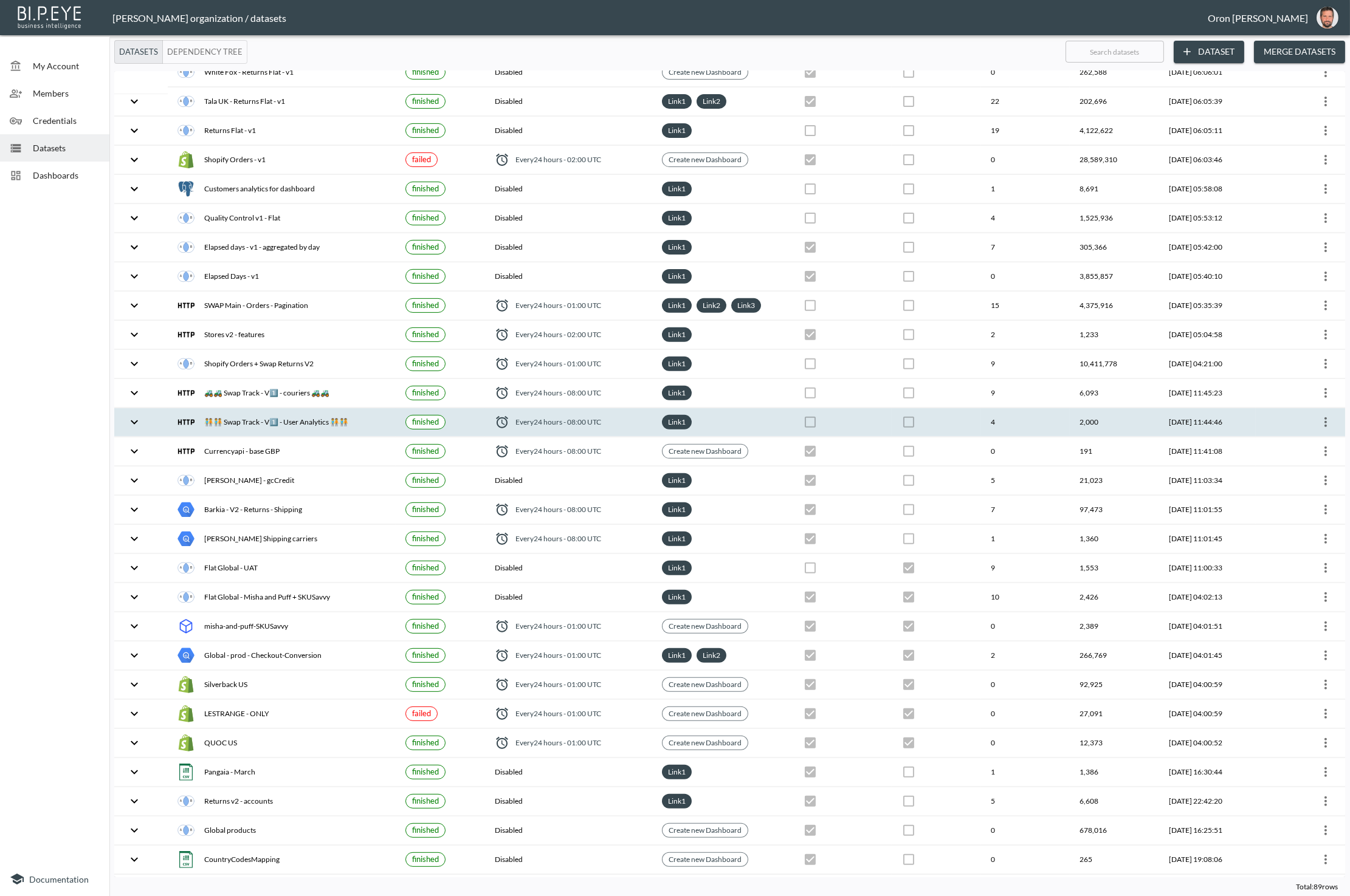
scroll to position [1299, 0]
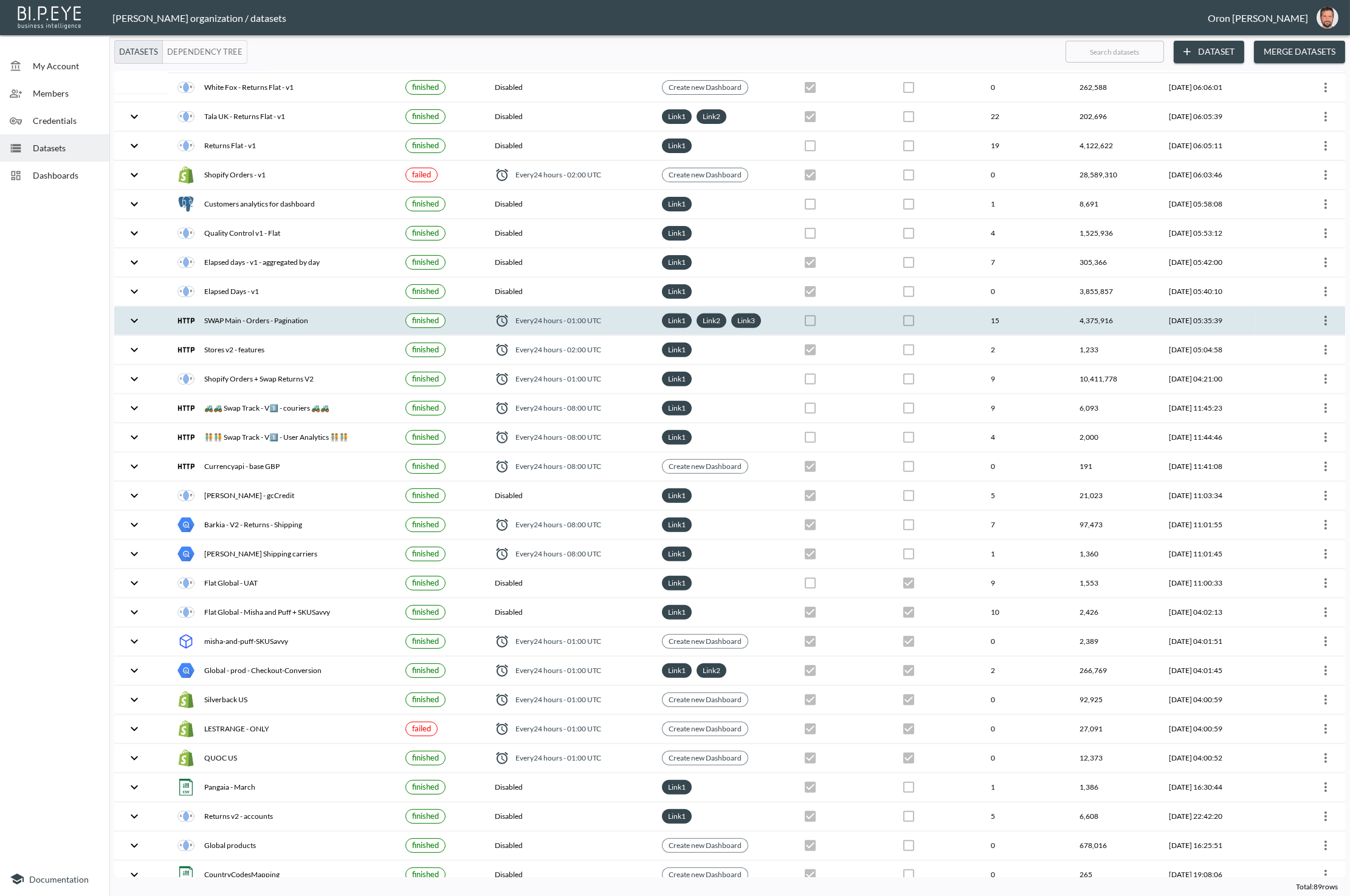
click at [1325, 314] on icon "more" at bounding box center [1325, 321] width 15 height 15
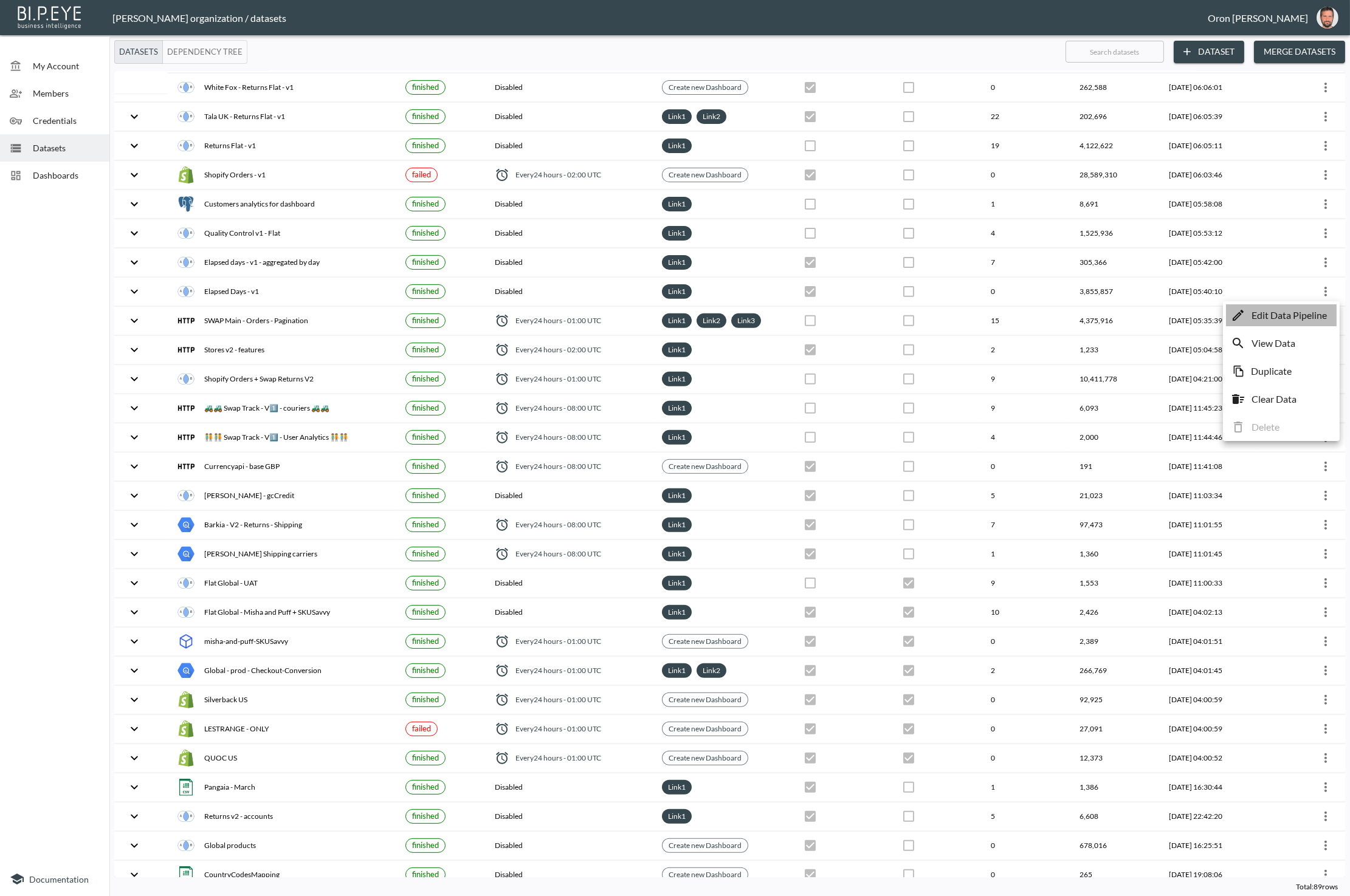
click at [1313, 310] on p "Edit Data Pipeline" at bounding box center [1289, 315] width 75 height 15
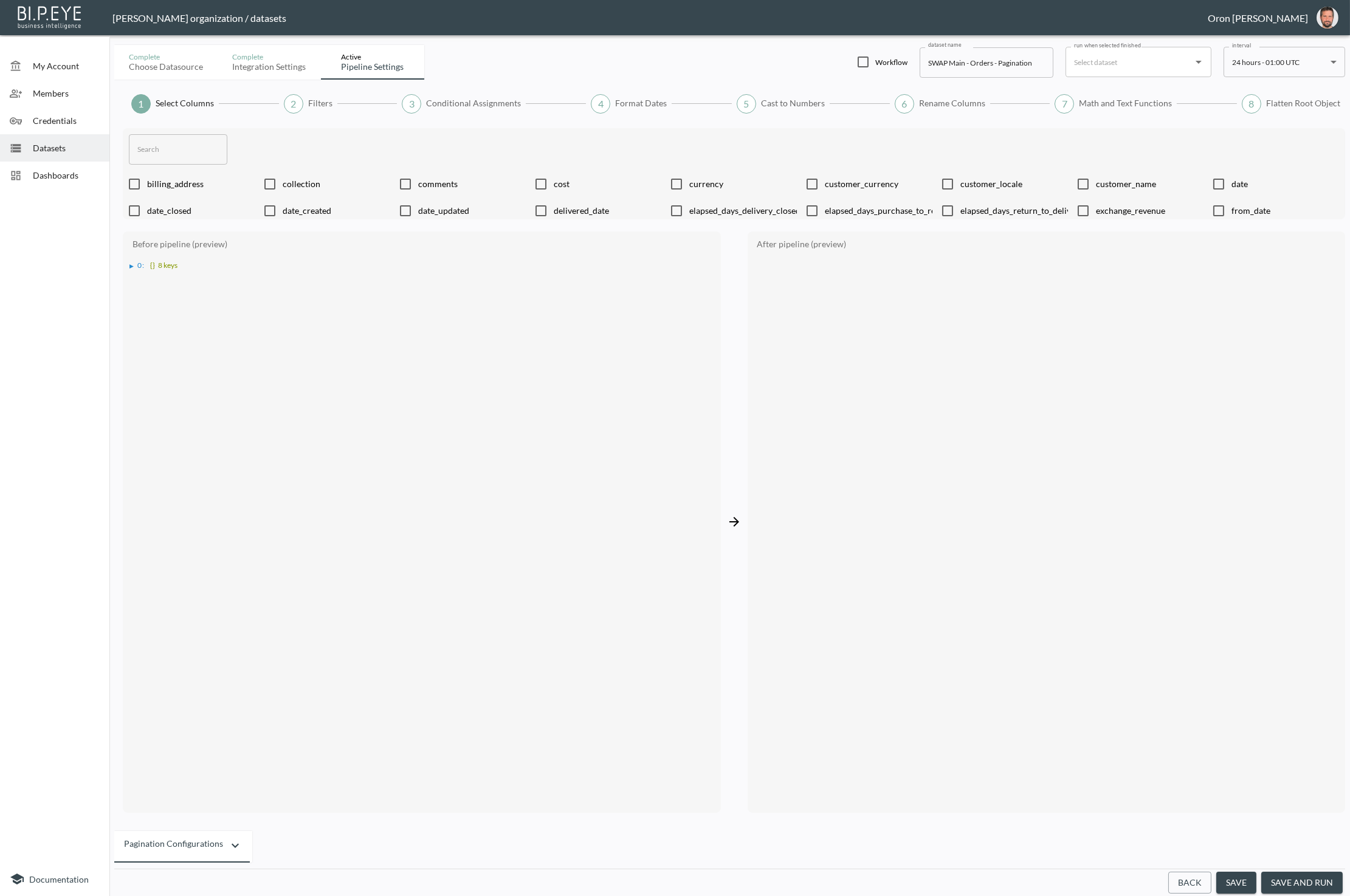
click at [1181, 883] on button "Back" at bounding box center [1190, 883] width 43 height 22
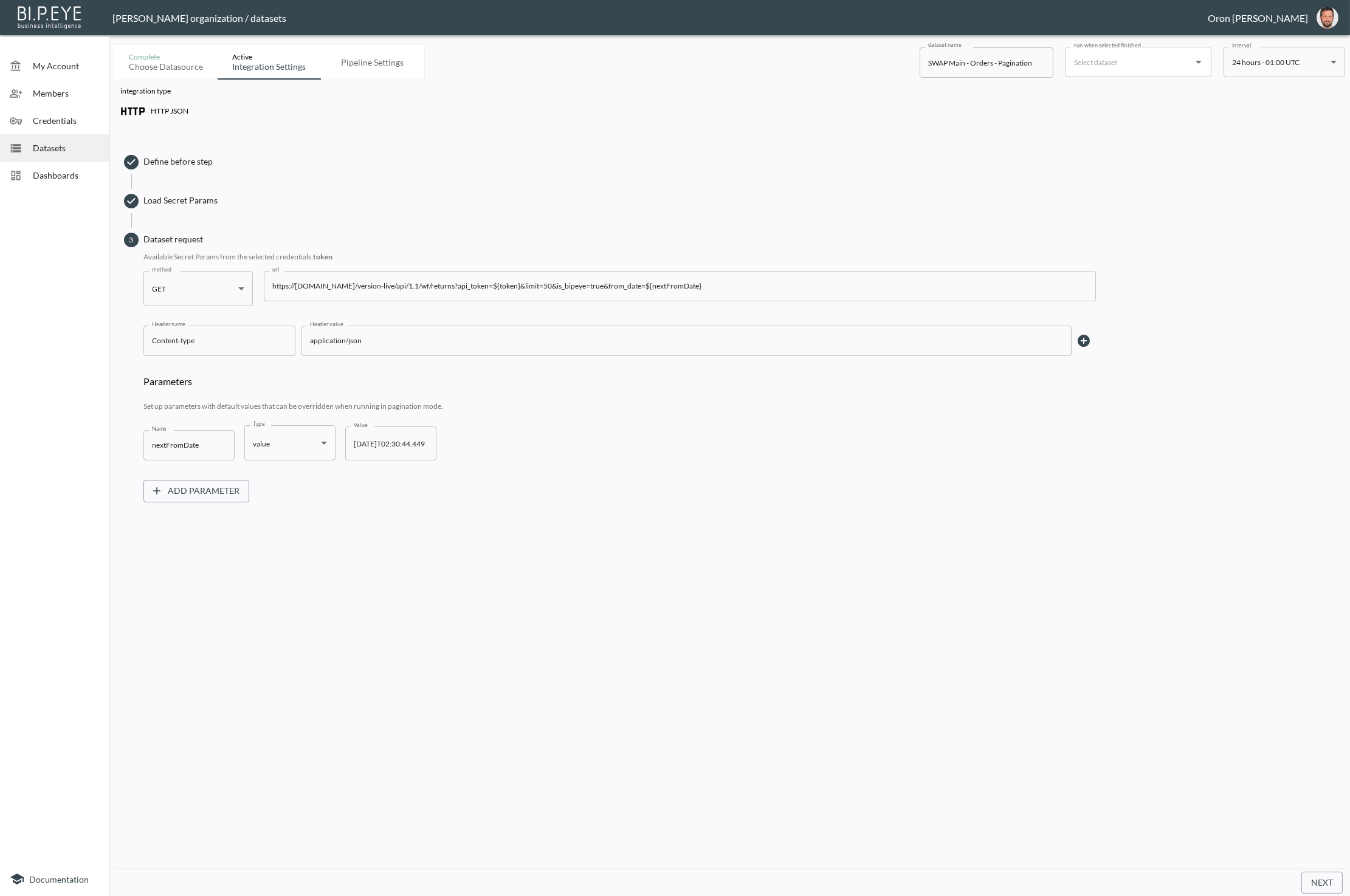
click at [68, 146] on span "Datasets" at bounding box center [66, 148] width 67 height 13
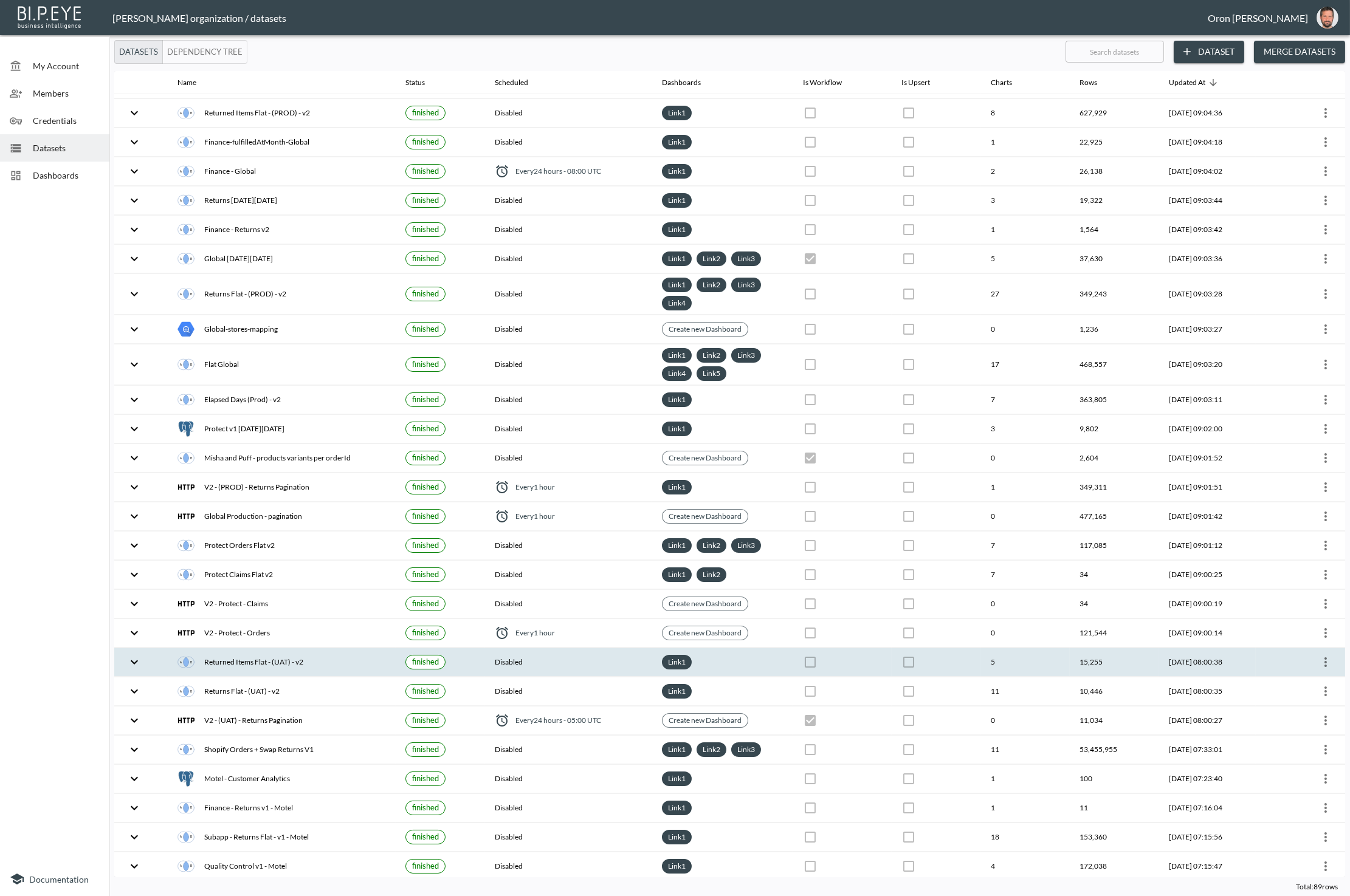
scroll to position [95, 0]
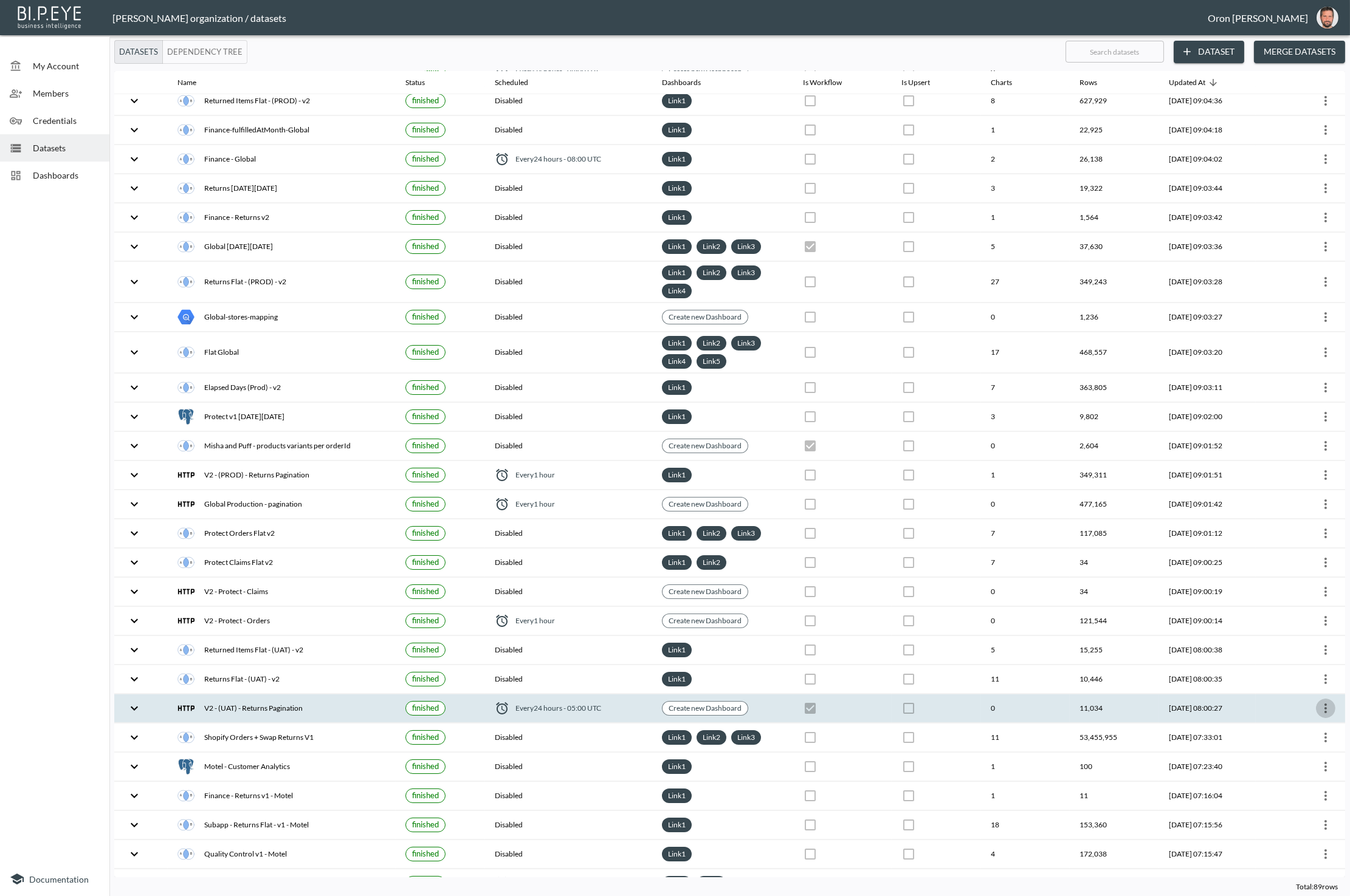
click at [1325, 701] on icon "more" at bounding box center [1325, 708] width 15 height 15
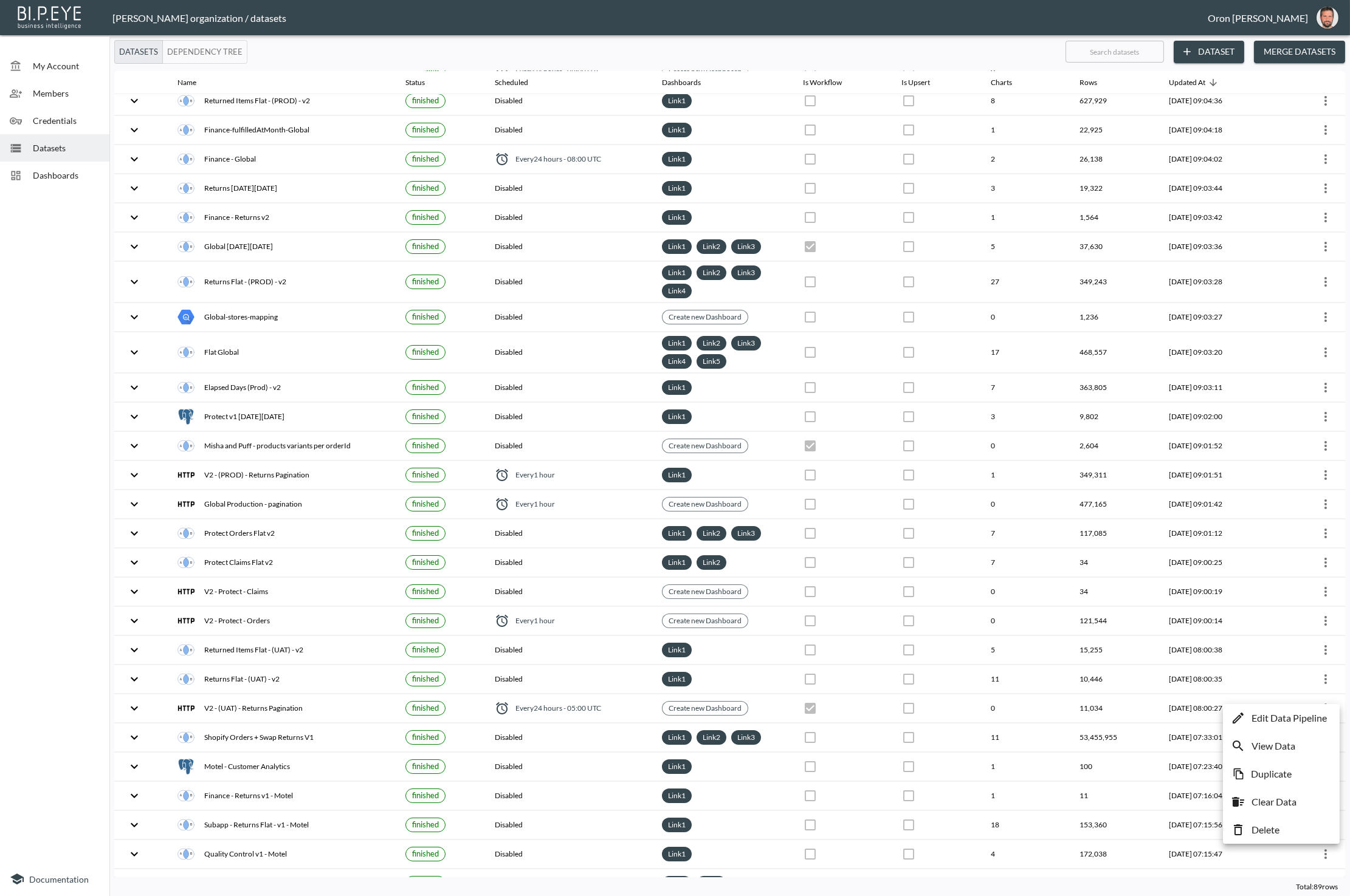
click at [1315, 717] on p "Edit Data Pipeline" at bounding box center [1289, 718] width 75 height 15
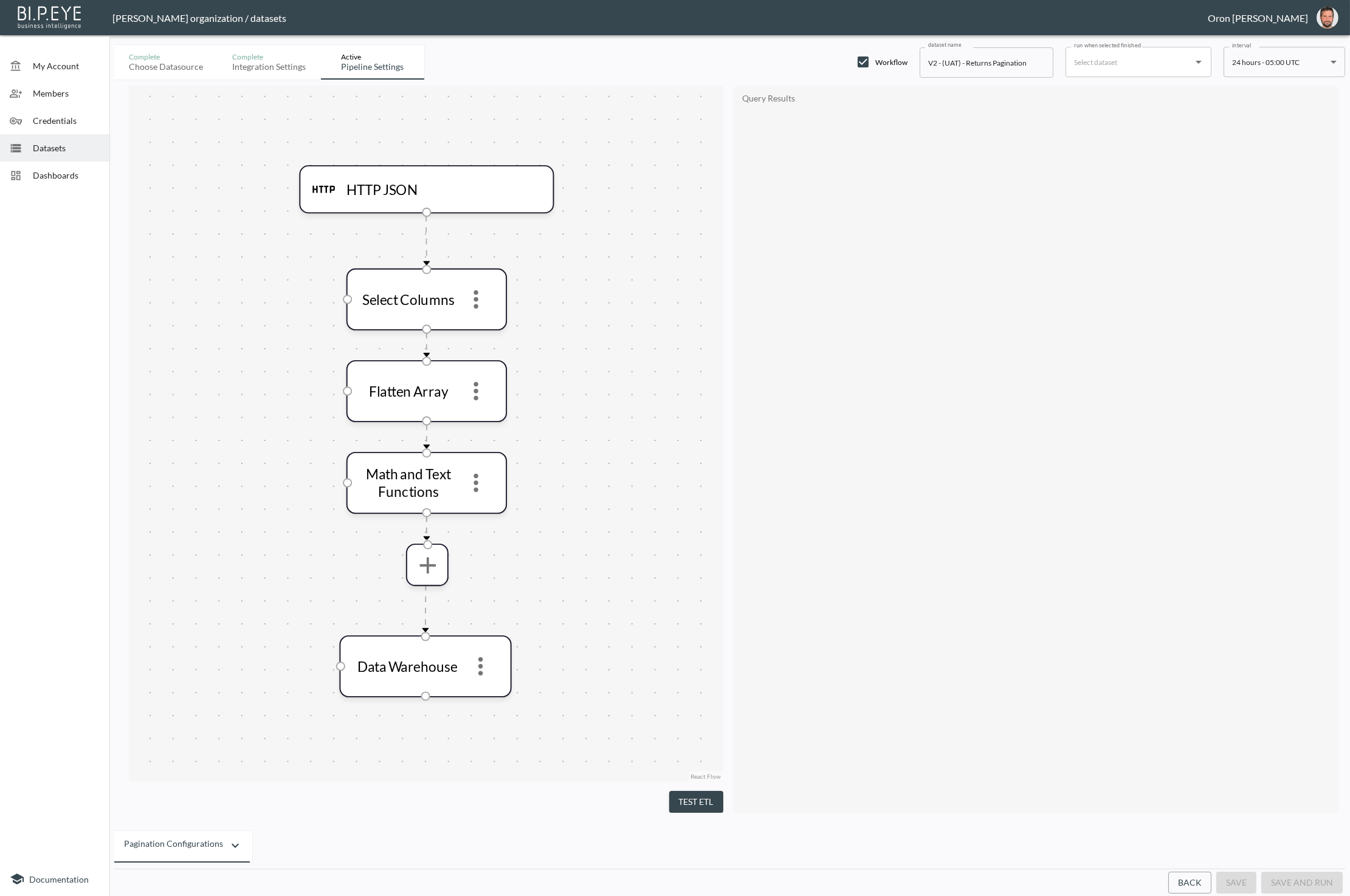
drag, startPoint x: 1202, startPoint y: 880, endPoint x: 1171, endPoint y: 854, distance: 40.5
click at [1202, 880] on button "Back" at bounding box center [1190, 883] width 43 height 22
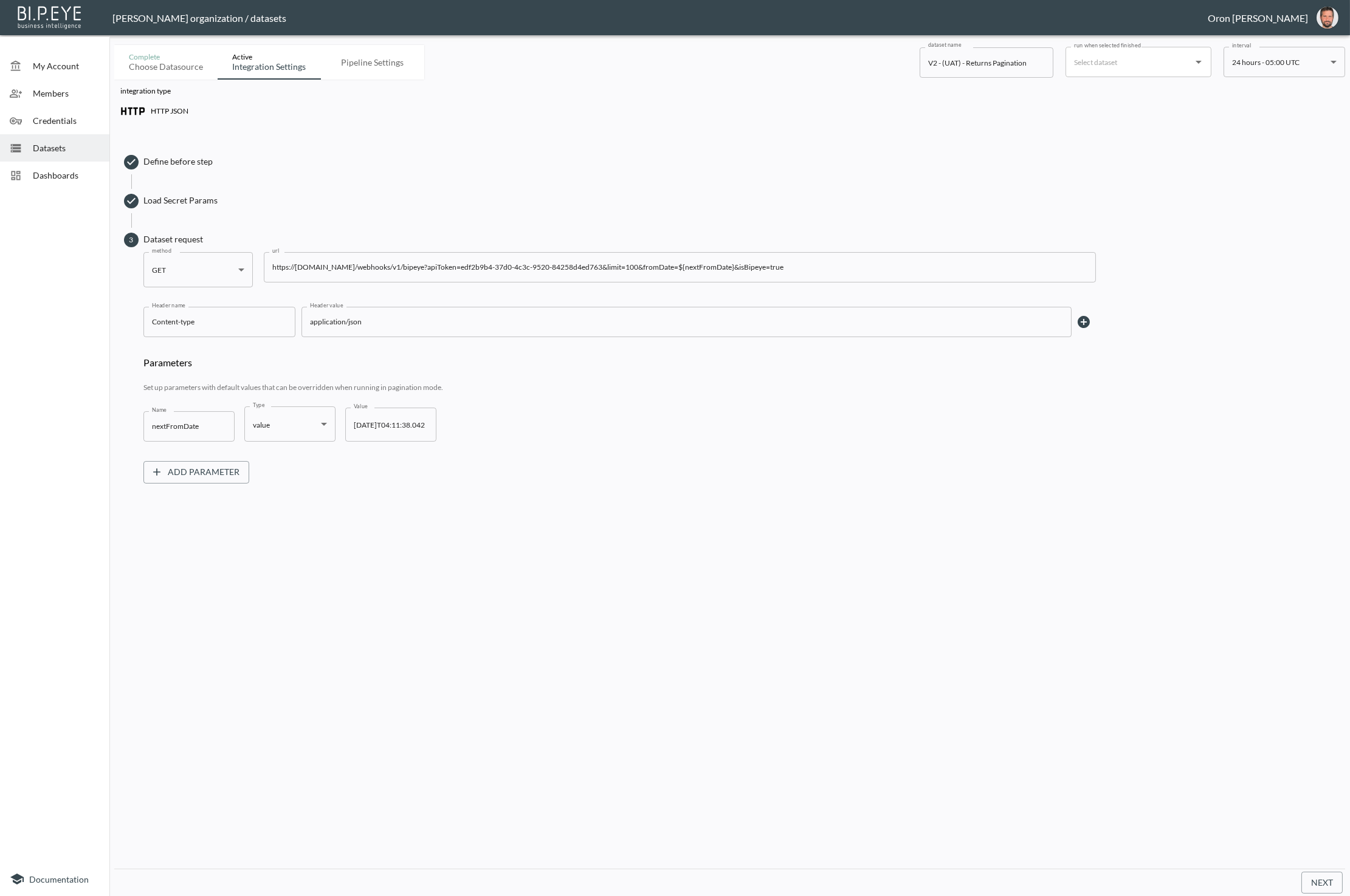
click at [525, 266] on input "https://[DOMAIN_NAME]/webhooks/v1/bipeye?apiToken=edf2b9b4-37d0-4c3c-9520-84258…" at bounding box center [679, 267] width 832 height 30
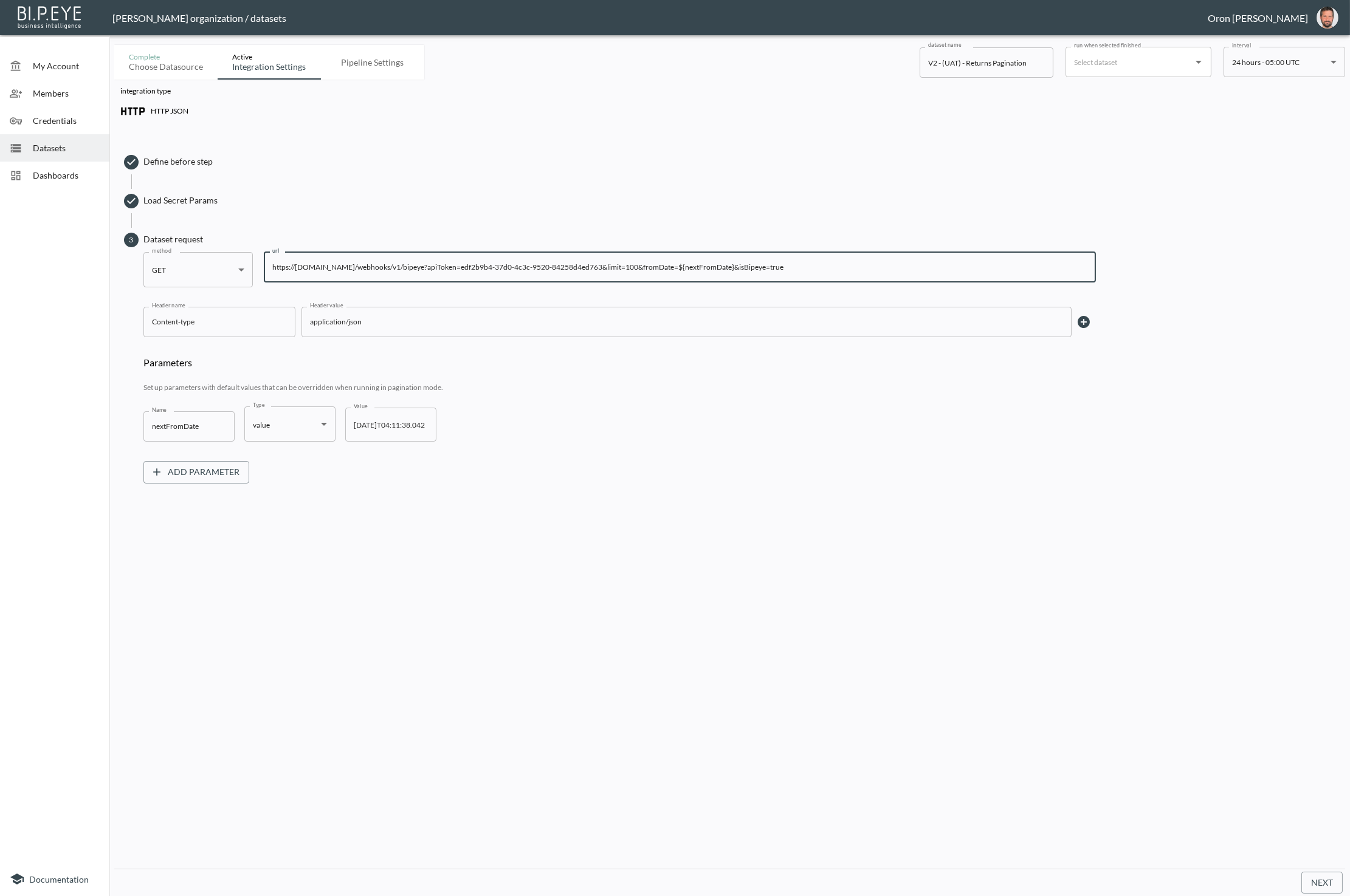
click at [525, 266] on input "https://[DOMAIN_NAME]/webhooks/v1/bipeye?apiToken=edf2b9b4-37d0-4c3c-9520-84258…" at bounding box center [679, 267] width 832 height 30
click at [543, 264] on input "https://[DOMAIN_NAME]/webhooks/v1/bipeye?apiToken=edf2b9b4-37d0-4c3c-9520-84258…" at bounding box center [679, 267] width 832 height 30
click at [542, 264] on input "https://[DOMAIN_NAME]/webhooks/v1/bipeye?apiToken=edf2b9b4-37d0-4c3c-9520-84258…" at bounding box center [679, 267] width 832 height 30
click at [511, 264] on input "https://[DOMAIN_NAME]/webhooks/v1/bipeye?apiToken=edf2b9b4-37d0-4c3c-9520-84258…" at bounding box center [679, 267] width 832 height 30
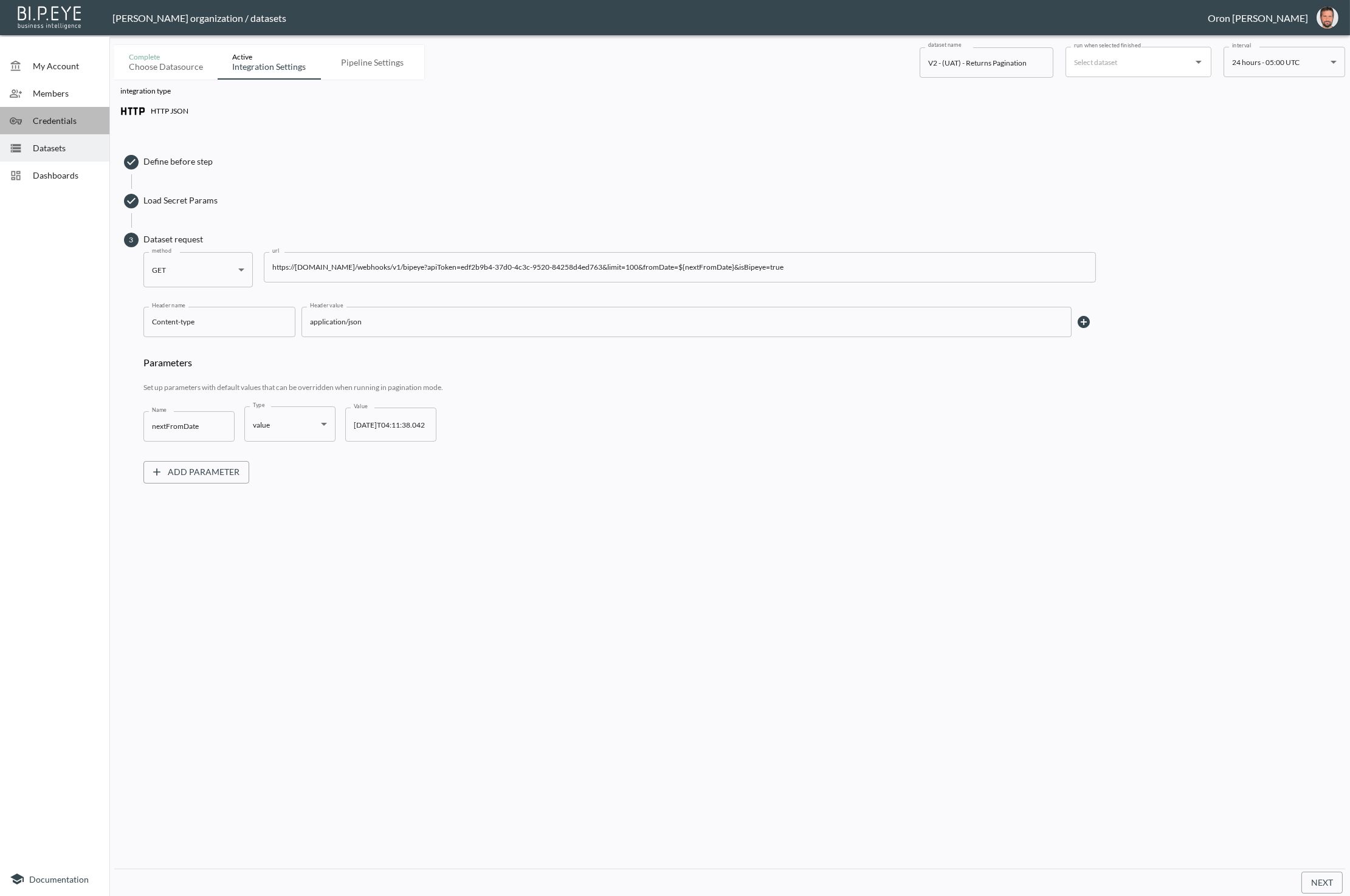
click at [76, 124] on span "Credentials" at bounding box center [66, 120] width 67 height 13
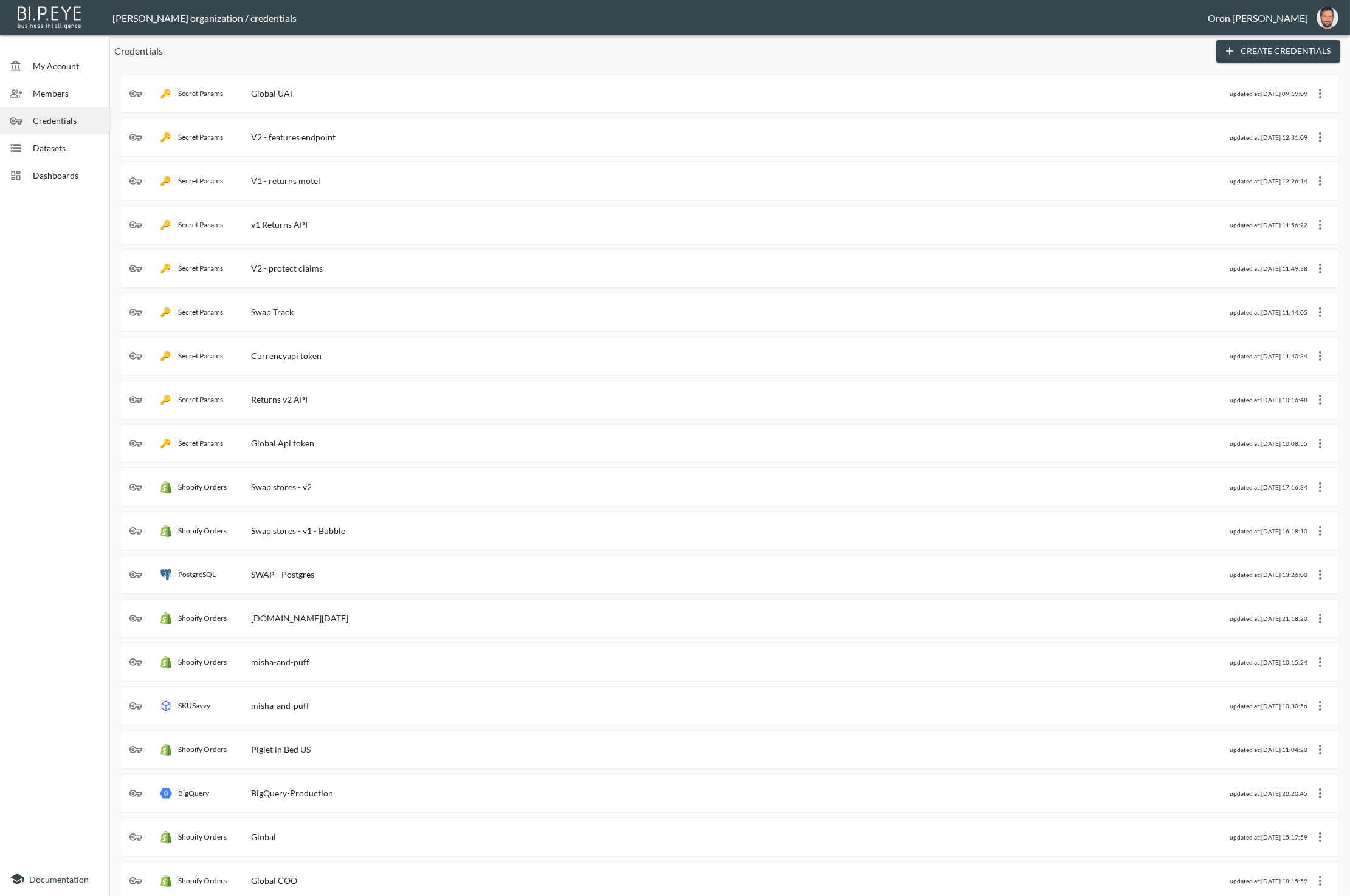
click at [1291, 61] on button "Create Credentials" at bounding box center [1278, 51] width 124 height 22
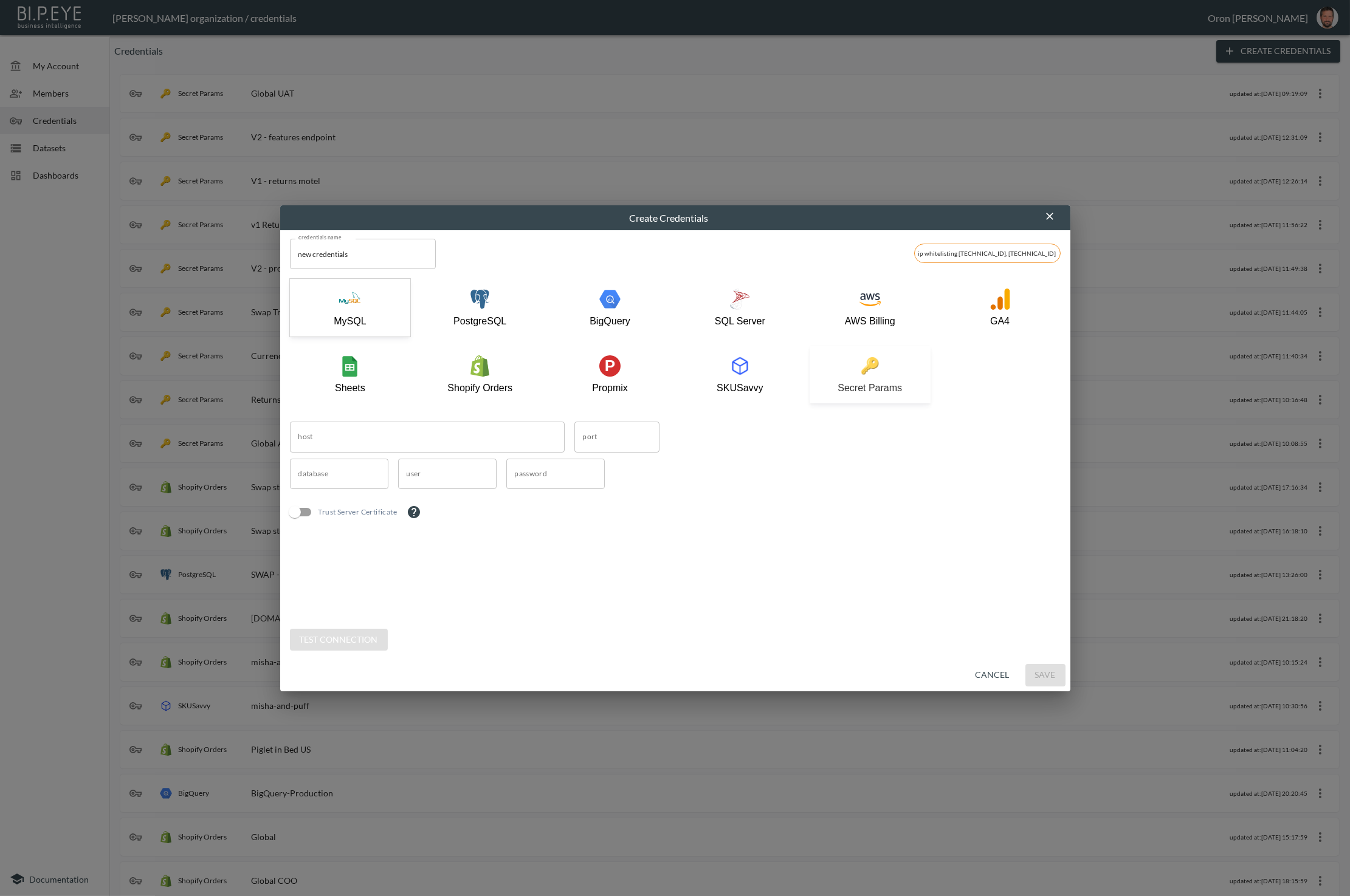
click at [847, 379] on div "Secret Params" at bounding box center [870, 374] width 109 height 38
click at [392, 251] on input "new credentials" at bounding box center [363, 254] width 146 height 30
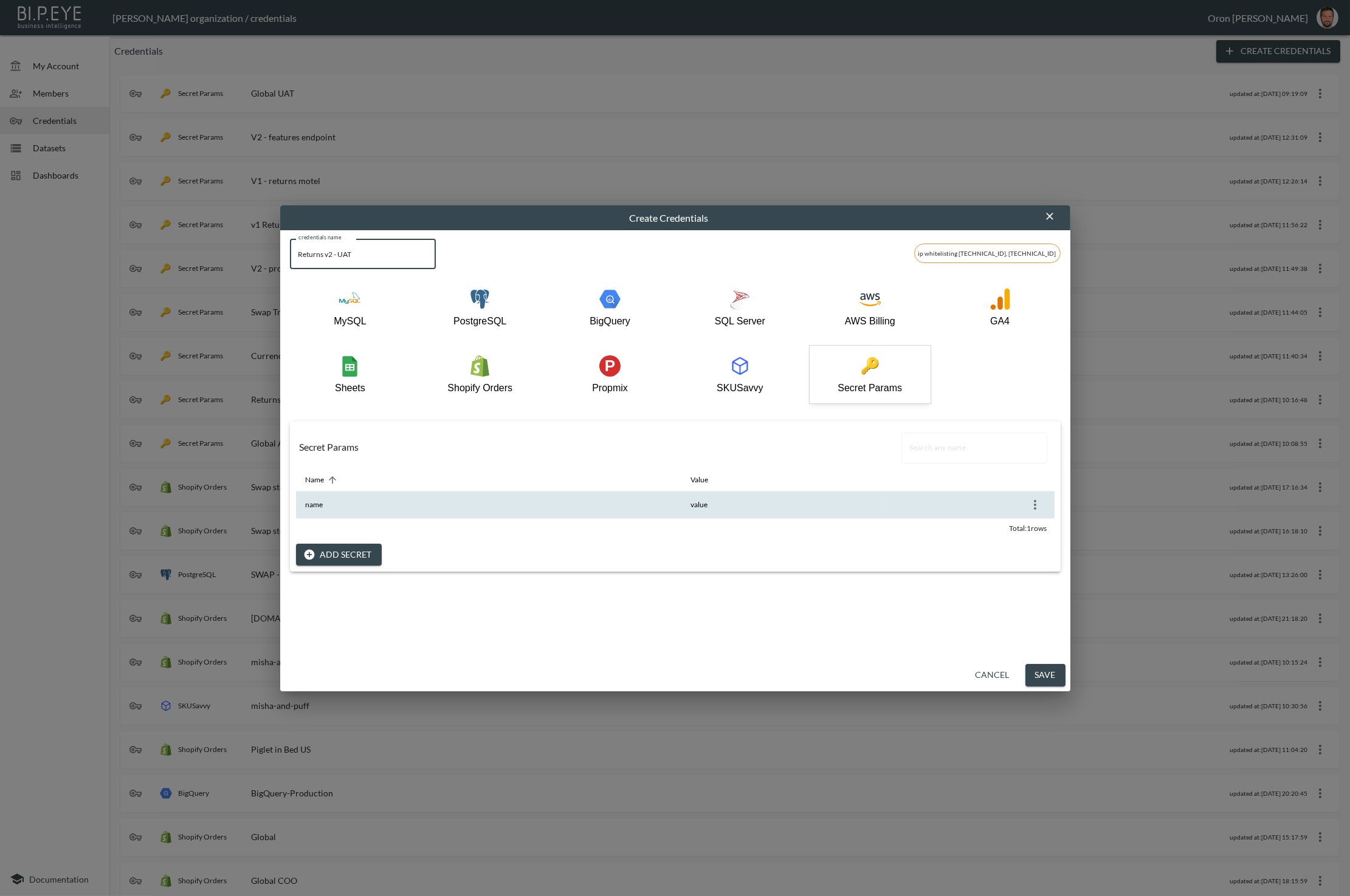
type input "Returns v2 - UAT"
click at [1034, 502] on icon "more" at bounding box center [1035, 504] width 15 height 15
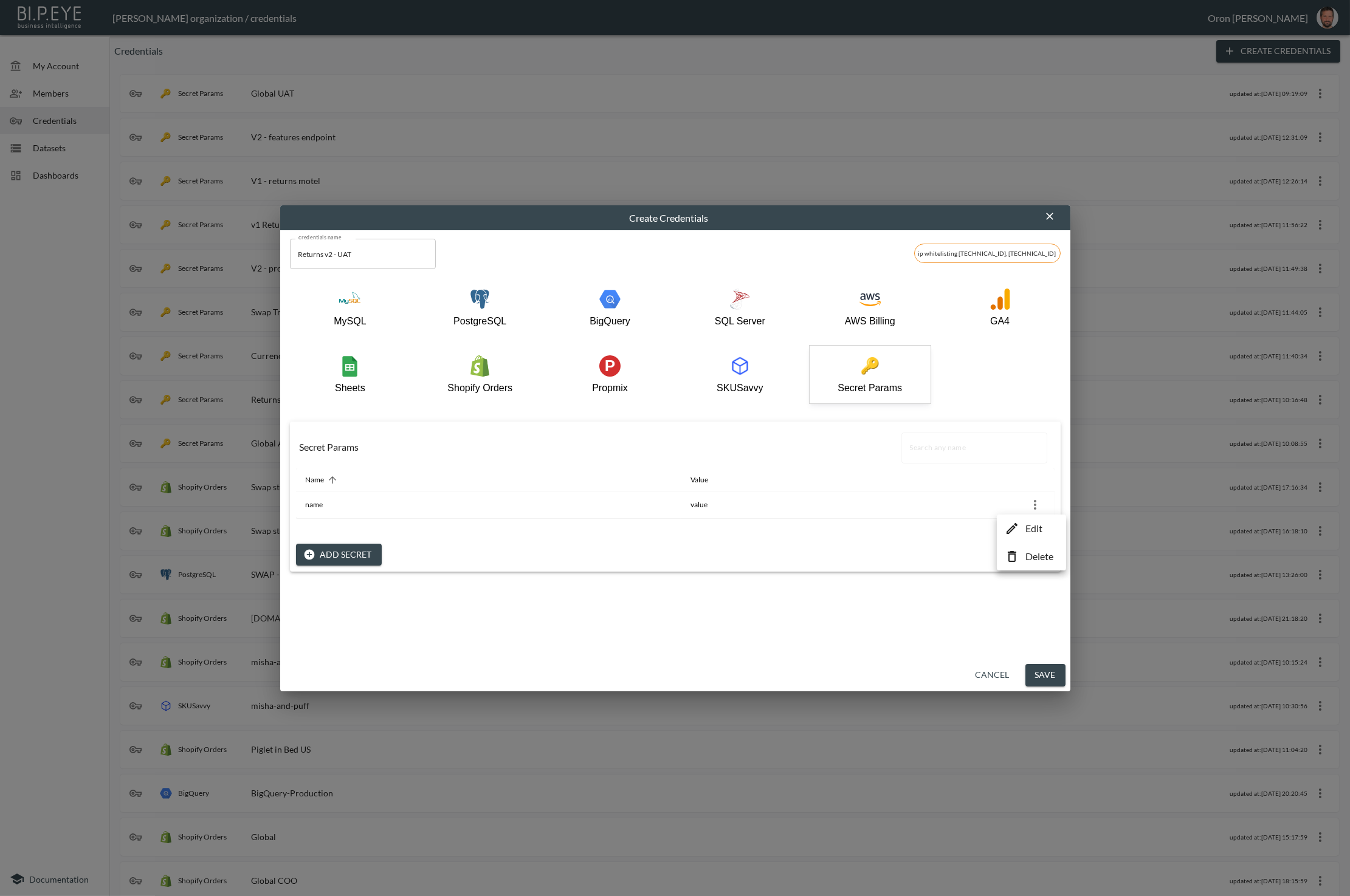
click at [1026, 527] on p "Edit" at bounding box center [1034, 528] width 17 height 15
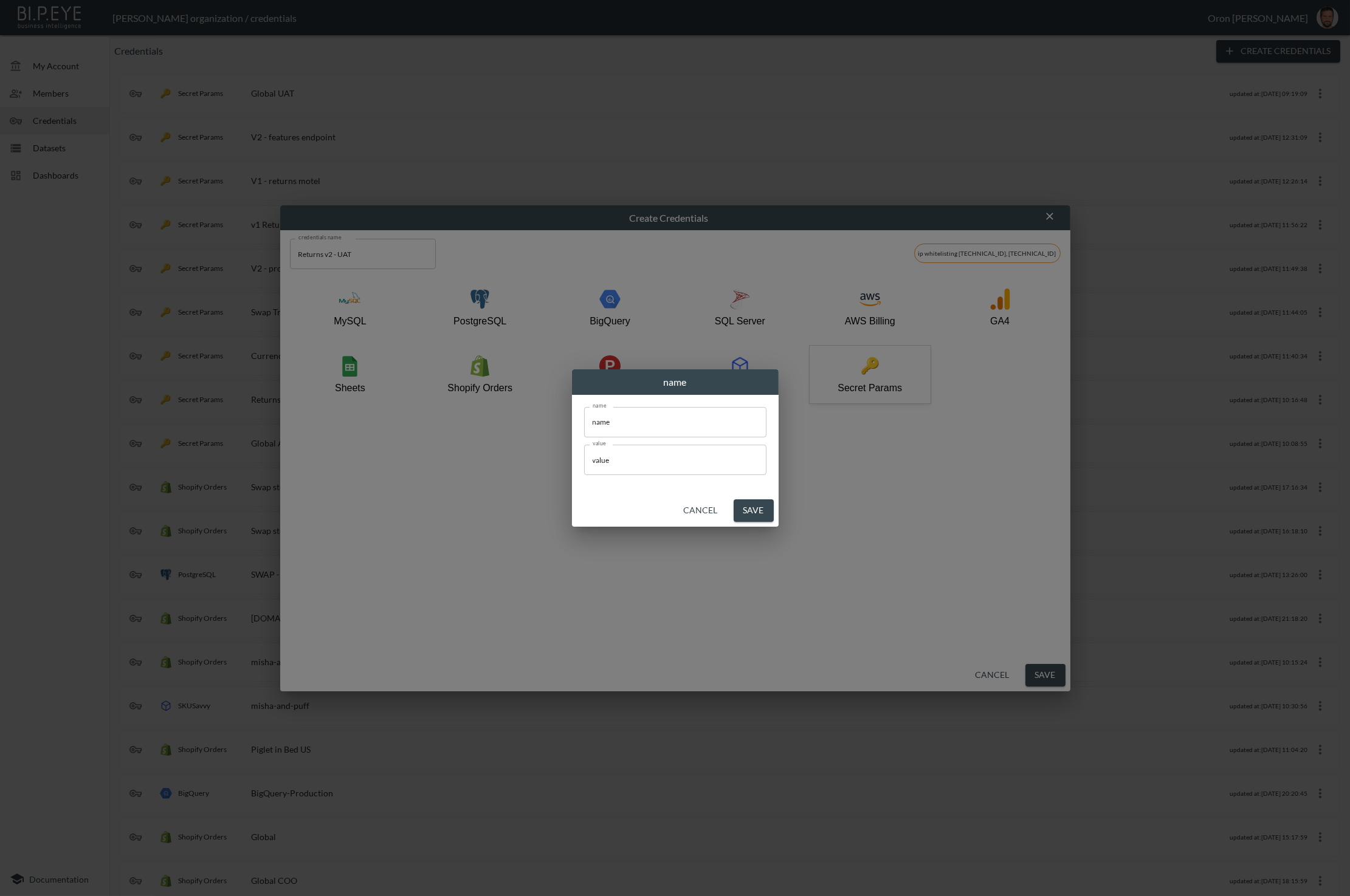
click at [660, 425] on input "name" at bounding box center [676, 422] width 183 height 30
type input "token"
paste input "edf2b9b4-37d0-4c3c-9520-84258d4ed763"
type input "edf2b9b4-37d0-4c3c-9520-84258d4ed763"
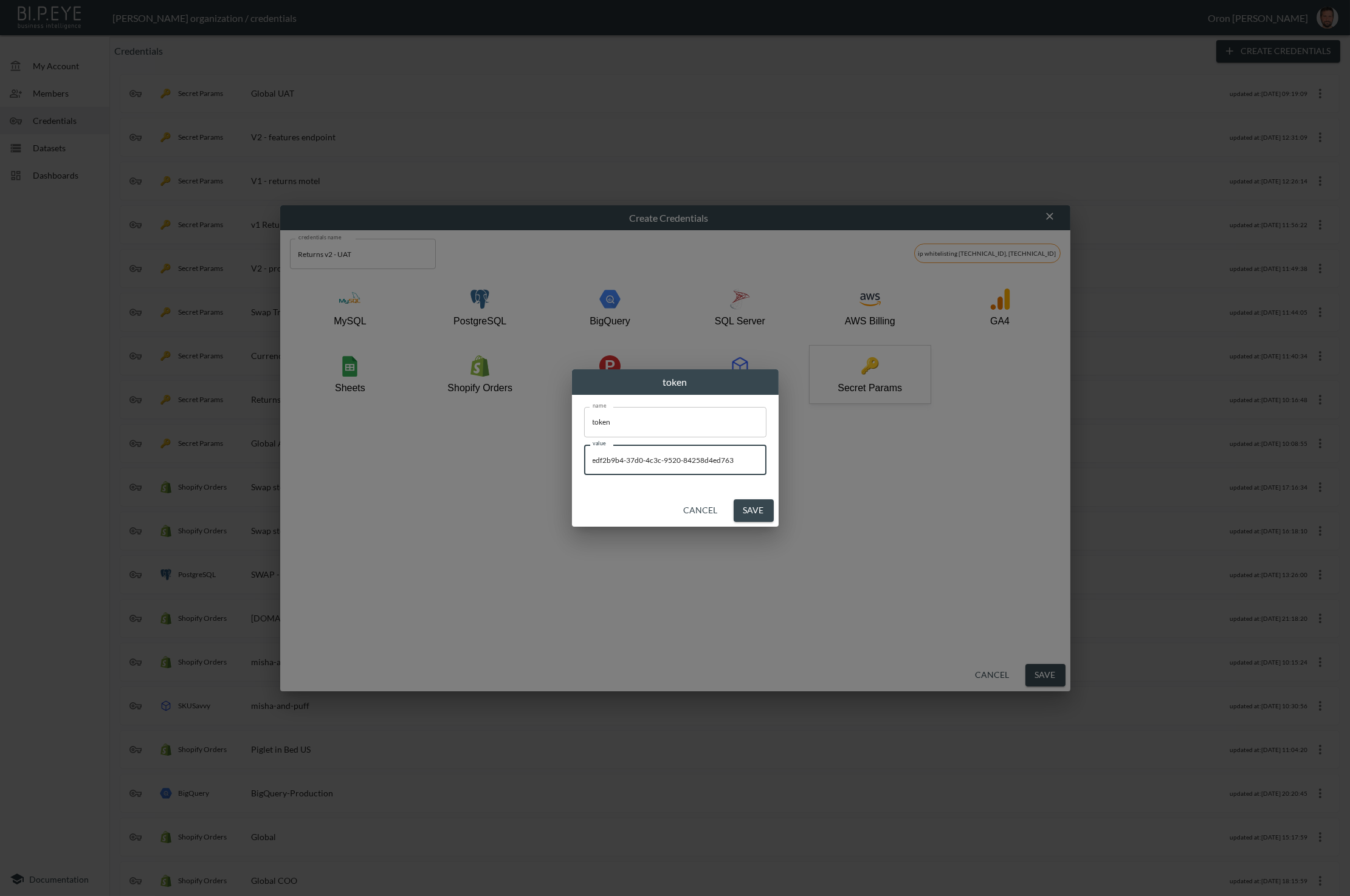
click at [759, 511] on button "Save" at bounding box center [753, 510] width 40 height 22
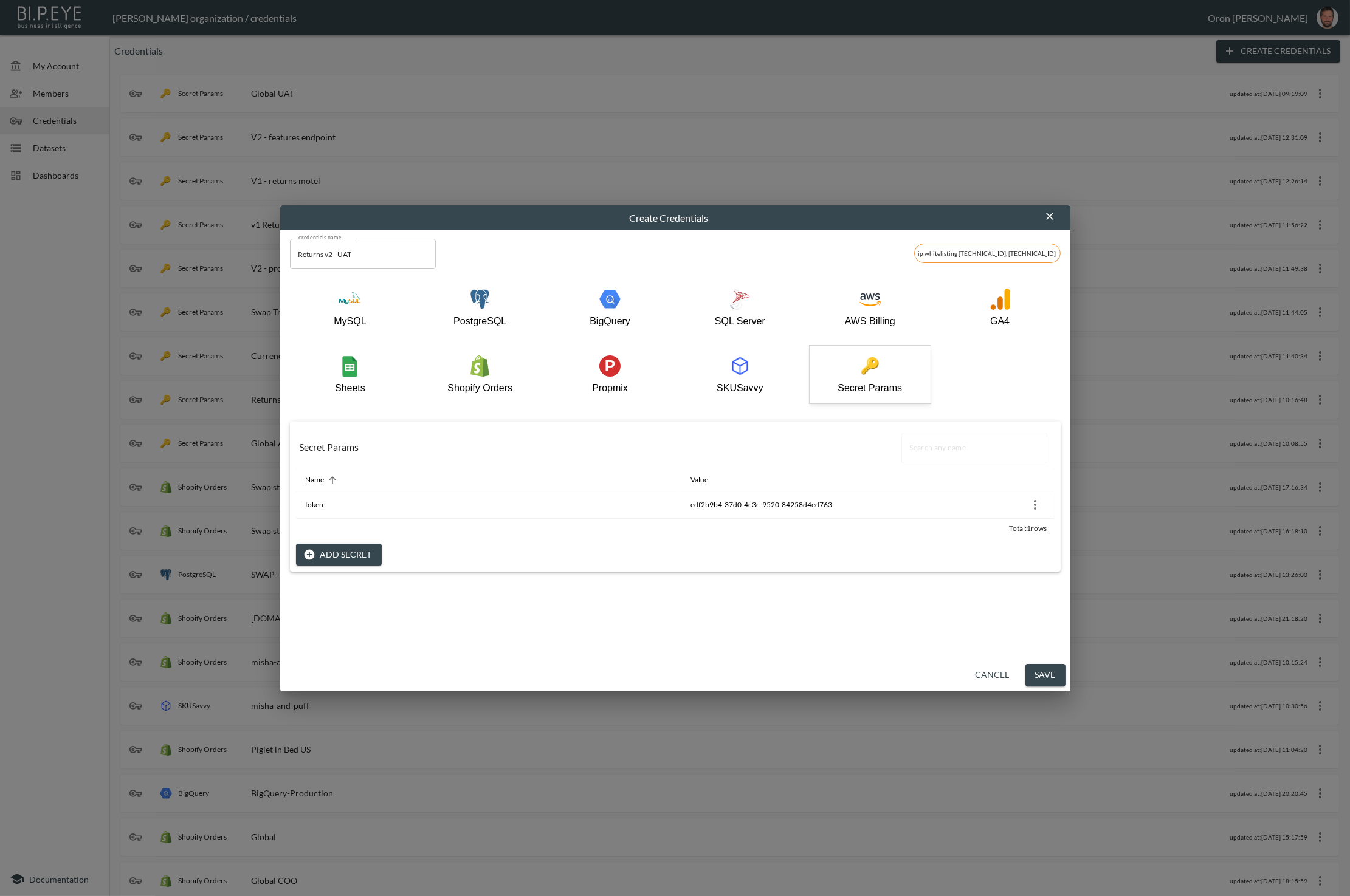
click at [1045, 672] on button "Save" at bounding box center [1045, 675] width 40 height 22
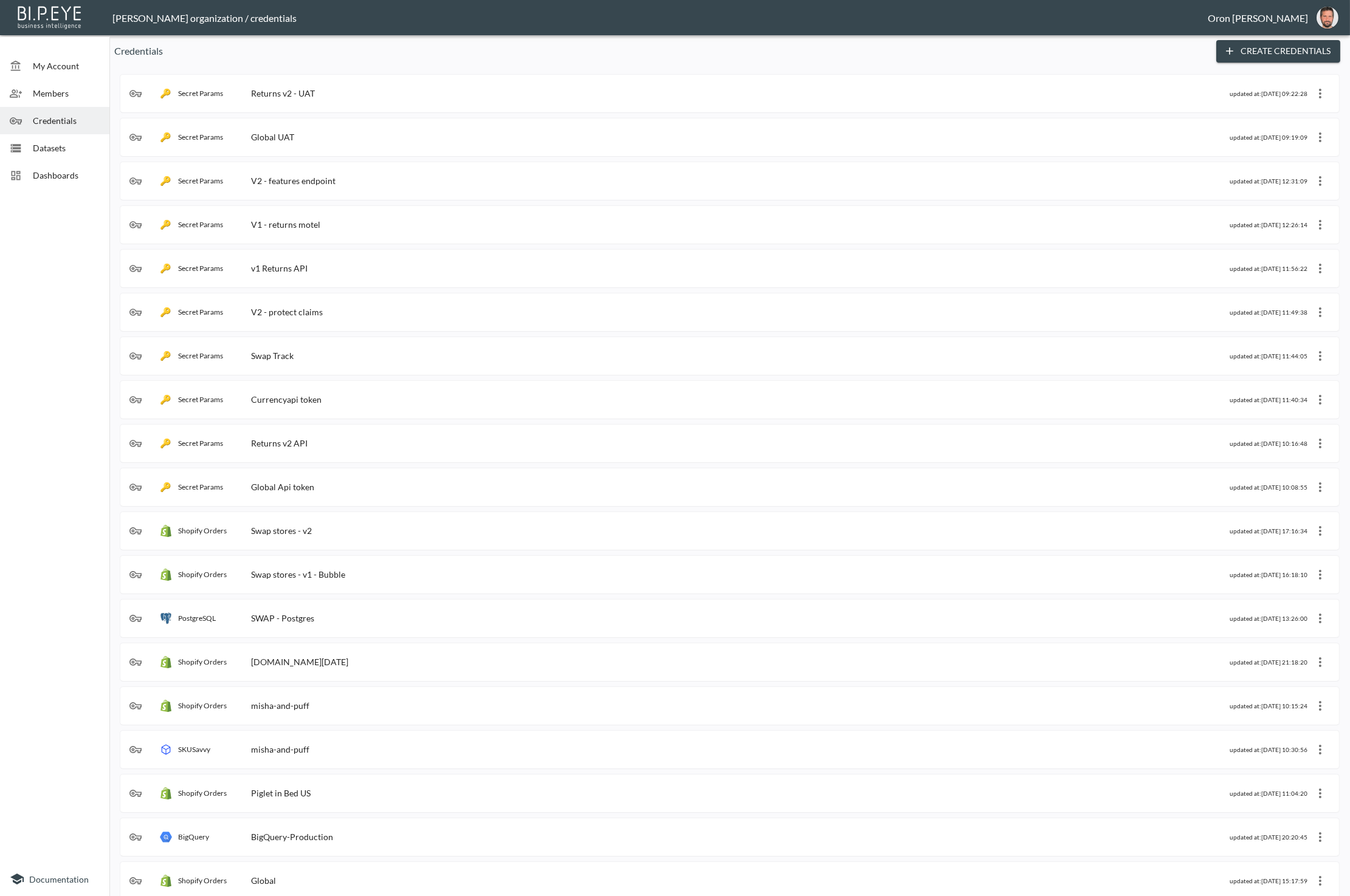
click at [75, 149] on span "Datasets" at bounding box center [66, 148] width 67 height 13
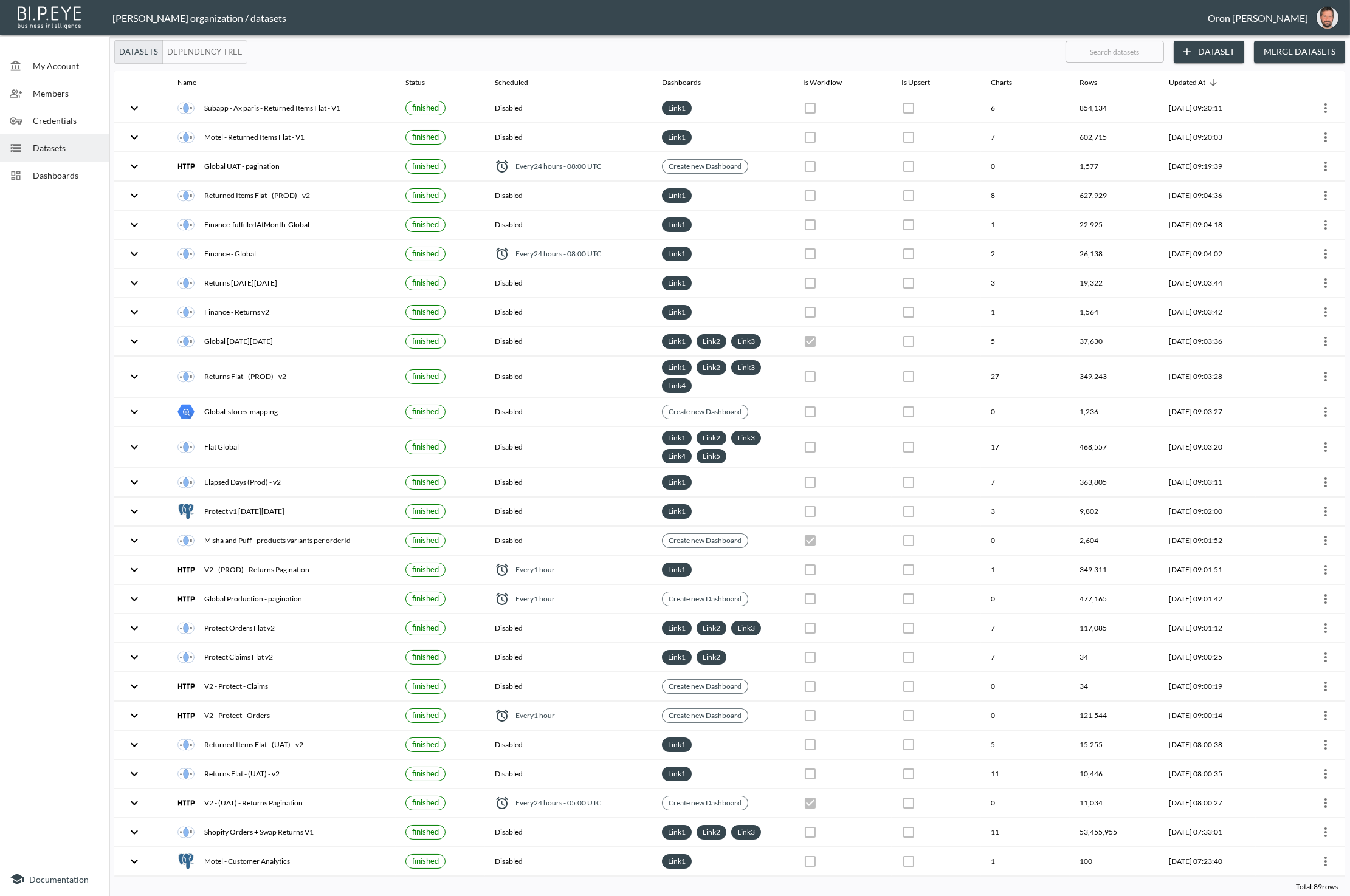
click at [1103, 44] on input "text" at bounding box center [1114, 52] width 98 height 30
type input "UA"
checkbox input "true"
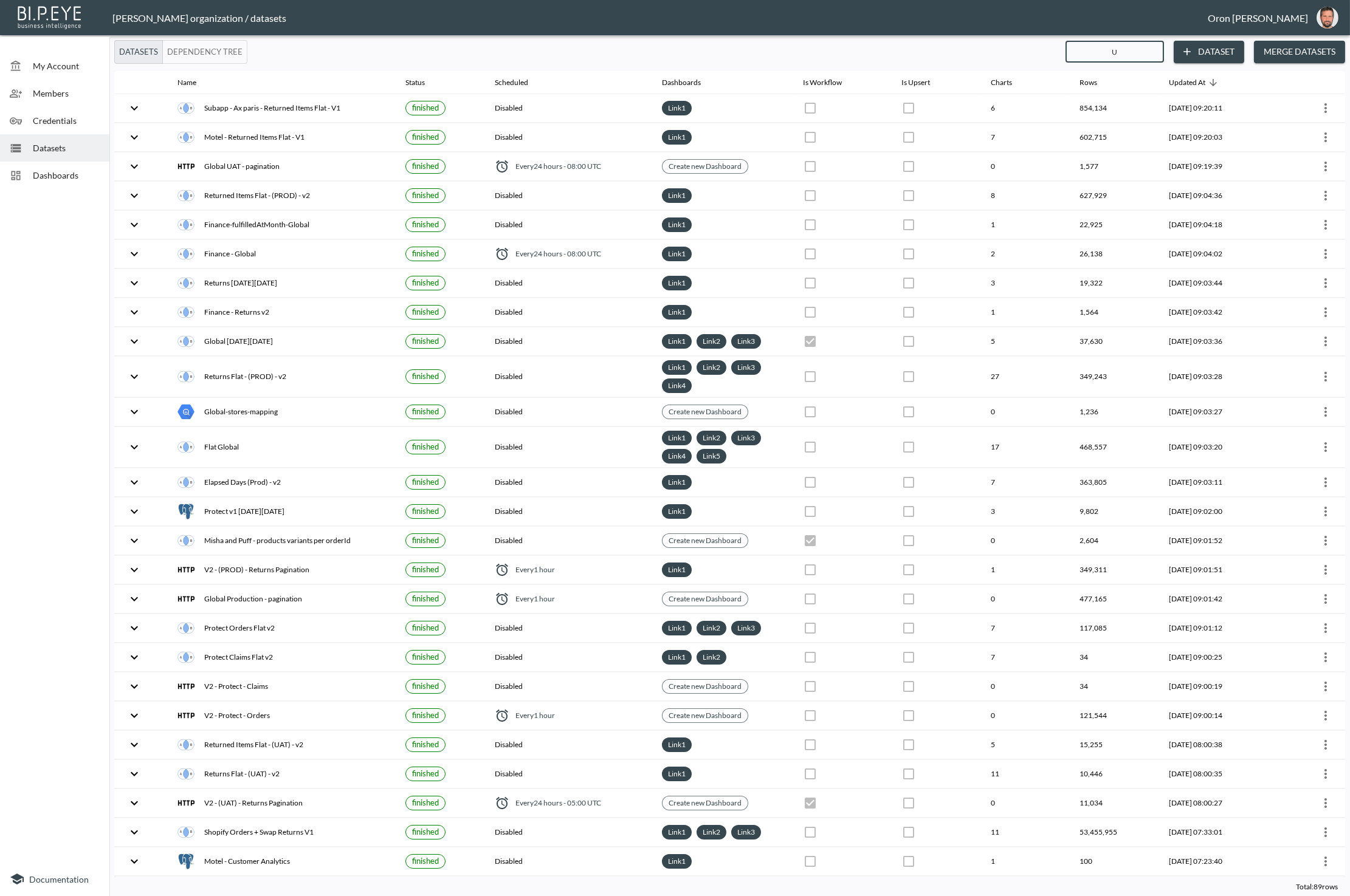
checkbox input "true"
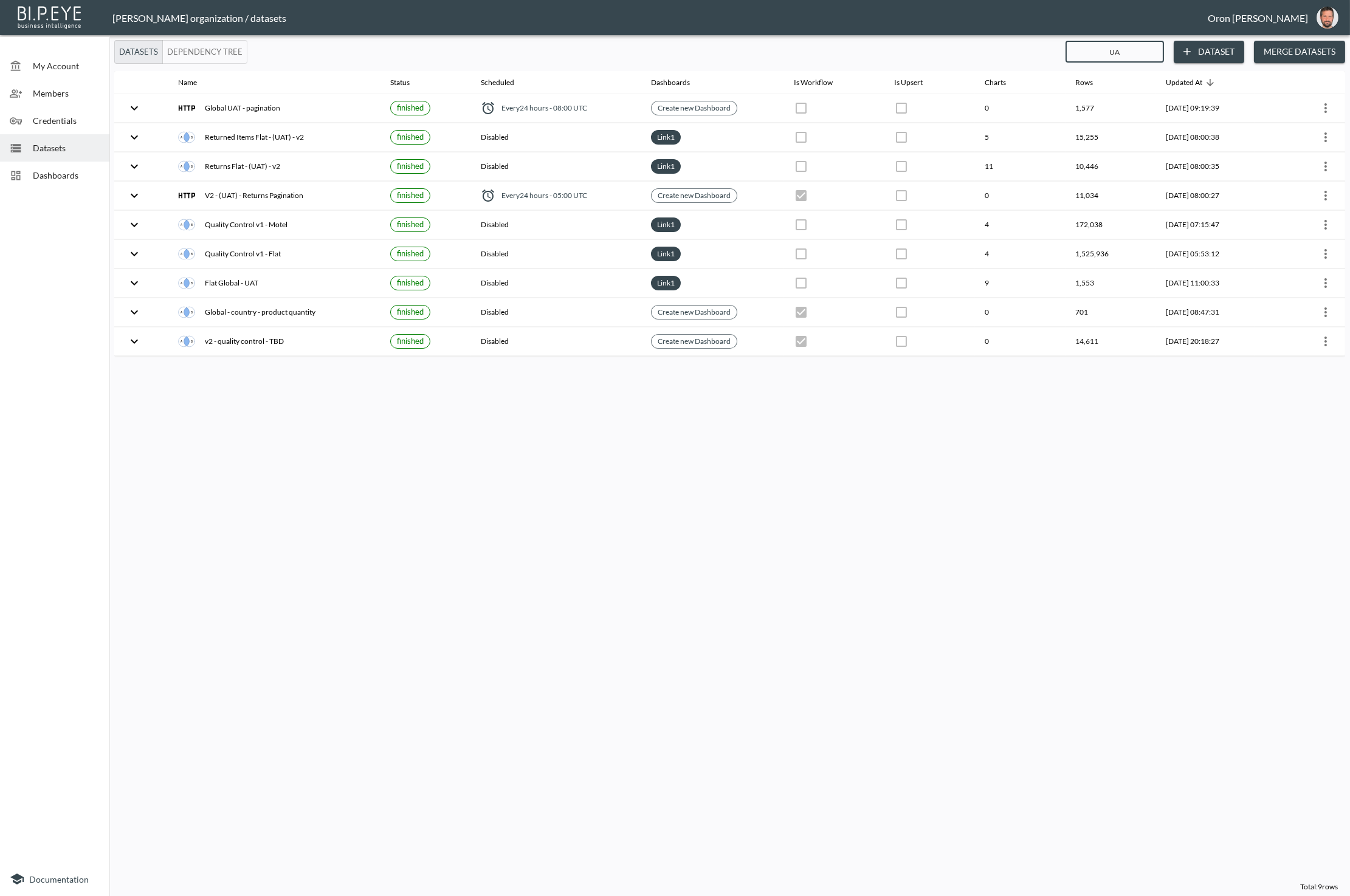
type input "UAT"
checkbox input "true"
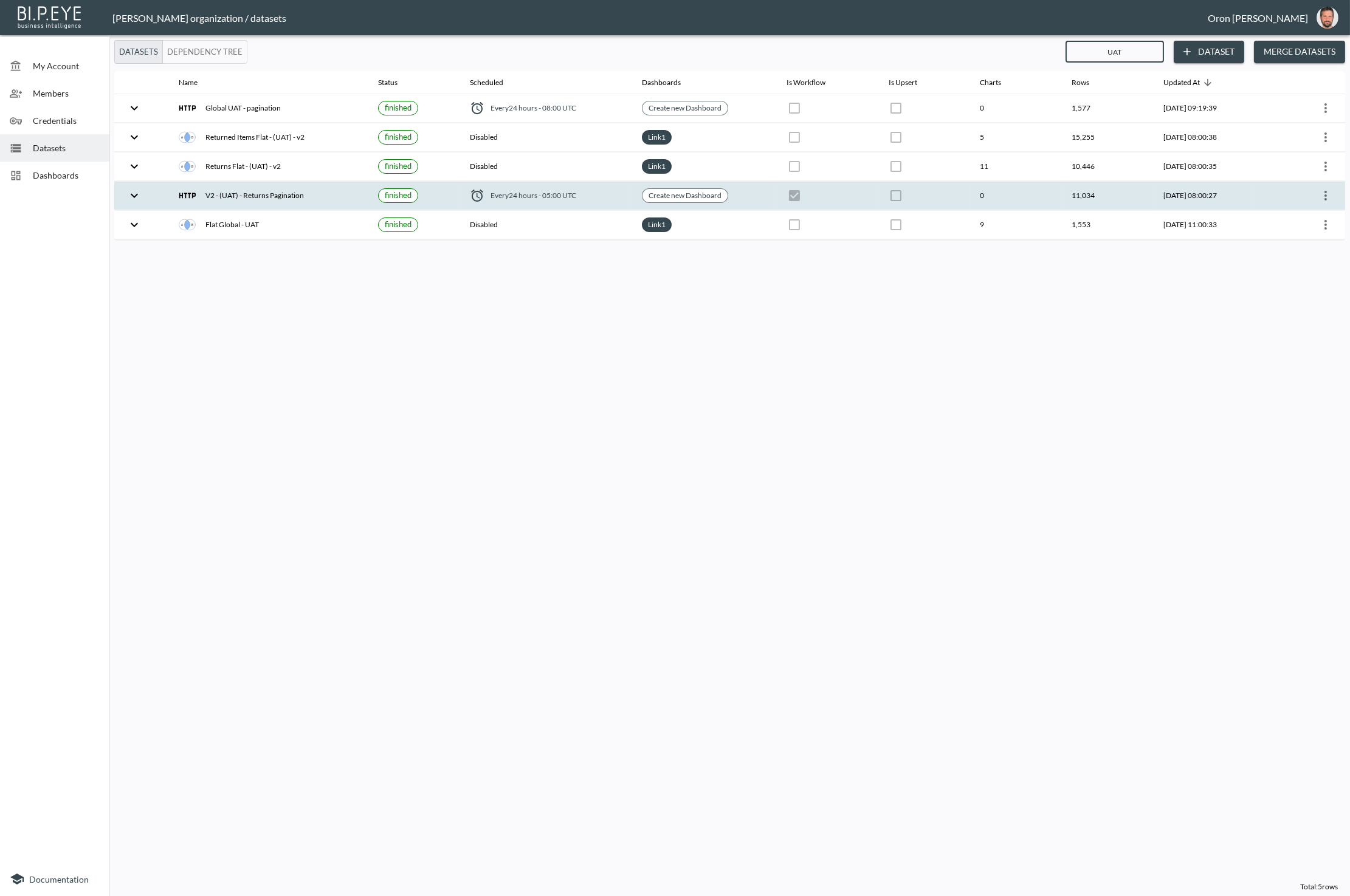
type input "UAT"
click at [1324, 191] on icon "more" at bounding box center [1325, 195] width 15 height 15
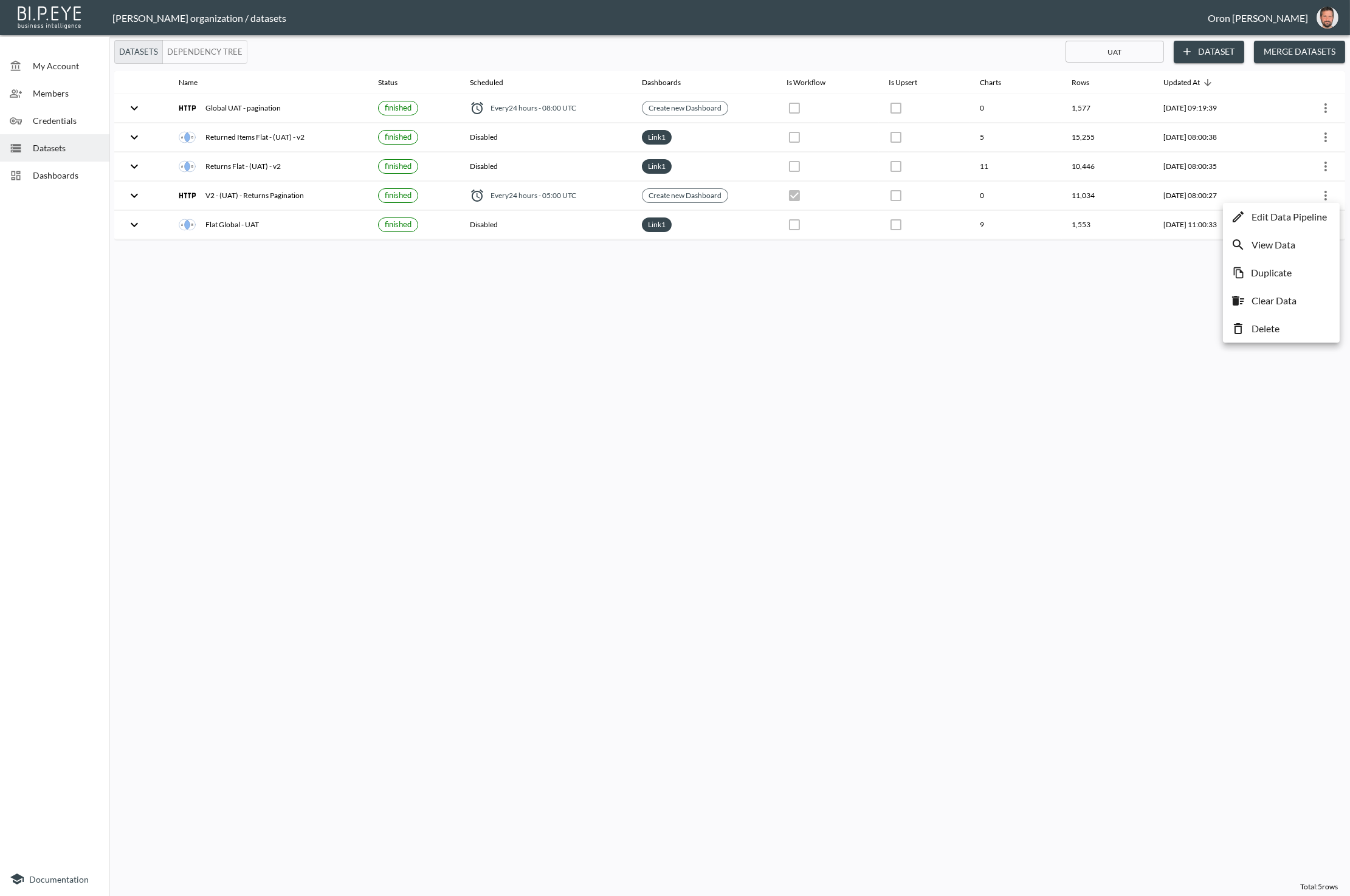
click at [1316, 212] on p "Edit Data Pipeline" at bounding box center [1289, 217] width 75 height 15
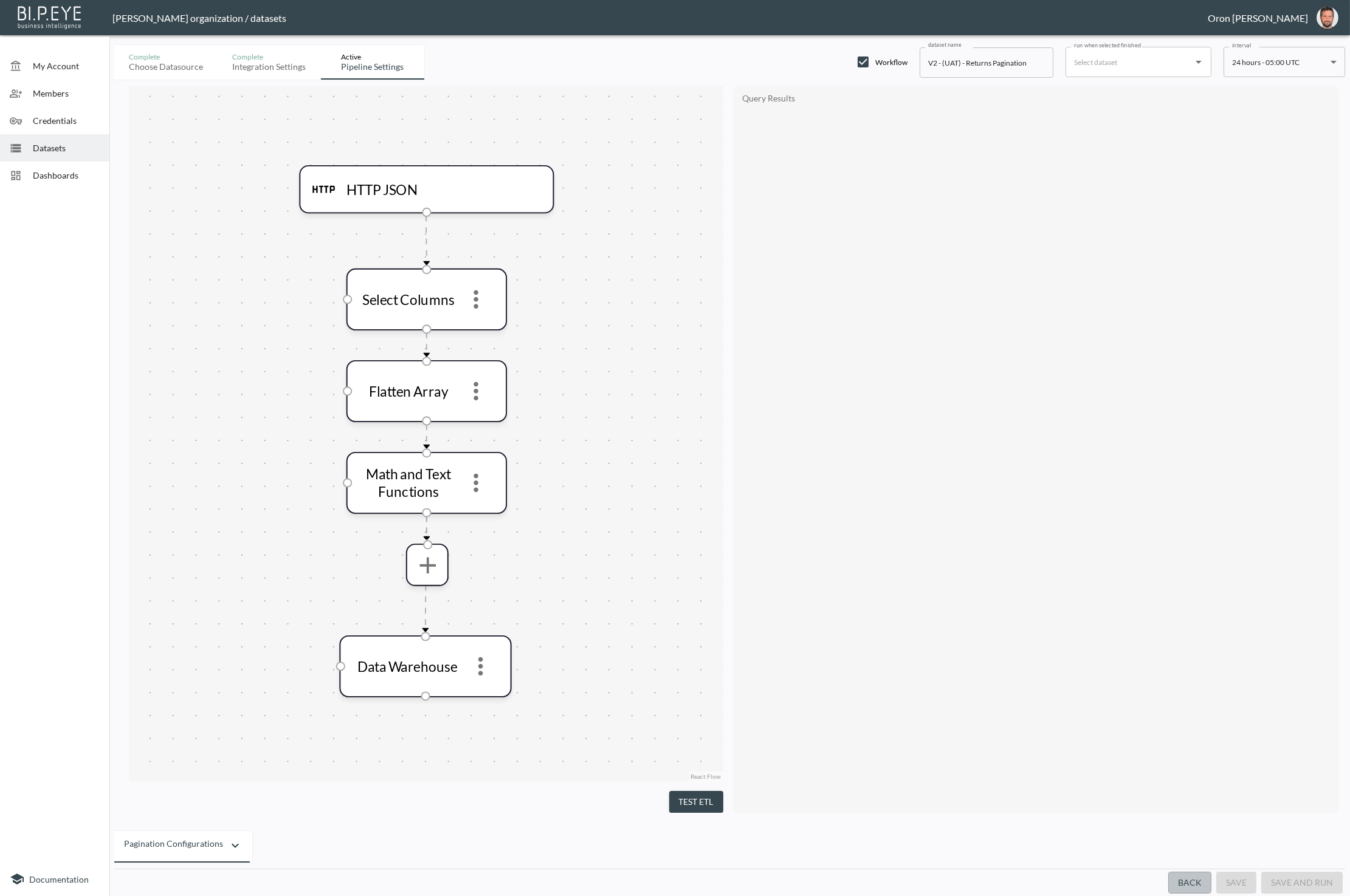
drag, startPoint x: 1176, startPoint y: 874, endPoint x: 1184, endPoint y: 871, distance: 8.5
click at [1177, 874] on button "Back" at bounding box center [1190, 883] width 43 height 22
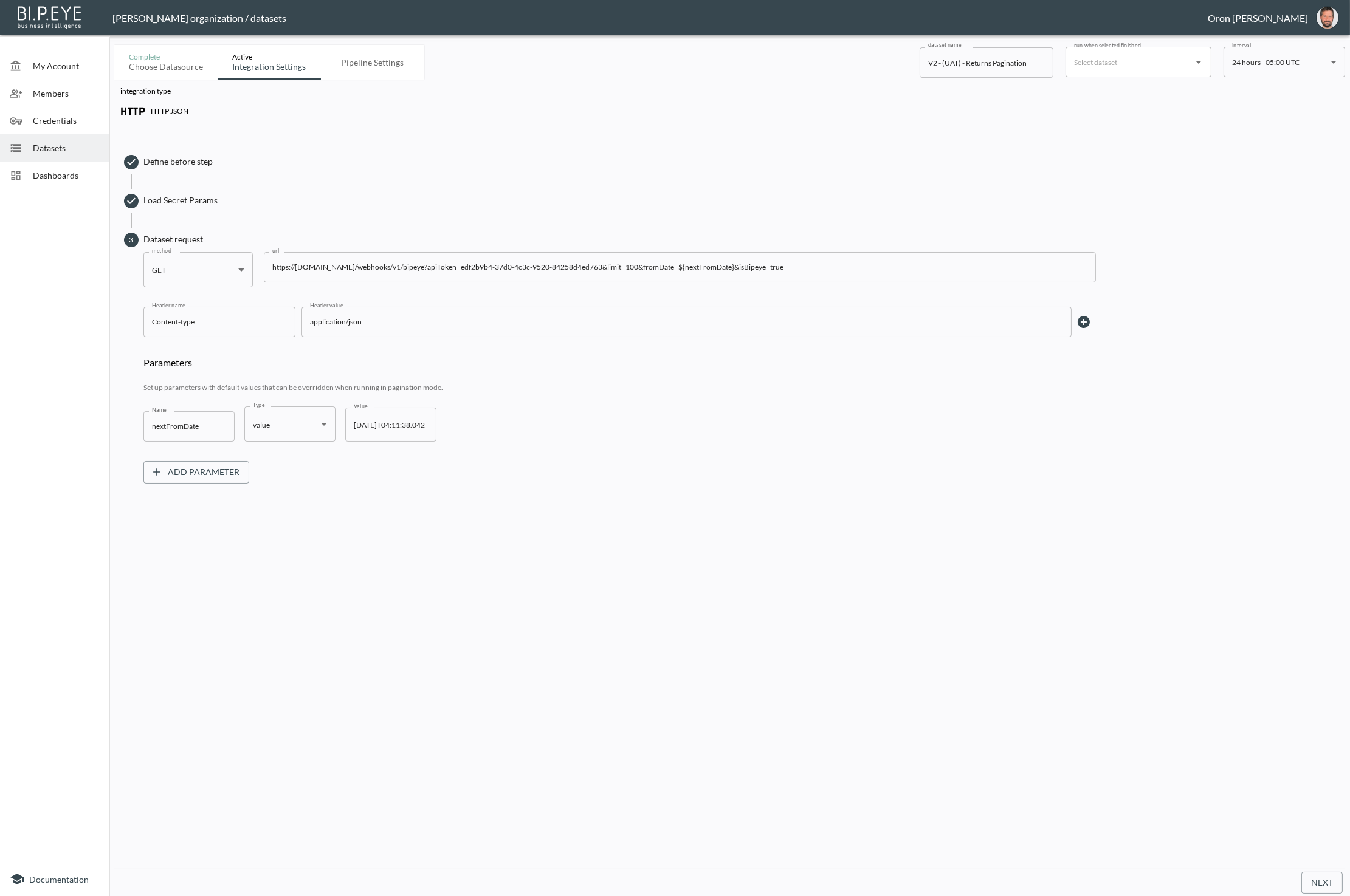
click at [174, 200] on span "Load Secret Params" at bounding box center [741, 200] width 1195 height 12
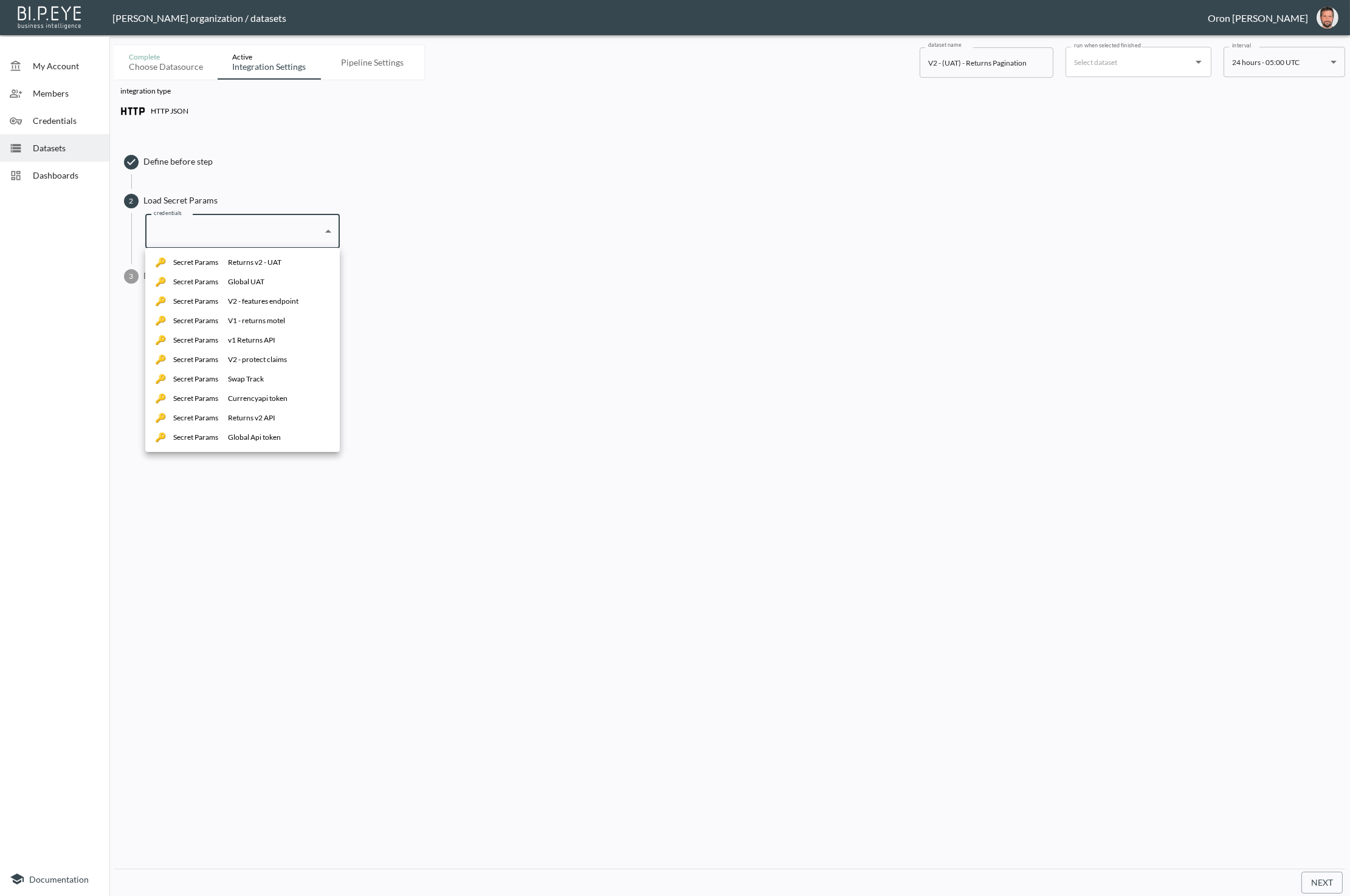
click at [216, 233] on body "BI.P.EYE, Interactive Analytics Dashboards - app [PERSON_NAME] organization / d…" at bounding box center [675, 448] width 1350 height 896
click at [218, 255] on li "Secret Params Returns v2 - UAT" at bounding box center [242, 262] width 195 height 20
type input "beb45e22-9d32-44f9-9955-e88c2ea99342"
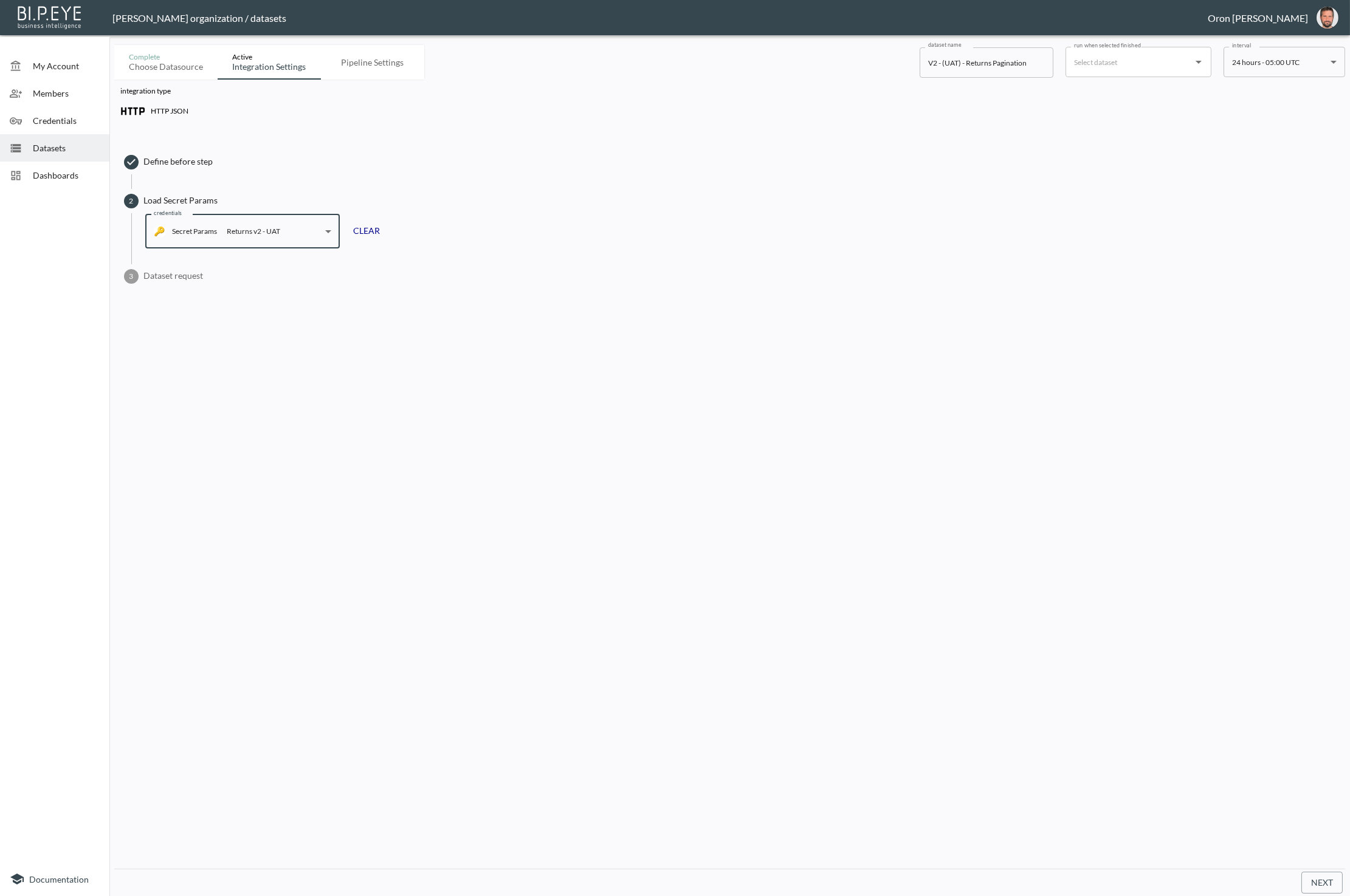
click at [160, 279] on span "Dataset request" at bounding box center [741, 276] width 1195 height 12
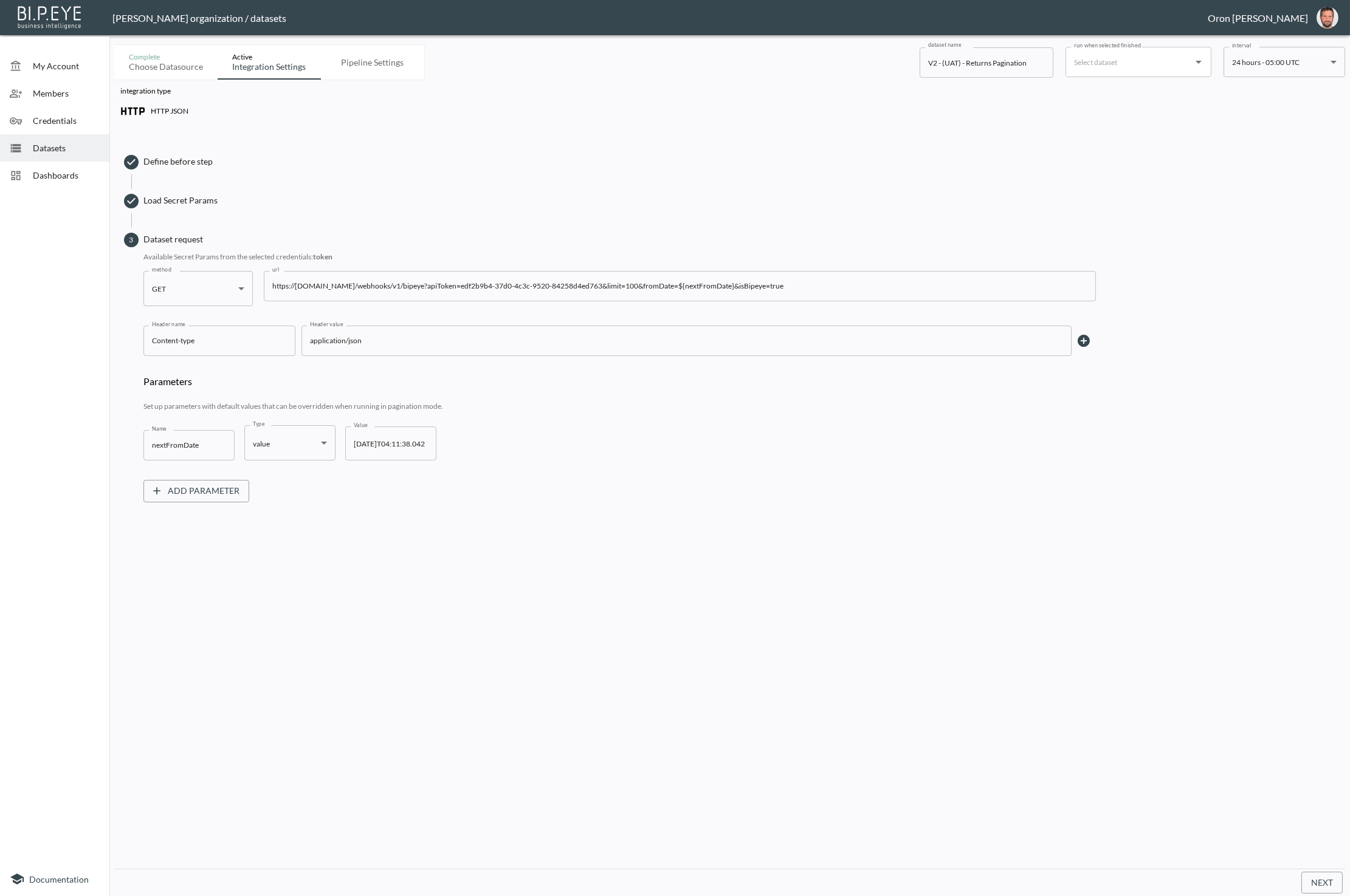
click at [514, 281] on input "https://[DOMAIN_NAME]/webhooks/v1/bipeye?apiToken=edf2b9b4-37d0-4c3c-9520-84258…" at bounding box center [679, 286] width 832 height 30
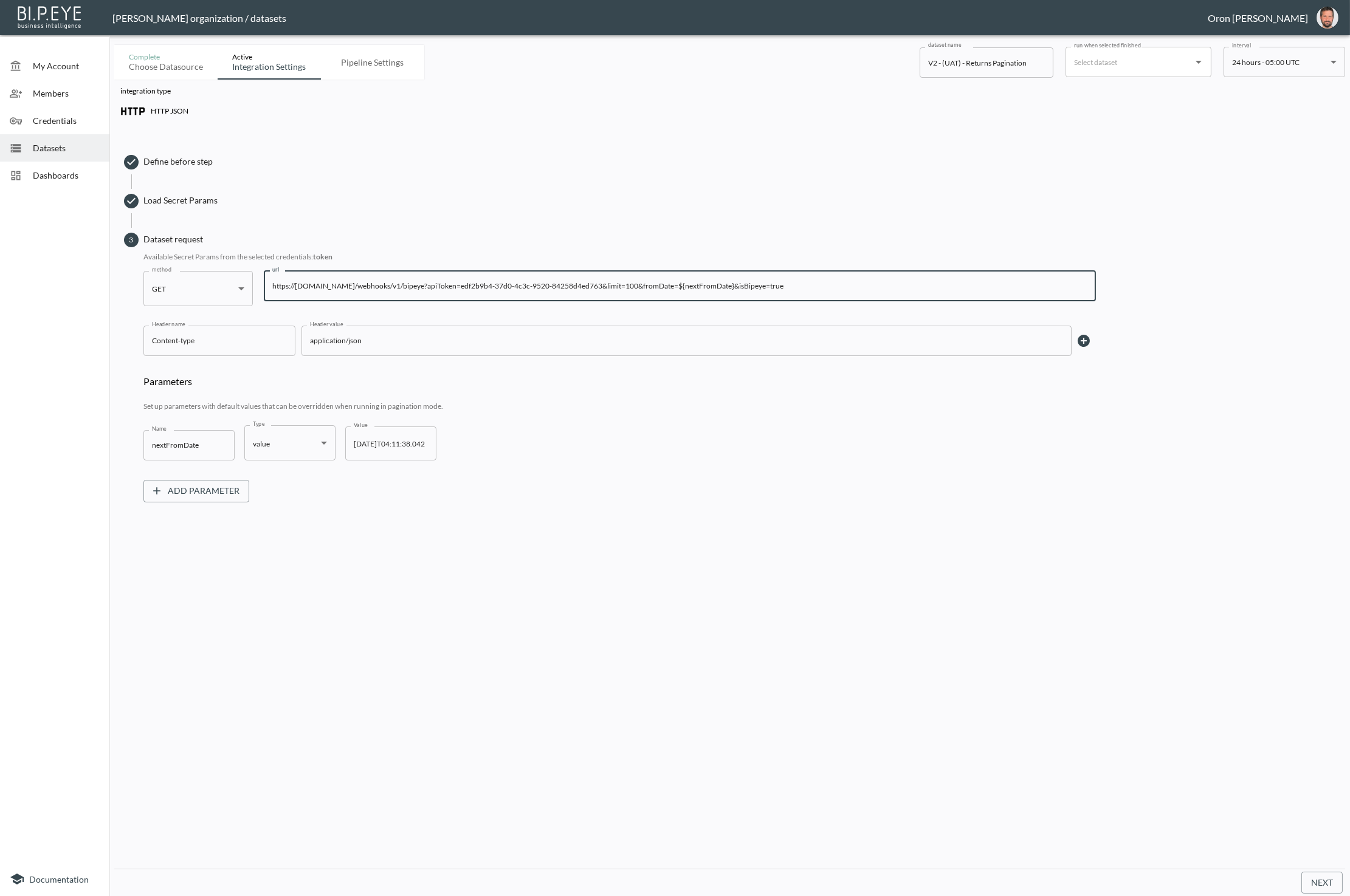
click at [514, 281] on input "https://[DOMAIN_NAME]/webhooks/v1/bipeye?apiToken=edf2b9b4-37d0-4c3c-9520-84258…" at bounding box center [679, 286] width 832 height 30
type input "https://[DOMAIN_NAME]/webhooks/v1/bipeye?apiToken=${token}&limit=100&fromDate=$…"
click at [1029, 531] on div "integration type HTTP JSON Define before step Load Secret Params 3 Dataset requ…" at bounding box center [730, 475] width 1231 height 790
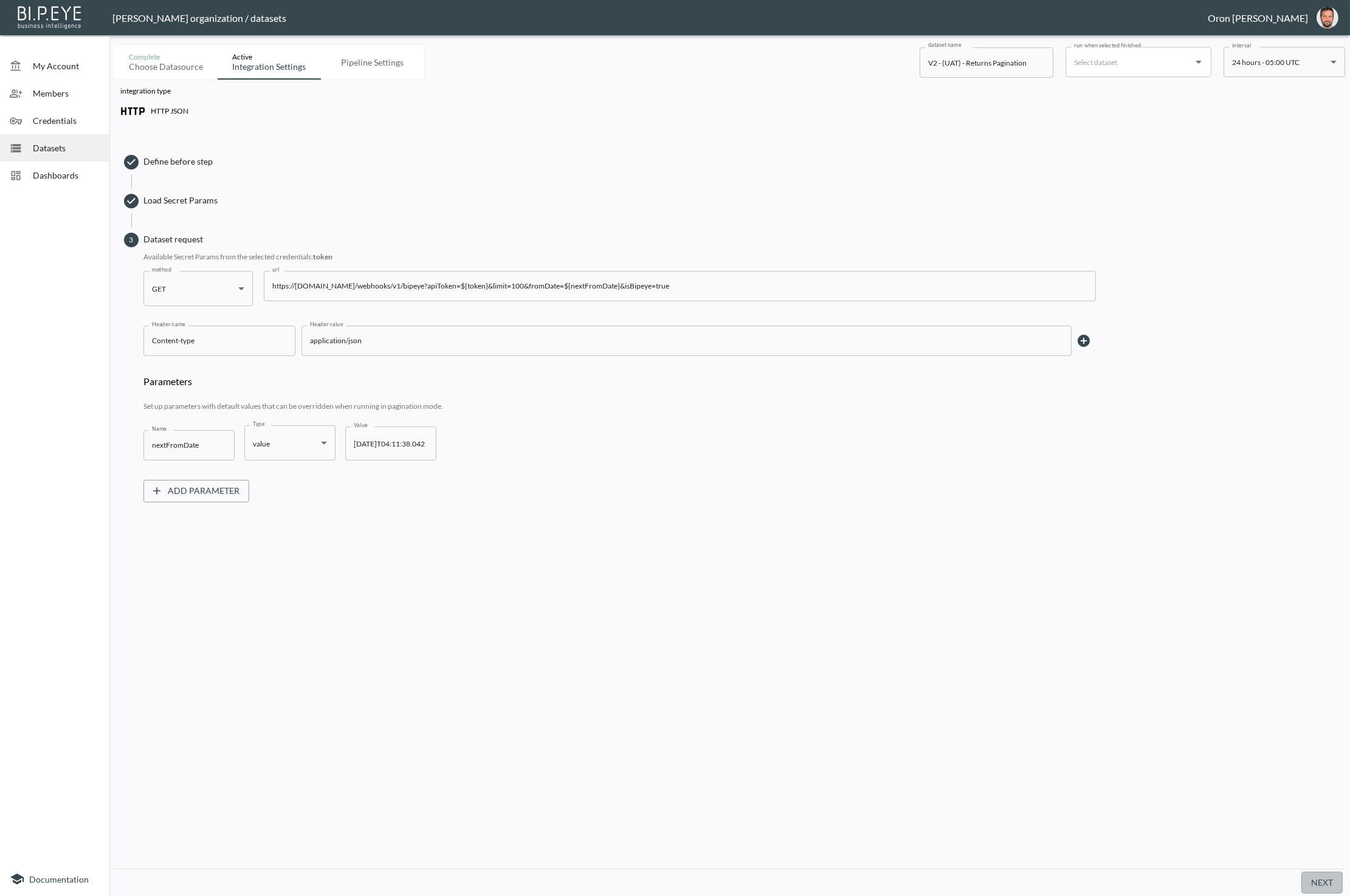
drag, startPoint x: 1316, startPoint y: 878, endPoint x: 1283, endPoint y: 845, distance: 46.7
click at [1316, 878] on button "Next" at bounding box center [1321, 883] width 41 height 22
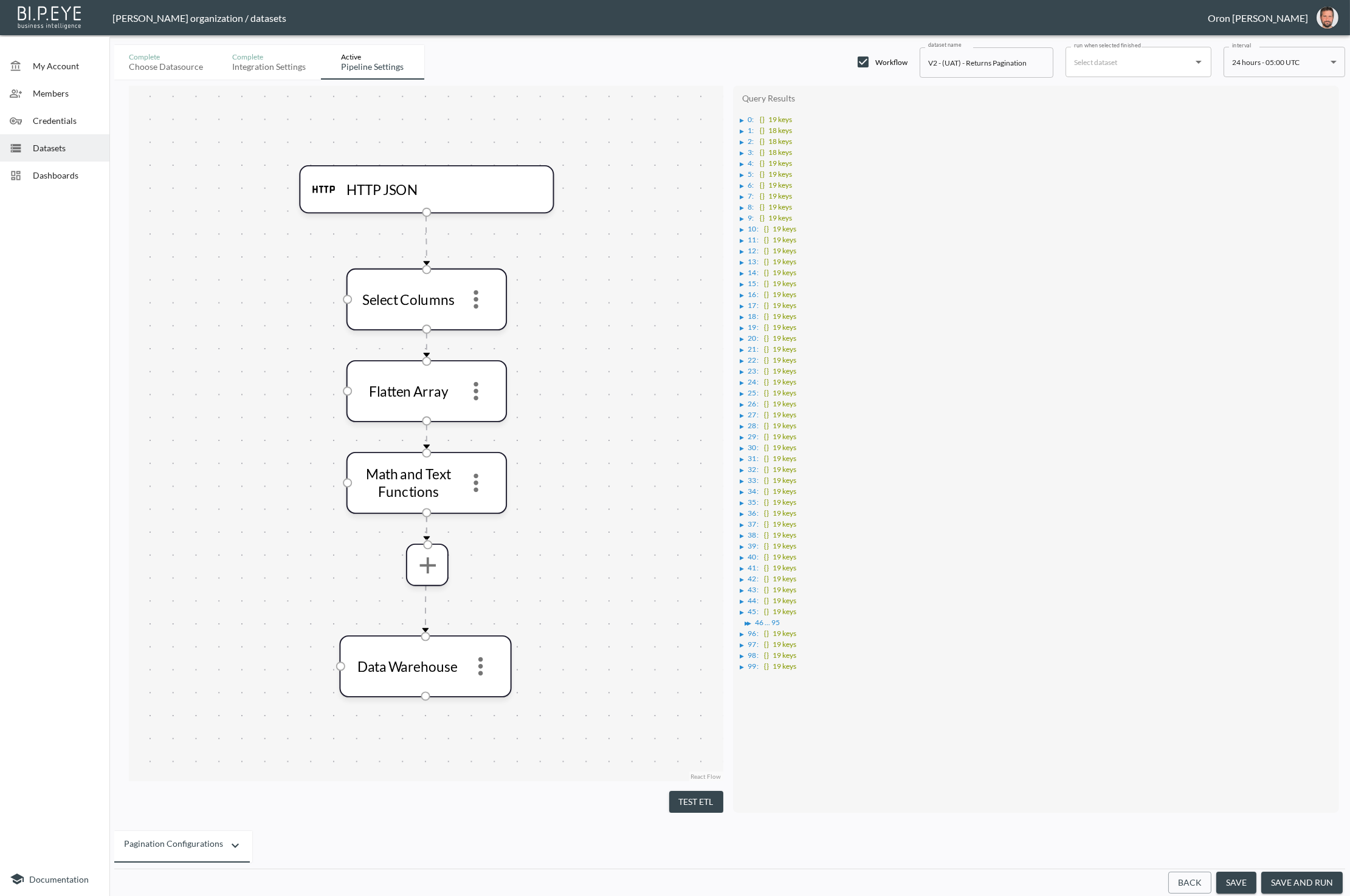
click at [1221, 876] on button "save" at bounding box center [1236, 883] width 40 height 22
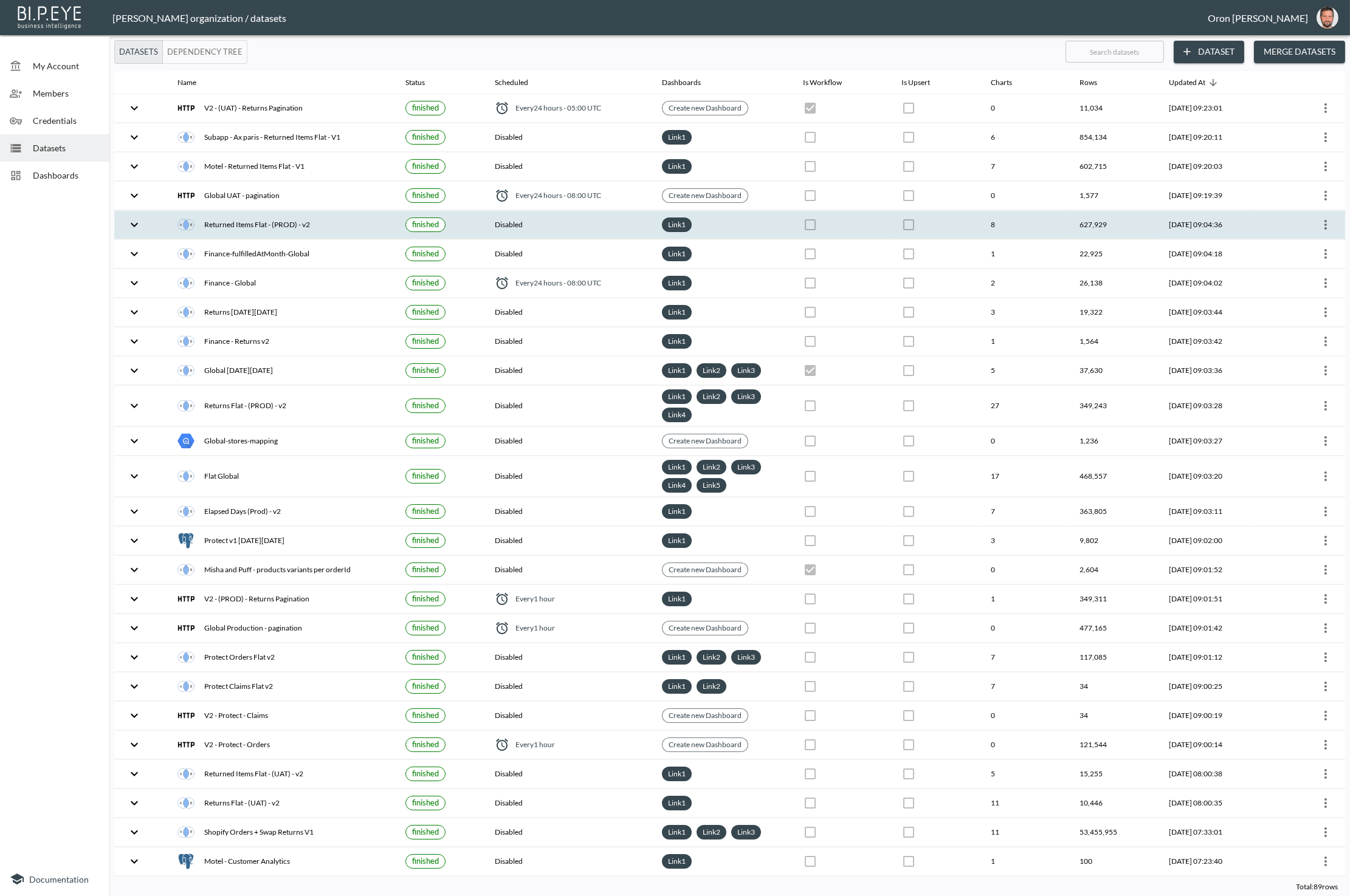
checkbox input "true"
checkbox input "false"
checkbox input "true"
checkbox input "false"
checkbox input "true"
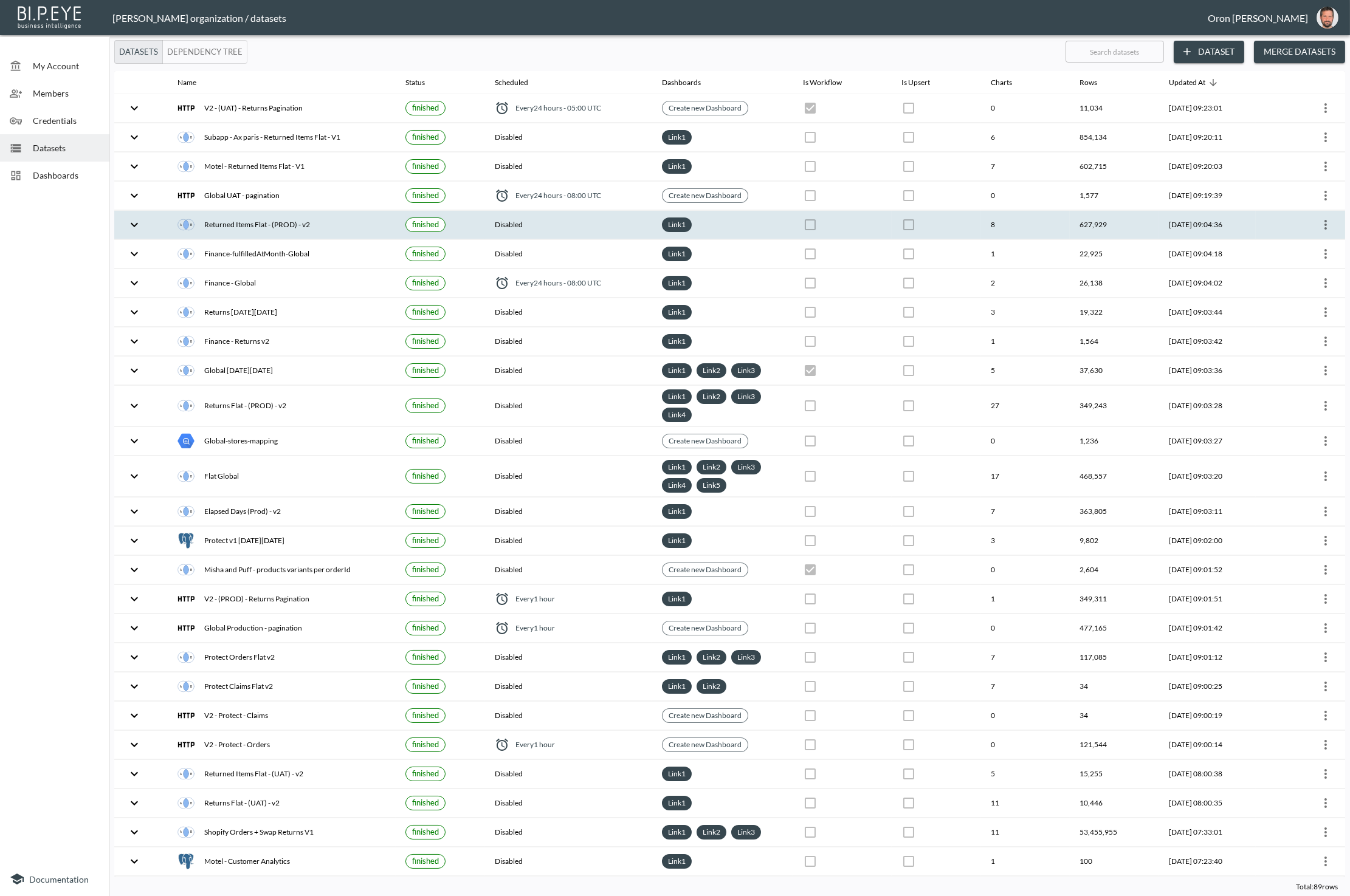
checkbox input "false"
